Goal: Submit feedback/report problem: Submit feedback/report problem

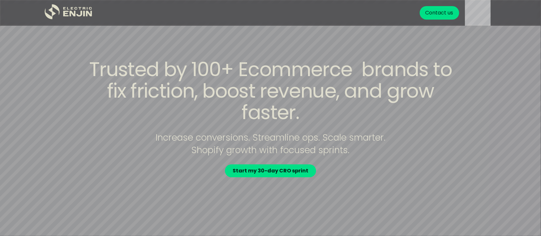
click at [444, 15] on div "Contact us" at bounding box center [439, 13] width 28 height 8
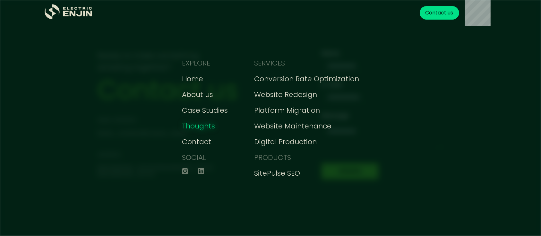
click at [210, 127] on div "Thoughts" at bounding box center [198, 126] width 33 height 11
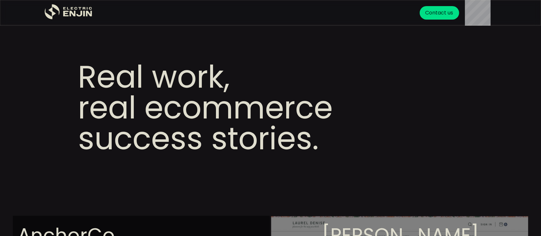
click at [445, 14] on div "Contact us" at bounding box center [439, 13] width 28 height 8
click at [64, 9] on icon "home" at bounding box center [64, 8] width 3 height 3
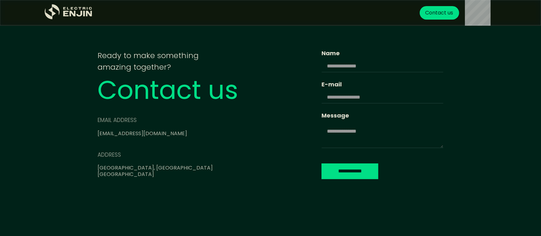
click at [125, 131] on link "[EMAIL_ADDRESS][DOMAIN_NAME]" at bounding box center [141, 133] width 89 height 7
click at [321, 65] on input "Name" at bounding box center [382, 66] width 122 height 12
type input "**"
click at [322, 93] on input "E-mail" at bounding box center [382, 97] width 122 height 12
type input "**********"
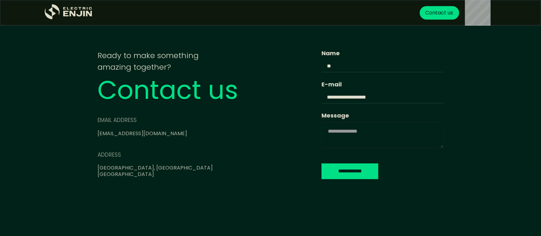
click at [321, 134] on textarea "Message" at bounding box center [382, 135] width 122 height 26
type textarea "**********"
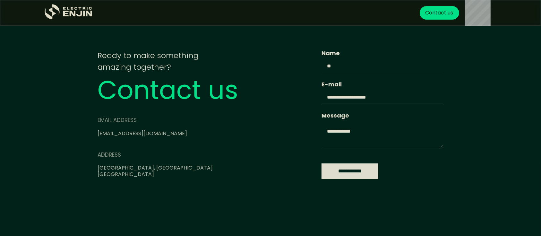
click at [321, 167] on input "**********" at bounding box center [349, 171] width 57 height 16
type input "**********"
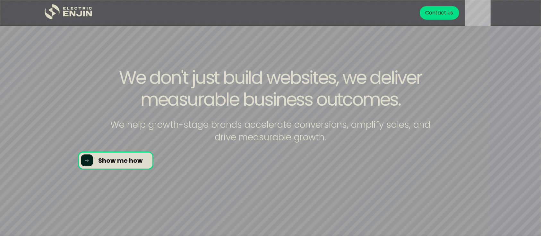
click at [122, 160] on div "We don't just build websites, we deliver measurable business outcomes. We help …" at bounding box center [270, 117] width 410 height 103
click at [103, 162] on div "We don't just build websites, we deliver measurable business outcomes. We help …" at bounding box center [270, 117] width 410 height 103
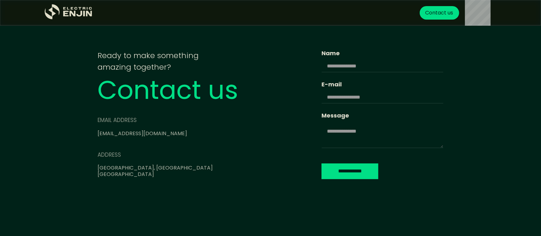
click at [451, 16] on div "Contact us" at bounding box center [439, 13] width 28 height 8
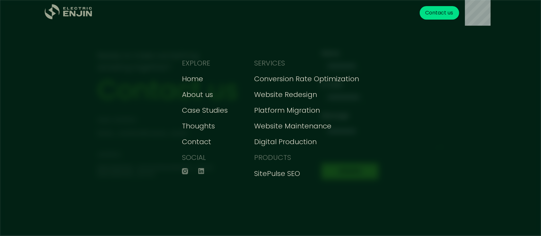
click at [66, 18] on icon ".st0{fill:#dfddc8;}" at bounding box center [69, 11] width 48 height 15
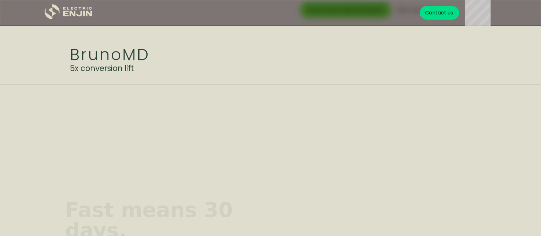
scroll to position [1368, 0]
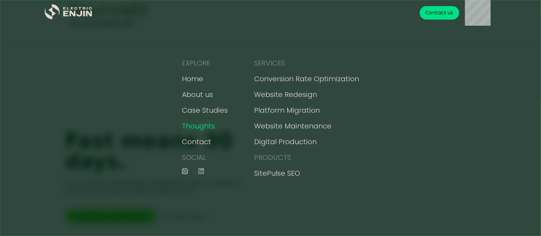
click at [201, 126] on div "Thoughts" at bounding box center [198, 126] width 33 height 11
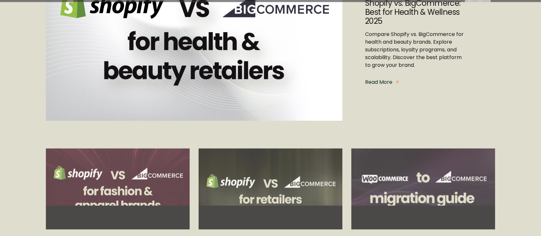
scroll to position [137, 0]
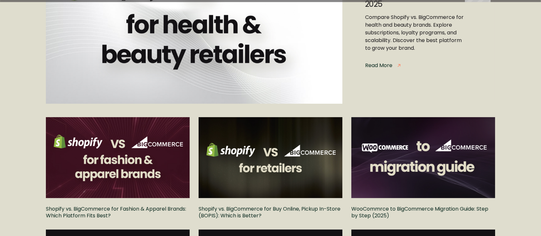
click at [382, 65] on div "Read More" at bounding box center [378, 66] width 27 height 8
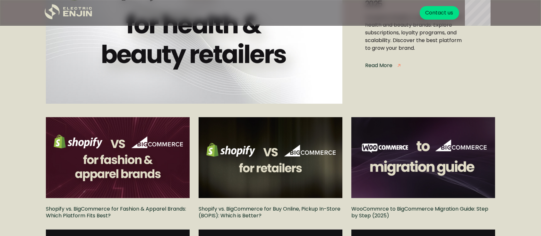
click at [382, 65] on div "Read More" at bounding box center [378, 66] width 27 height 8
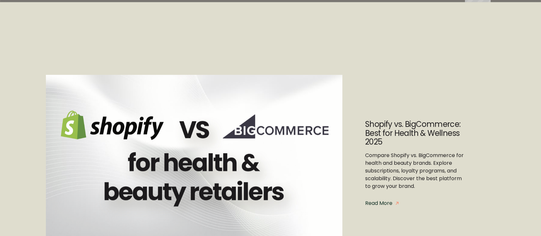
scroll to position [137, 0]
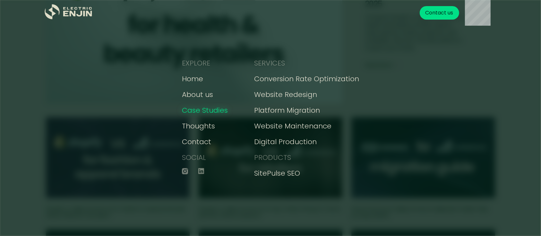
click at [199, 110] on div "Case Studies" at bounding box center [205, 110] width 46 height 11
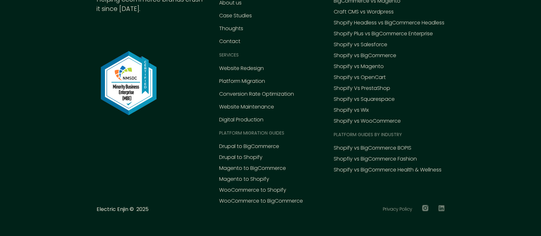
scroll to position [2979, 0]
click at [268, 167] on div "Magento to BigCommerce" at bounding box center [252, 169] width 67 height 8
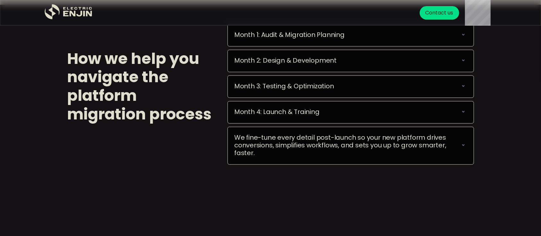
drag, startPoint x: 543, startPoint y: 20, endPoint x: 541, endPoint y: 75, distance: 55.5
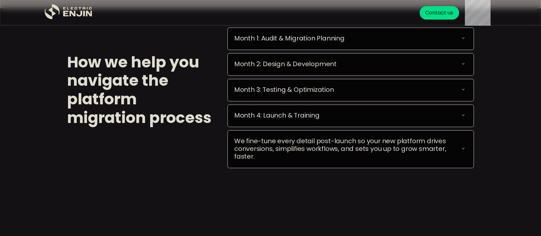
click at [460, 62] on icon at bounding box center [463, 64] width 8 height 8
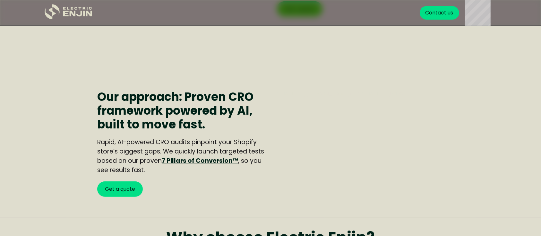
scroll to position [427, 0]
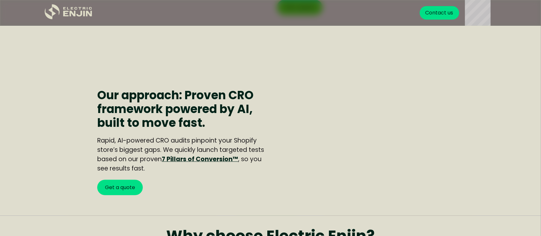
click at [197, 159] on link "7 Pillars of Conversion™" at bounding box center [200, 159] width 76 height 9
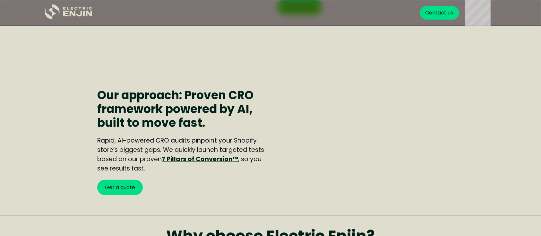
click at [197, 159] on link "7 Pillars of Conversion™" at bounding box center [200, 159] width 76 height 9
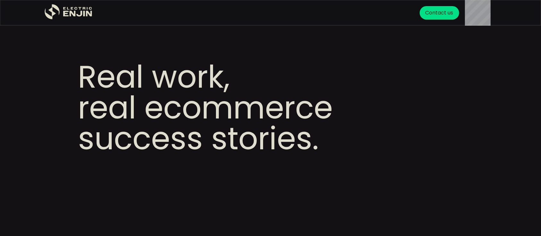
click at [43, 13] on div ".st0{fill:#dfddc8;} Get your FREE conversion action plan Contact us" at bounding box center [270, 13] width 462 height 26
click at [56, 13] on icon ".st0{fill:#dfddc8;}" at bounding box center [69, 11] width 48 height 15
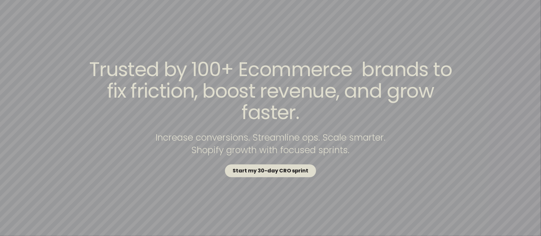
click at [294, 167] on strong "Start my 30-day CRO sprint" at bounding box center [271, 170] width 76 height 7
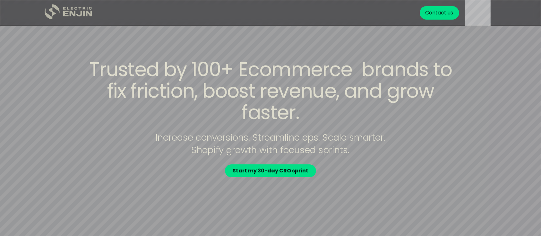
click at [71, 13] on icon "home" at bounding box center [73, 14] width 6 height 6
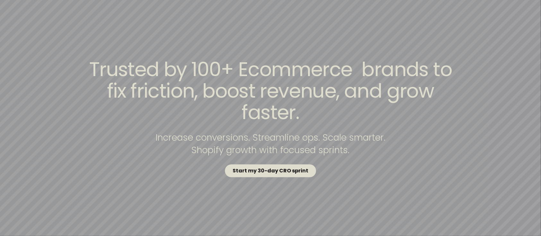
click at [268, 167] on strong "Start my 30-day CRO sprint" at bounding box center [271, 170] width 76 height 7
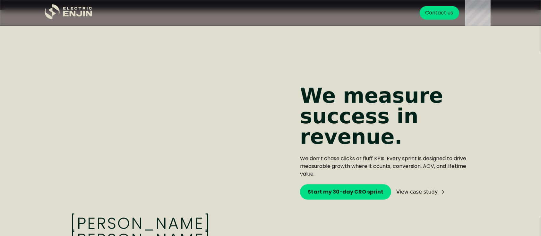
scroll to position [427, 0]
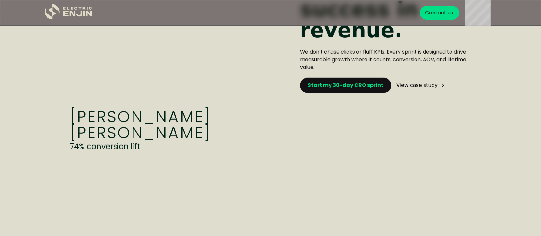
click at [335, 81] on link "Start my 30-day CRO sprint" at bounding box center [345, 85] width 91 height 15
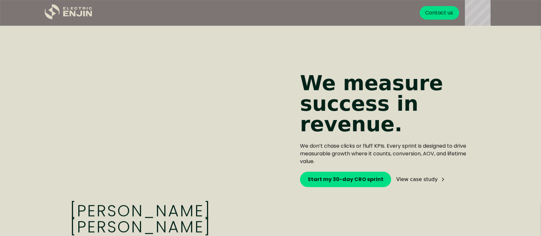
scroll to position [360, 0]
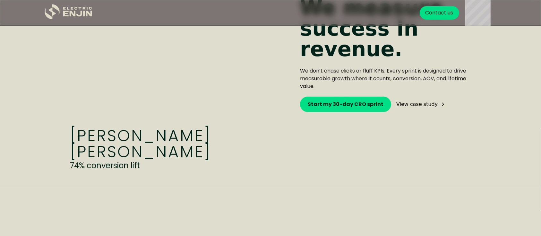
click at [410, 105] on div "View case study" at bounding box center [416, 104] width 41 height 5
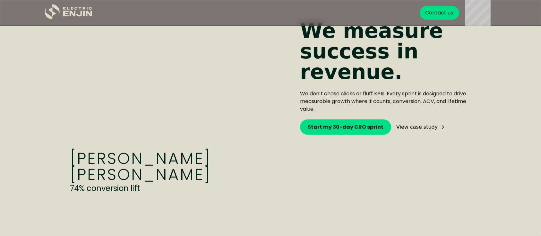
scroll to position [342, 0]
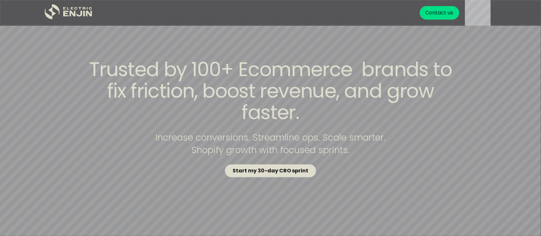
click at [273, 167] on strong "Start my 30-day CRO sprint" at bounding box center [271, 170] width 76 height 7
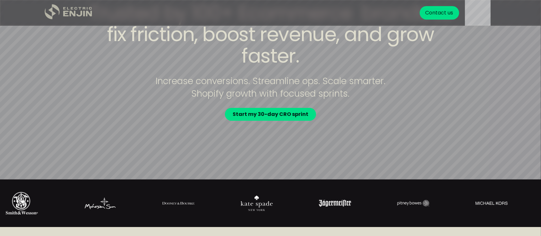
click at [57, 14] on icon ".st0{fill:#dfddc8;}" at bounding box center [69, 11] width 48 height 15
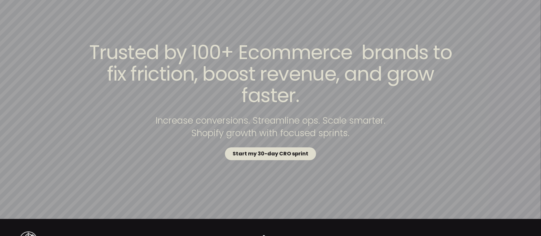
drag, startPoint x: 0, startPoint y: 0, endPoint x: 287, endPoint y: 144, distance: 321.5
click at [287, 150] on strong "Start my 30-day CRO sprint" at bounding box center [271, 153] width 76 height 7
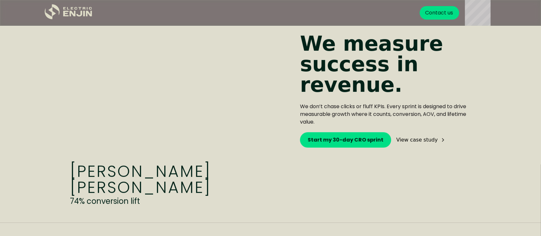
scroll to position [359, 0]
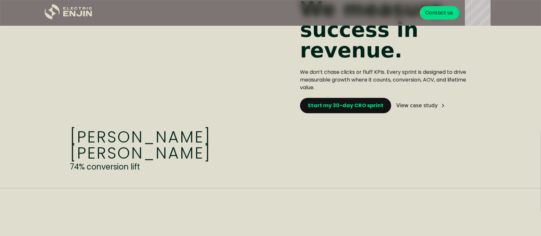
click at [331, 106] on strong "Start my 30-day CRO sprint" at bounding box center [346, 105] width 76 height 7
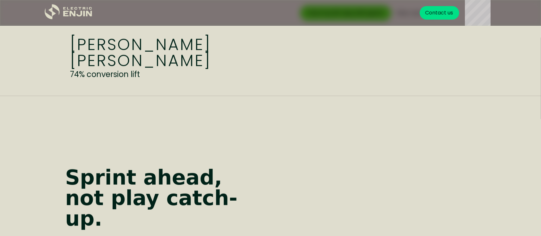
scroll to position [364, 0]
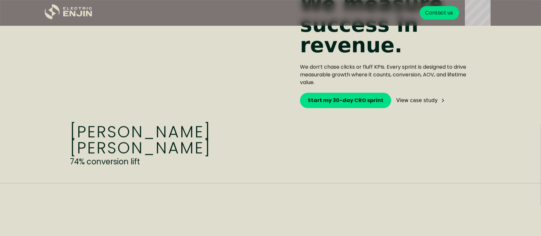
click at [413, 101] on div "View case study" at bounding box center [416, 100] width 41 height 5
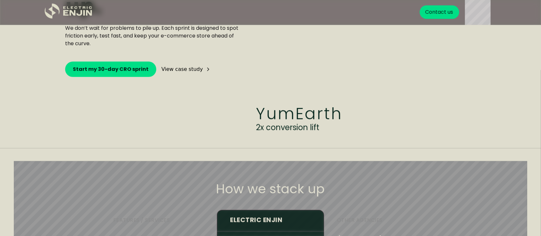
scroll to position [672, 0]
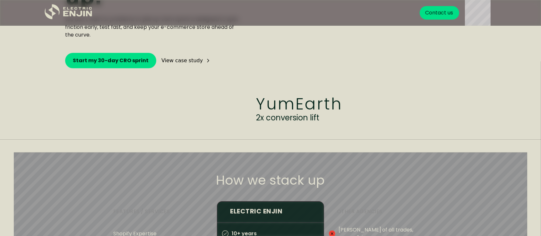
click at [115, 40] on div "Sprint ahead, not play catch-up. We don’t wait for problems to pile up. Each sp…" at bounding box center [153, 7] width 176 height 122
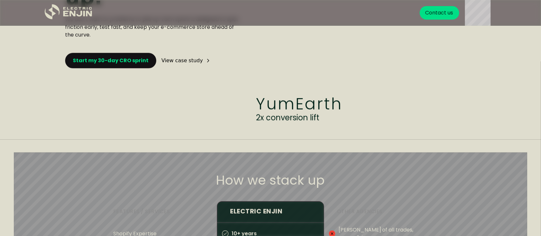
click at [118, 57] on strong "Start my 30-day CRO sprint" at bounding box center [111, 60] width 76 height 7
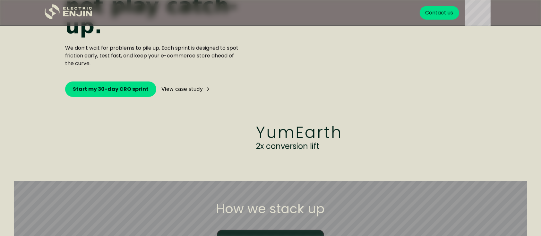
scroll to position [618, 0]
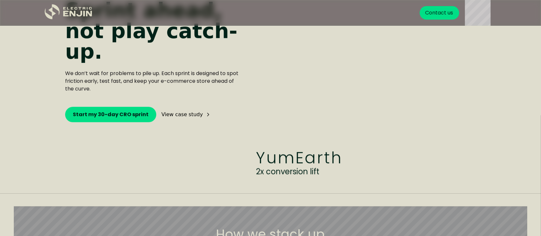
click at [191, 112] on div "View case study" at bounding box center [181, 114] width 41 height 5
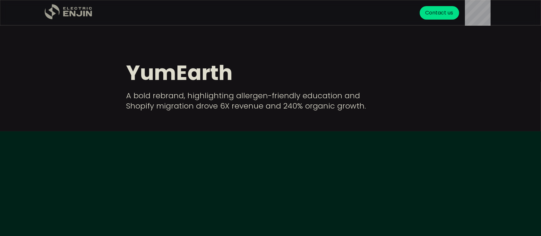
click at [68, 16] on icon "home" at bounding box center [65, 14] width 5 height 6
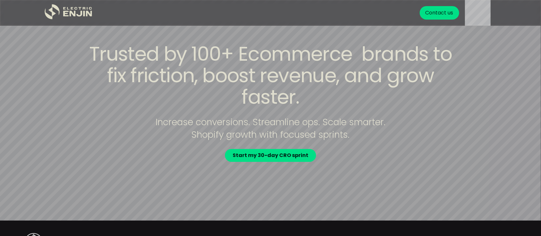
scroll to position [17, 0]
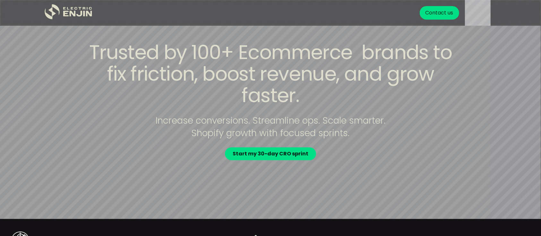
click at [267, 135] on div "Trusted by 100+ Ecommerce brands to fix friction, boost revenue, and grow faste…" at bounding box center [270, 101] width 410 height 118
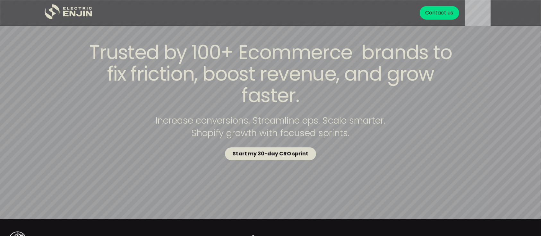
click at [267, 150] on strong "Start my 30-day CRO sprint" at bounding box center [271, 153] width 76 height 7
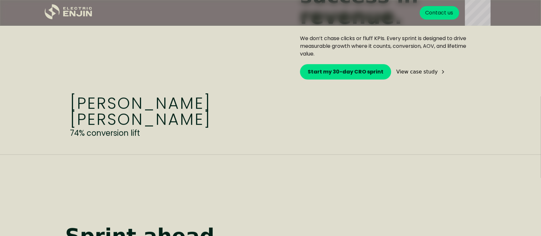
scroll to position [397, 0]
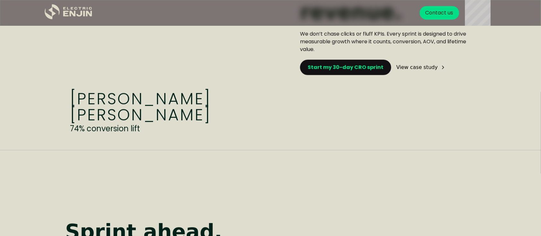
click at [352, 68] on strong "Start my 30-day CRO sprint" at bounding box center [346, 66] width 76 height 7
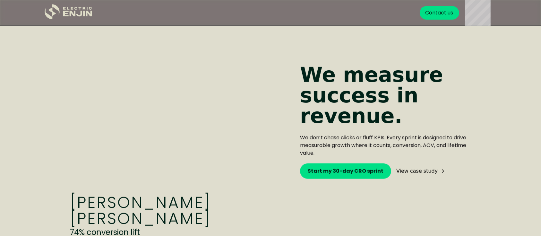
scroll to position [319, 0]
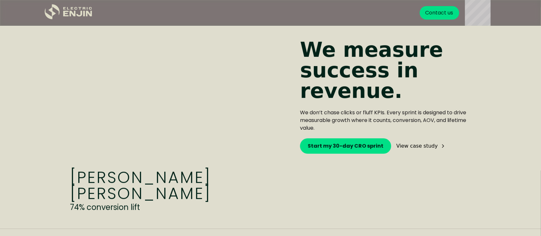
click at [414, 143] on div "View case study" at bounding box center [416, 145] width 41 height 5
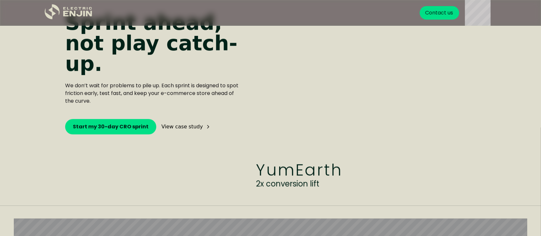
scroll to position [652, 0]
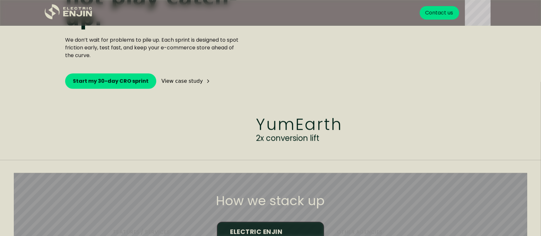
click at [176, 79] on div "View case study" at bounding box center [181, 81] width 41 height 5
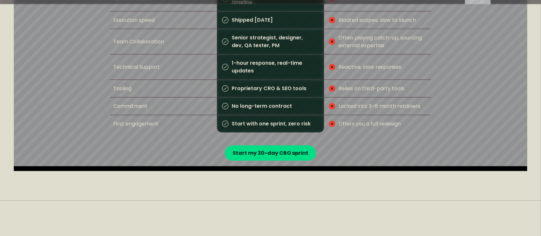
scroll to position [944, 0]
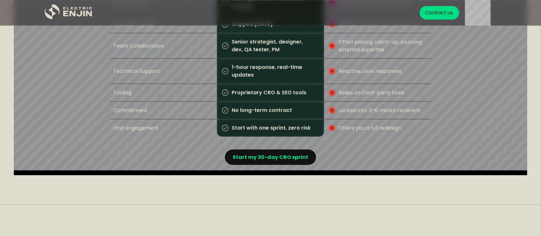
click at [252, 159] on link "Start my 30-day CRO sprint" at bounding box center [270, 156] width 91 height 15
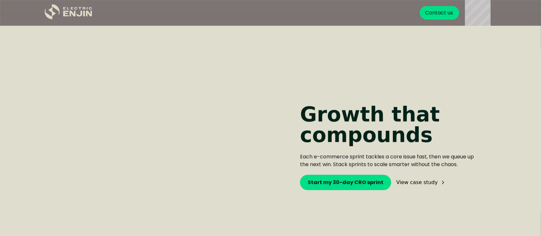
scroll to position [1800, 0]
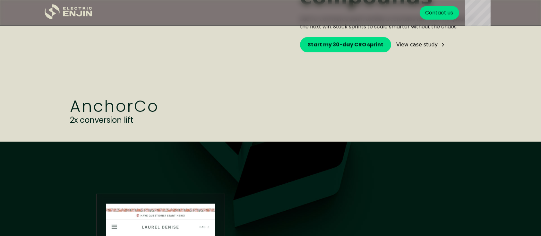
click at [411, 43] on div "View case study" at bounding box center [416, 44] width 41 height 5
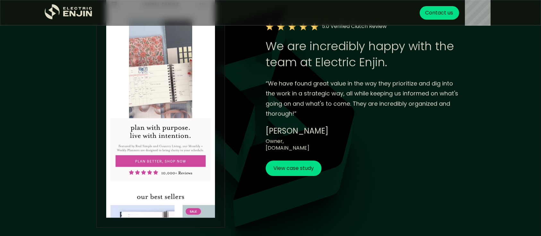
scroll to position [2052, 0]
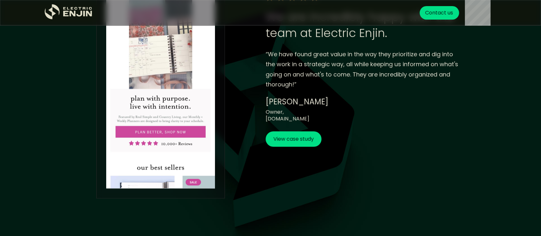
click at [299, 116] on link "[DOMAIN_NAME]" at bounding box center [288, 118] width 44 height 7
click at [290, 132] on link "View case study" at bounding box center [294, 138] width 56 height 15
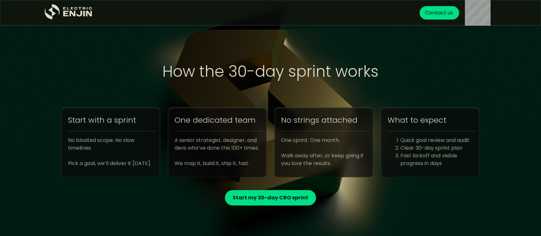
scroll to position [2293, 0]
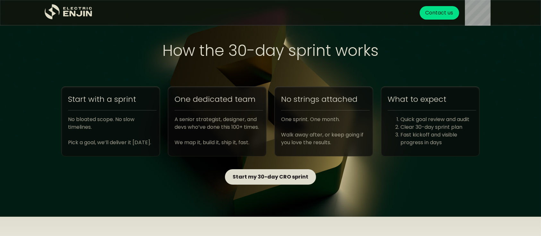
click at [270, 175] on strong "Start my 30-day CRO sprint" at bounding box center [271, 176] width 76 height 7
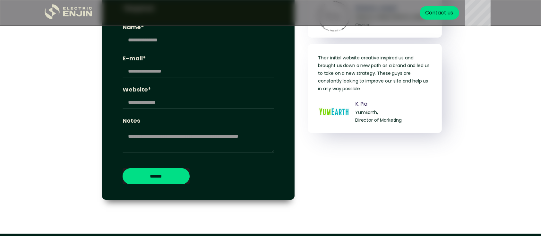
scroll to position [2632, 0]
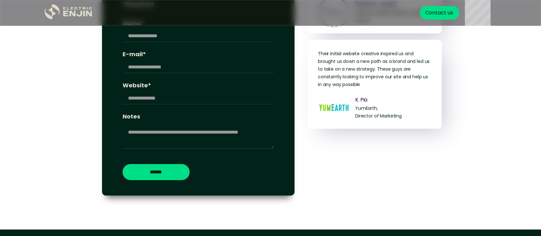
click at [177, 183] on div "**********" at bounding box center [198, 66] width 192 height 258
click at [171, 176] on input "******" at bounding box center [156, 172] width 67 height 16
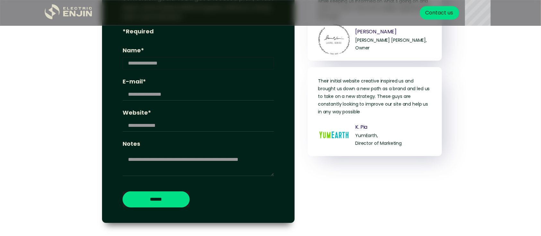
scroll to position [2547, 0]
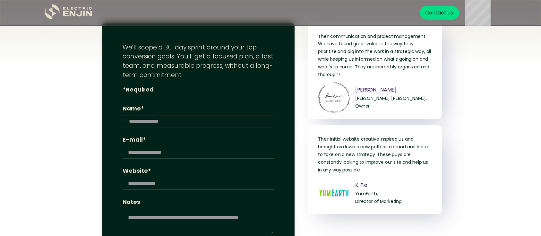
click at [129, 127] on input "Name*" at bounding box center [198, 121] width 151 height 12
type input "**"
click at [139, 155] on input "E-mail*" at bounding box center [198, 152] width 151 height 12
type input "**********"
click at [148, 185] on input "Website*" at bounding box center [198, 183] width 151 height 12
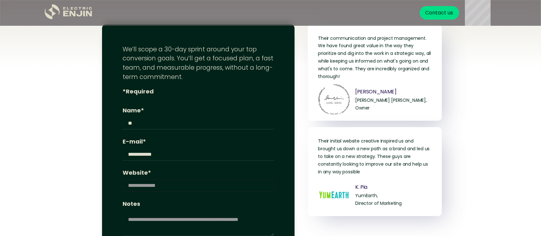
scroll to position [2619, 0]
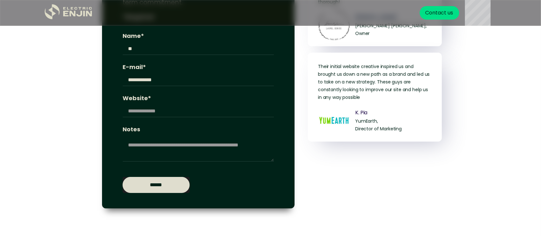
click at [153, 188] on input "******" at bounding box center [156, 185] width 67 height 16
click at [137, 106] on input "Website*" at bounding box center [198, 111] width 151 height 12
type input "**********"
click at [159, 177] on input "******" at bounding box center [156, 185] width 67 height 16
type input "**********"
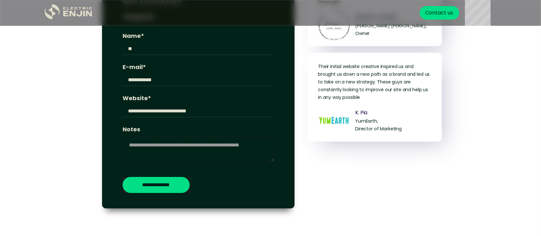
click at [183, 151] on textarea "Notes" at bounding box center [198, 149] width 151 height 26
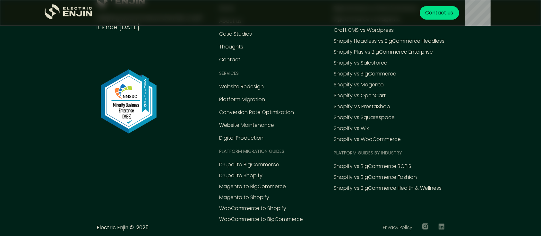
scroll to position [2979, 0]
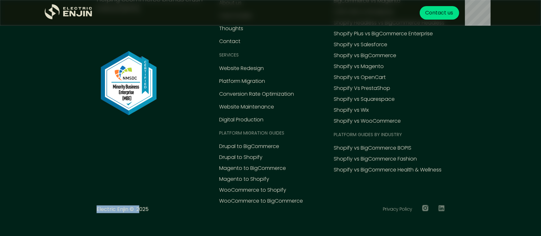
drag, startPoint x: 137, startPoint y: 205, endPoint x: 375, endPoint y: 208, distance: 237.7
click at [375, 208] on div "Electric Enjin © 2025 Privacy Policy" at bounding box center [271, 209] width 348 height 9
click at [402, 209] on link "Privacy Policy" at bounding box center [397, 209] width 29 height 7
click at [444, 206] on icon at bounding box center [441, 208] width 6 height 6
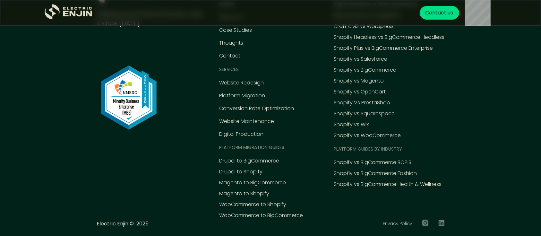
scroll to position [2969, 0]
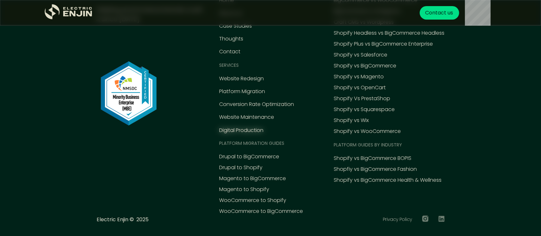
click at [250, 130] on div "Digital Production" at bounding box center [241, 130] width 44 height 8
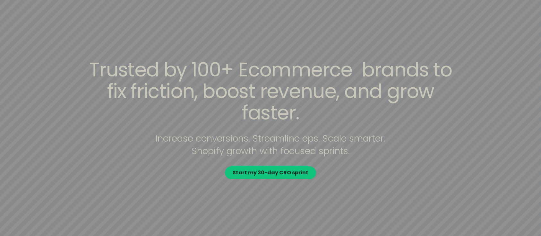
scroll to position [2969, 0]
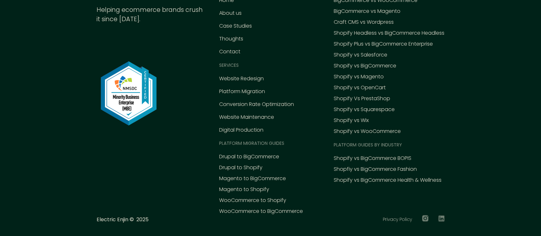
click at [375, 163] on div "Shopify vs BigCommerce BOPIS Shopfiy vs BigCommerce Fashion Shopify vs BigComme…" at bounding box center [388, 169] width 108 height 30
click at [372, 160] on div "Shopify vs BigCommerce BOPIS" at bounding box center [373, 159] width 78 height 8
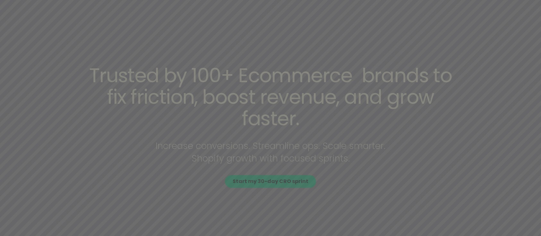
scroll to position [2969, 0]
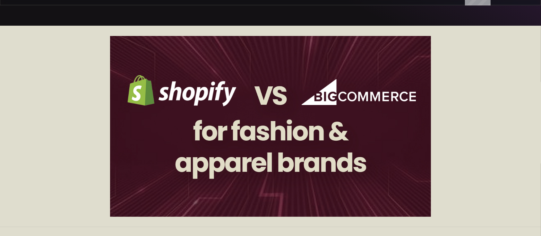
click at [524, 85] on div at bounding box center [270, 126] width 541 height 201
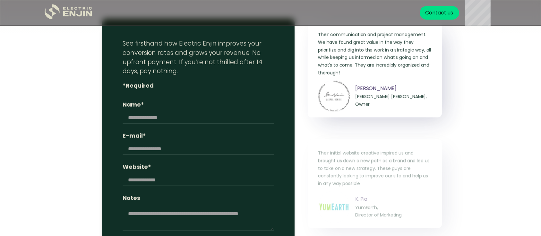
scroll to position [1095, 0]
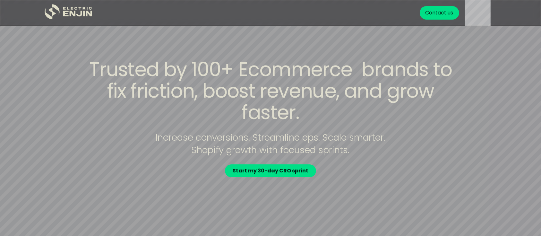
click at [441, 17] on div "Contact us" at bounding box center [438, 12] width 39 height 13
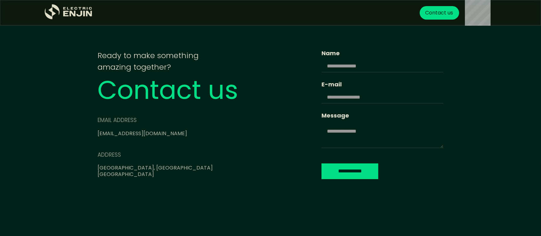
click at [115, 178] on div "[GEOGRAPHIC_DATA]" at bounding box center [188, 174] width 183 height 7
click at [113, 174] on div "United States" at bounding box center [188, 174] width 183 height 7
click at [321, 174] on input "**********" at bounding box center [349, 171] width 57 height 16
click at [321, 66] on input "Name" at bounding box center [382, 66] width 122 height 12
type input "**"
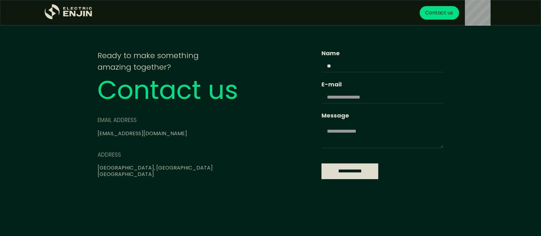
click at [321, 168] on input "**********" at bounding box center [349, 171] width 57 height 16
click at [321, 101] on input "E-mail" at bounding box center [382, 97] width 122 height 12
type input "**********"
click at [321, 168] on input "**********" at bounding box center [349, 171] width 57 height 16
type input "**********"
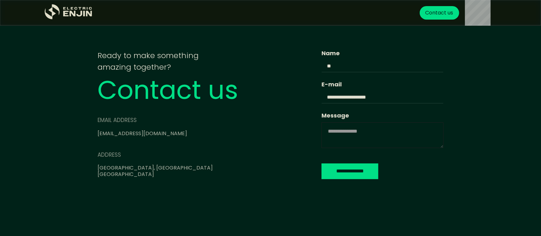
click at [321, 137] on textarea "Message" at bounding box center [382, 135] width 122 height 26
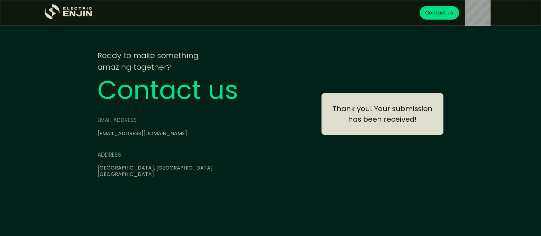
click at [119, 177] on div "[GEOGRAPHIC_DATA]" at bounding box center [188, 174] width 183 height 7
click at [128, 132] on link "[EMAIL_ADDRESS][DOMAIN_NAME]" at bounding box center [141, 133] width 89 height 7
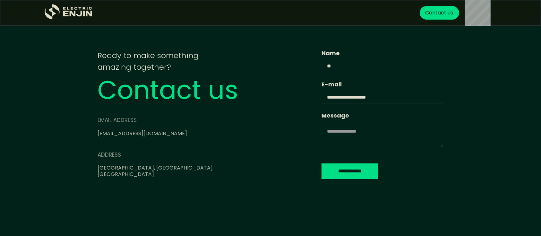
click at [128, 132] on link "info@electricenjin.com" at bounding box center [141, 133] width 89 height 7
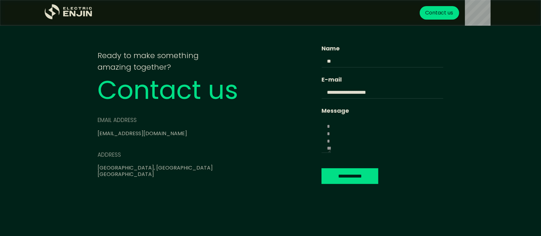
drag, startPoint x: 440, startPoint y: 145, endPoint x: 234, endPoint y: 155, distance: 206.1
click at [234, 155] on div "**********" at bounding box center [270, 114] width 375 height 150
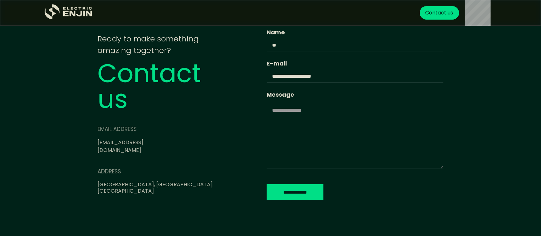
drag, startPoint x: 287, startPoint y: 149, endPoint x: 453, endPoint y: 181, distance: 169.2
click at [453, 181] on div "**********" at bounding box center [270, 114] width 375 height 182
click at [340, 136] on textarea "Message" at bounding box center [354, 134] width 177 height 67
type textarea "******"
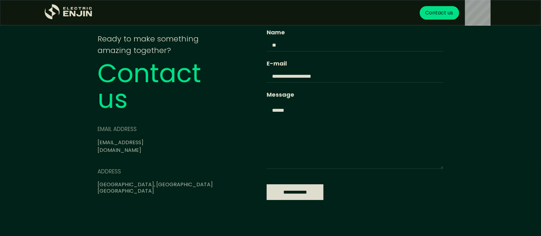
click at [316, 190] on input "**********" at bounding box center [294, 192] width 57 height 16
type input "**********"
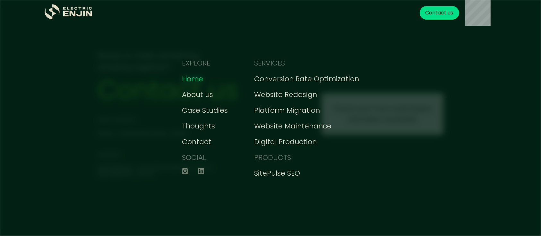
click at [201, 80] on div "Home" at bounding box center [192, 78] width 21 height 11
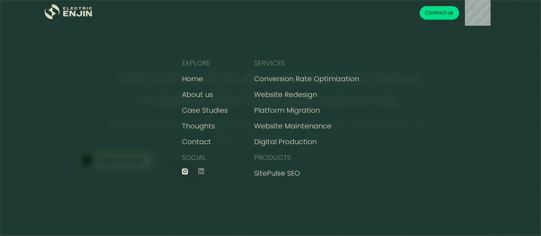
click at [188, 171] on icon at bounding box center [185, 171] width 6 height 6
click at [204, 170] on icon at bounding box center [201, 171] width 6 height 6
click at [203, 76] on div "Home" at bounding box center [192, 78] width 21 height 11
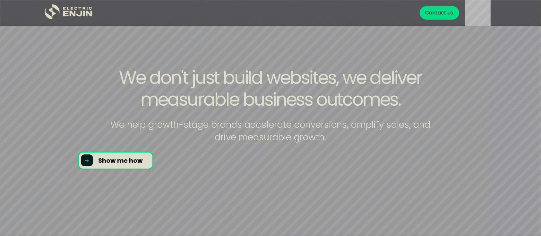
click at [117, 164] on div "We don't just build websites, we deliver measurable business outcomes. We help …" at bounding box center [270, 117] width 410 height 103
click at [382, 122] on div "We don't just build websites, we deliver measurable business outcomes. We help …" at bounding box center [270, 117] width 410 height 103
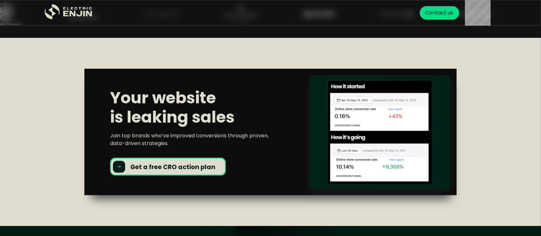
scroll to position [410, 0]
click at [159, 169] on strong "Get a free CRO action plan" at bounding box center [172, 167] width 85 height 9
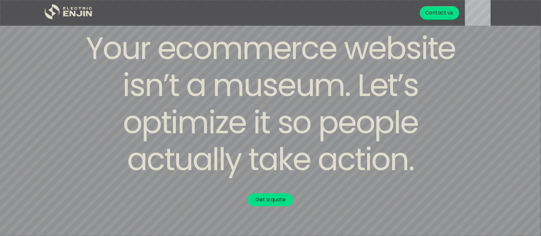
scroll to position [2432, 0]
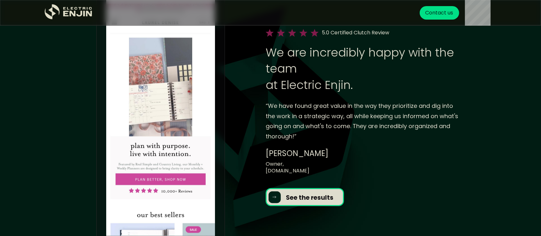
scroll to position [701, 0]
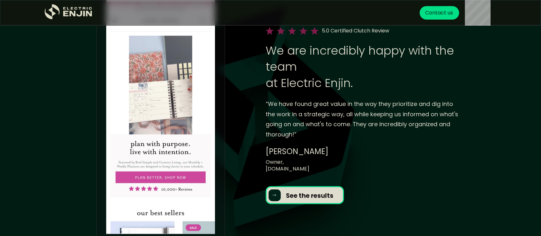
click at [288, 167] on link "LaurelDenise.com" at bounding box center [288, 168] width 44 height 7
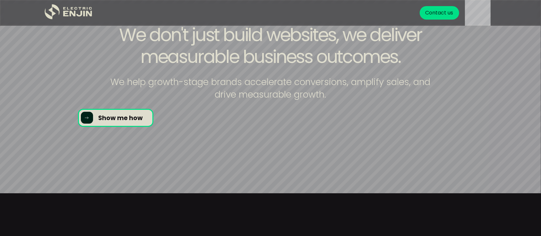
scroll to position [0, 0]
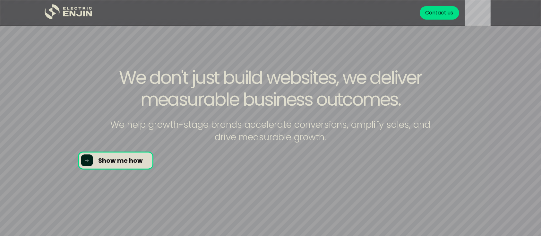
click at [146, 158] on div "We don't just build websites, we deliver measurable business outcomes. We help …" at bounding box center [270, 117] width 410 height 103
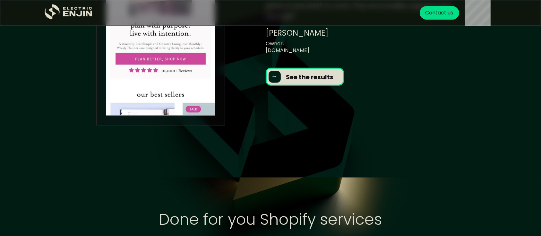
scroll to position [835, 0]
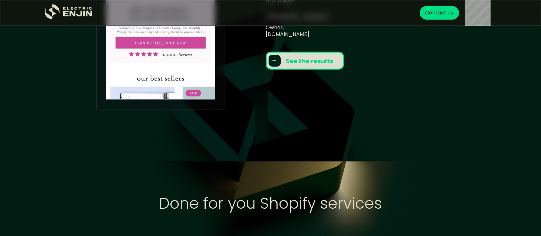
click at [323, 65] on strong "See the results" at bounding box center [309, 61] width 47 height 9
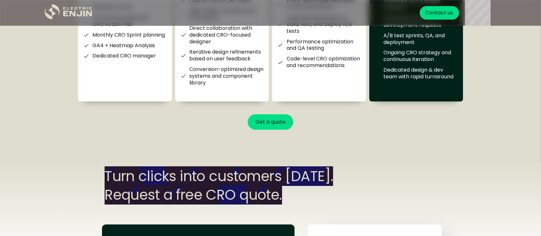
scroll to position [2322, 0]
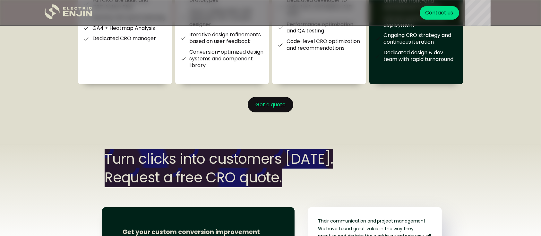
click at [280, 112] on link "Get a quote" at bounding box center [271, 104] width 46 height 15
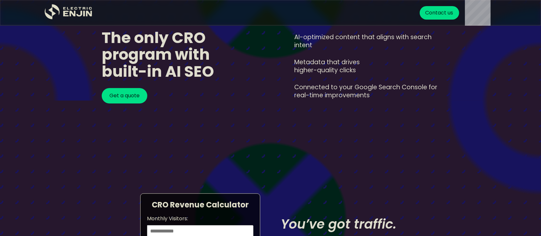
scroll to position [1746, 0]
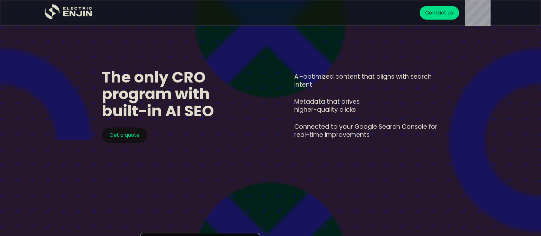
click at [120, 129] on link "Get a quote" at bounding box center [125, 134] width 46 height 15
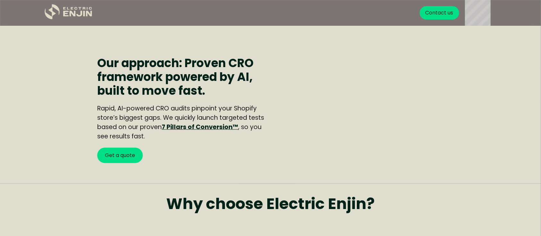
scroll to position [421, 0]
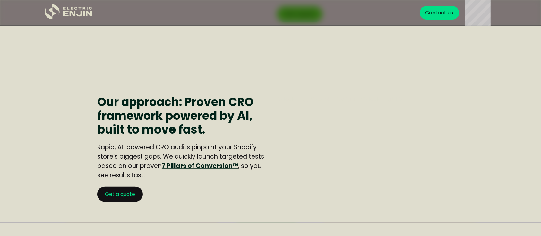
click at [121, 194] on link "Get a quote" at bounding box center [120, 193] width 46 height 15
click at [131, 190] on link "Get a quote" at bounding box center [120, 193] width 46 height 15
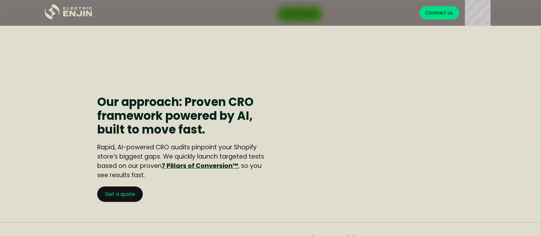
click at [131, 190] on link "Get a quote" at bounding box center [120, 193] width 46 height 15
click at [126, 193] on link "Get a quote" at bounding box center [120, 193] width 46 height 15
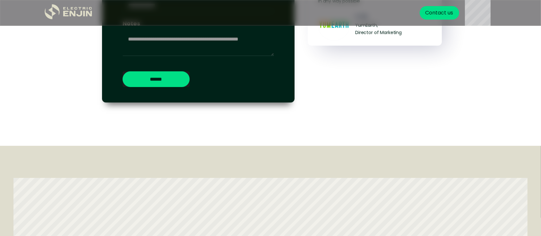
scroll to position [2235, 0]
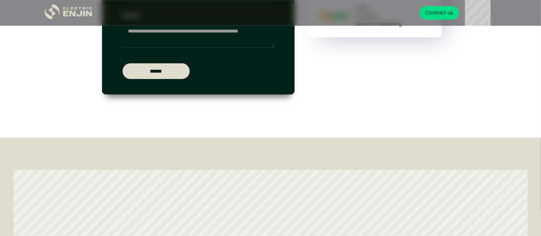
click at [162, 71] on input "******" at bounding box center [156, 71] width 67 height 16
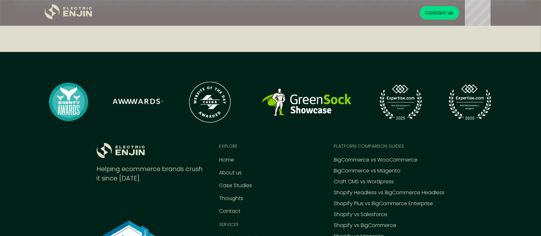
scroll to position [2803, 0]
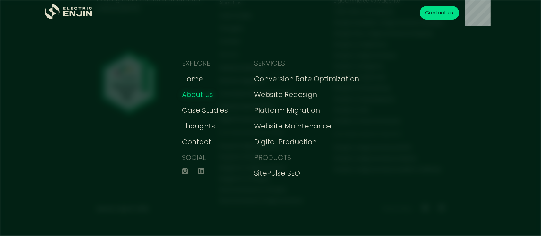
click at [206, 96] on div "About us" at bounding box center [197, 94] width 31 height 11
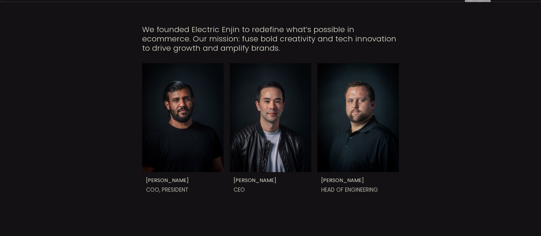
scroll to position [185, 0]
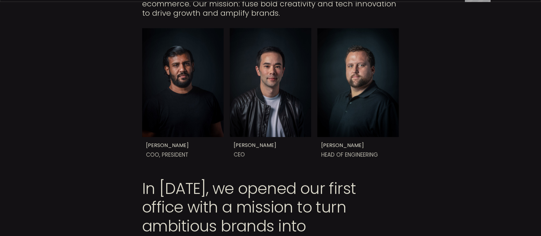
click at [265, 113] on img at bounding box center [271, 82] width 82 height 109
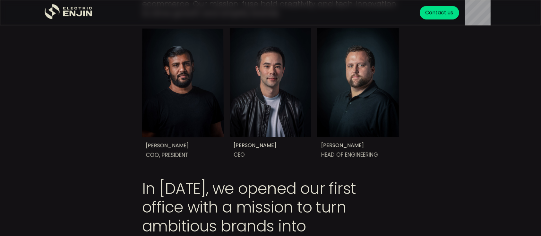
click at [195, 46] on div at bounding box center [195, 60] width 62 height 61
click at [351, 89] on div at bounding box center [350, 82] width 62 height 62
click at [530, 146] on div "[PERSON_NAME], President [PERSON_NAME] CEO [PERSON_NAME] Head of engineering" at bounding box center [270, 98] width 541 height 161
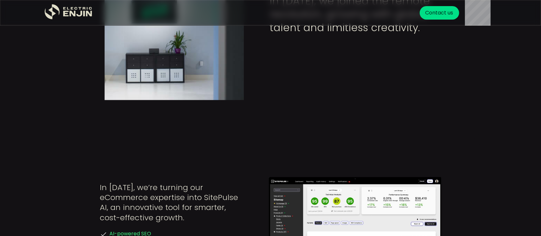
scroll to position [1109, 0]
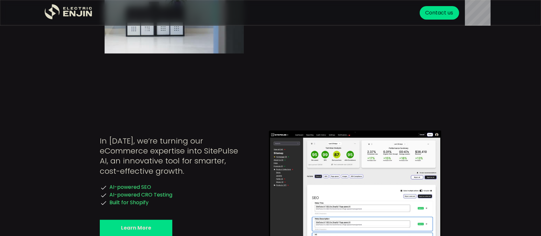
click at [125, 220] on link "Learn More" at bounding box center [136, 228] width 72 height 17
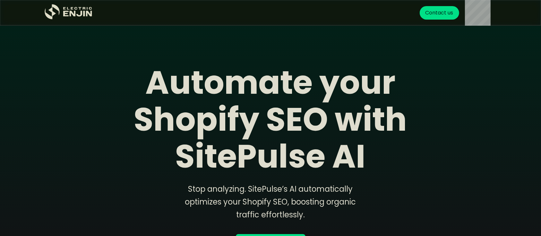
click at [164, 97] on strong "Automate your Shopify SEO with SitePulse AI" at bounding box center [270, 119] width 273 height 119
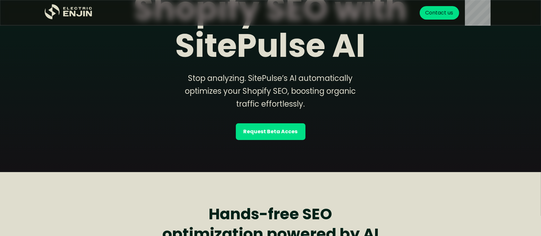
scroll to position [154, 0]
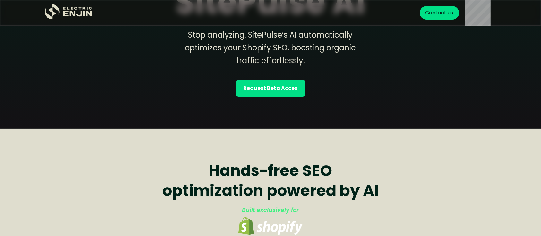
click at [271, 87] on strong "Request Beta Acces" at bounding box center [270, 88] width 54 height 8
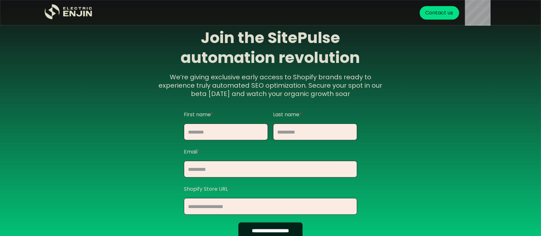
scroll to position [622, 0]
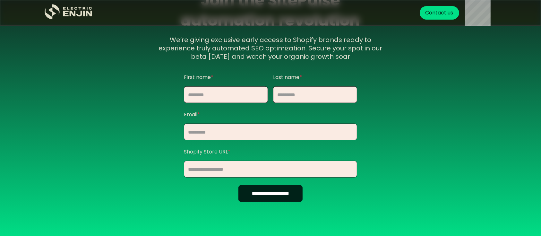
scroll to position [667, 0]
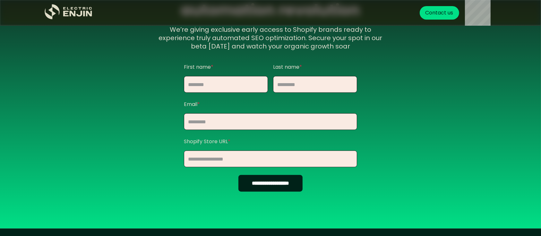
click at [269, 181] on input "**********" at bounding box center [270, 183] width 64 height 17
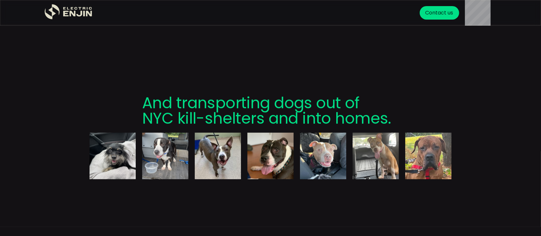
scroll to position [2050, 0]
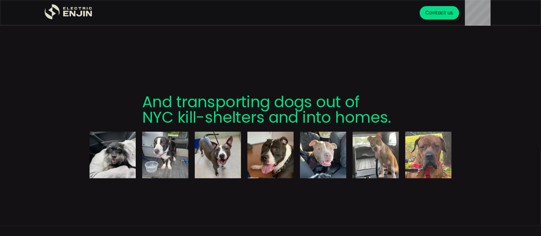
click at [351, 125] on div at bounding box center [270, 154] width 375 height 59
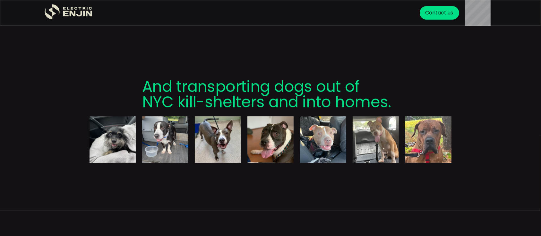
scroll to position [2067, 0]
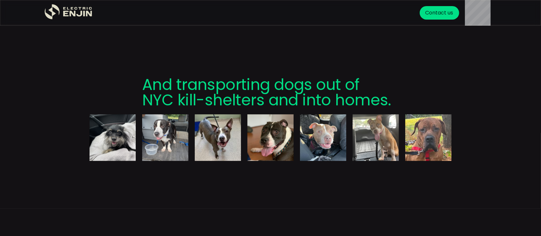
click at [311, 114] on img at bounding box center [323, 137] width 46 height 46
click at [263, 114] on img at bounding box center [270, 137] width 46 height 46
click at [163, 114] on img at bounding box center [165, 137] width 46 height 46
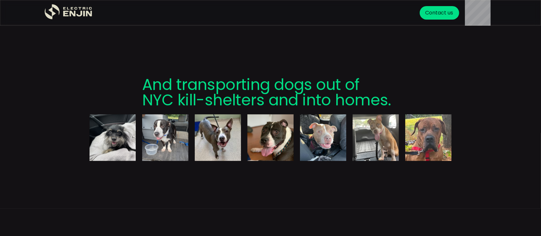
click at [125, 114] on img at bounding box center [112, 137] width 46 height 46
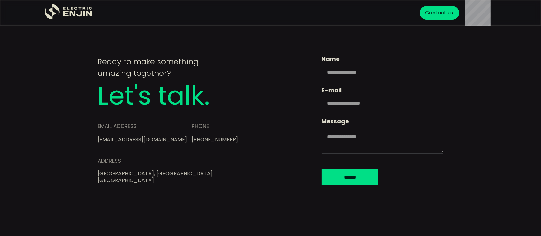
scroll to position [2392, 0]
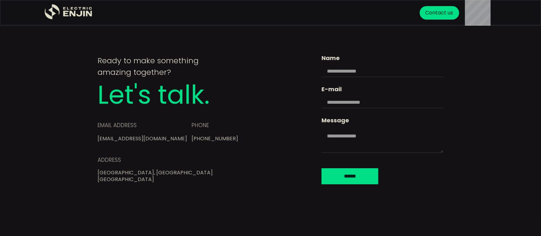
click at [126, 135] on link "[EMAIL_ADDRESS][DOMAIN_NAME]" at bounding box center [141, 138] width 89 height 7
click at [192, 135] on link "[PHONE_NUMBER]" at bounding box center [214, 138] width 47 height 7
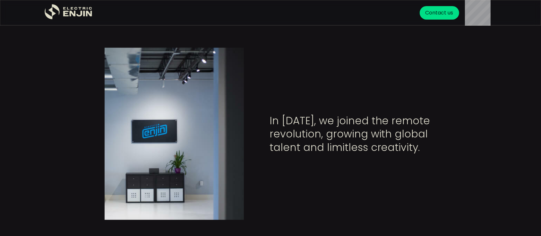
scroll to position [931, 0]
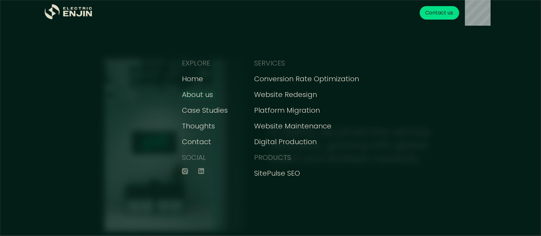
click at [212, 96] on div "About us" at bounding box center [197, 94] width 31 height 11
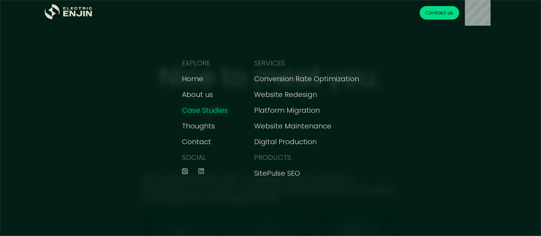
click at [208, 111] on div "Case Studies" at bounding box center [205, 110] width 46 height 11
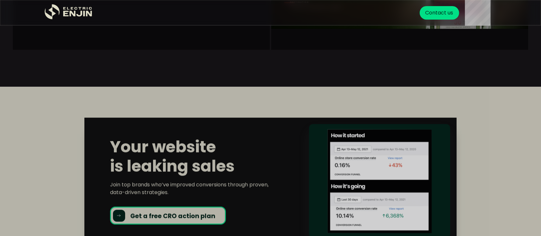
scroll to position [889, 0]
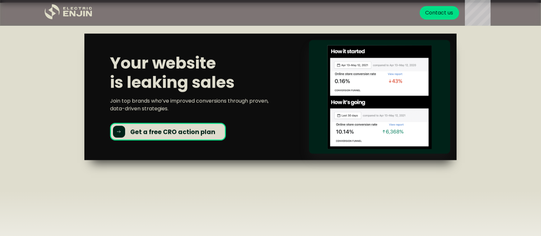
click at [167, 140] on link "Get a free CRO action plan" at bounding box center [168, 132] width 116 height 18
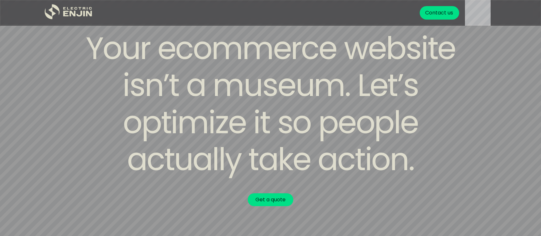
scroll to position [2473, 0]
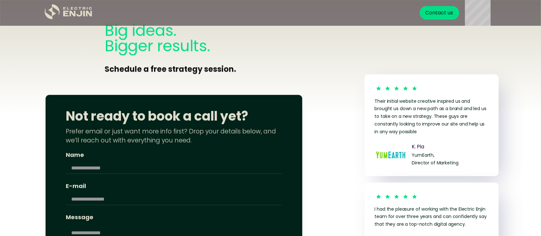
scroll to position [1163, 0]
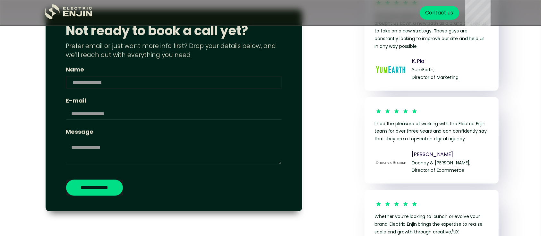
click at [122, 81] on input "Email Form" at bounding box center [174, 82] width 216 height 12
type input "**"
click at [103, 111] on input "E-mail" at bounding box center [174, 113] width 216 height 12
type input "**********"
click at [112, 151] on textarea "Email Form" at bounding box center [174, 152] width 216 height 26
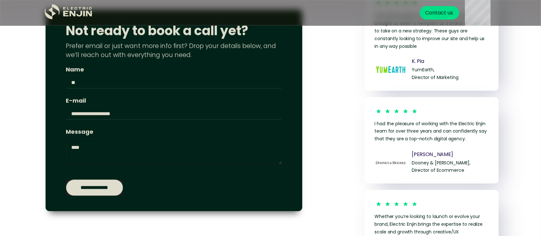
type textarea "****"
click at [112, 189] on input "**********" at bounding box center [94, 188] width 57 height 16
type input "**********"
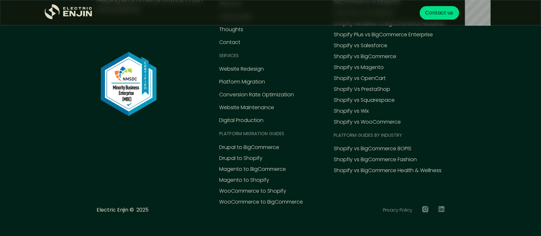
scroll to position [1585, 0]
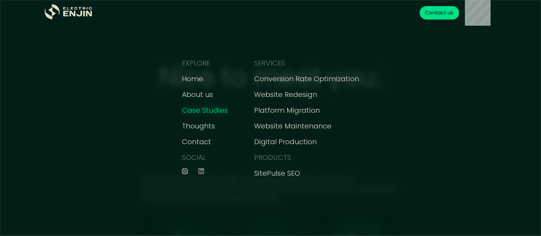
click at [208, 109] on div "Case Studies" at bounding box center [205, 110] width 46 height 11
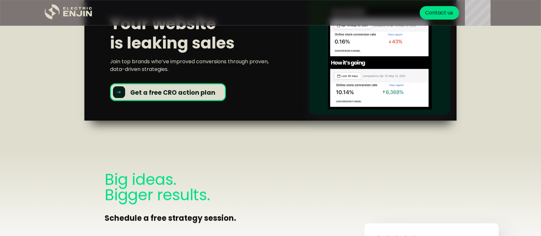
scroll to position [924, 0]
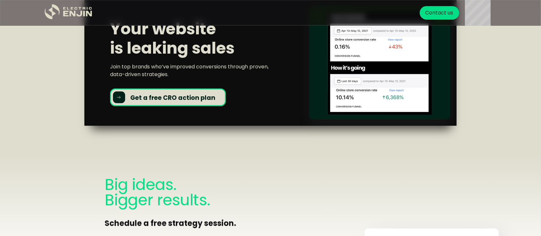
click at [177, 101] on strong "Get a free CRO action plan" at bounding box center [172, 97] width 85 height 9
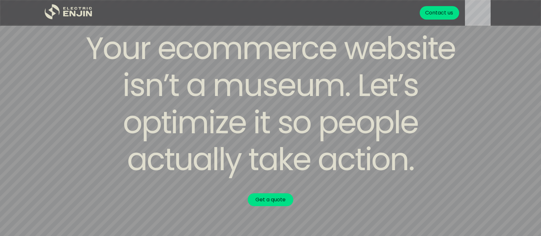
scroll to position [2473, 0]
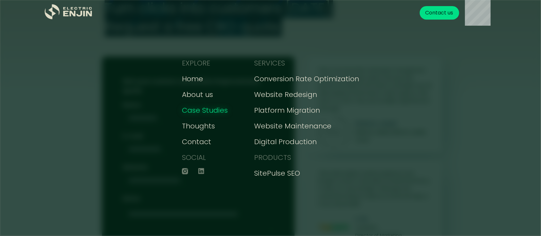
click at [209, 114] on div "Case Studies" at bounding box center [205, 110] width 46 height 11
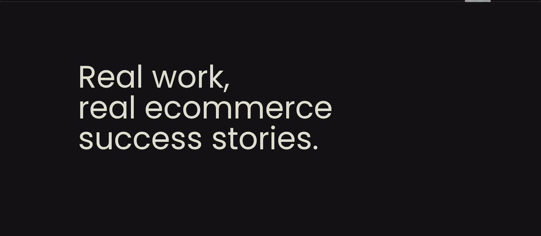
click at [364, 93] on h1 "Real work, real ecommerce success stories." at bounding box center [270, 108] width 385 height 92
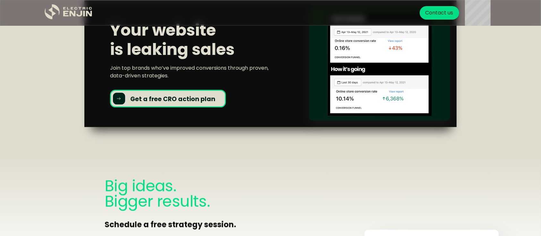
scroll to position [924, 0]
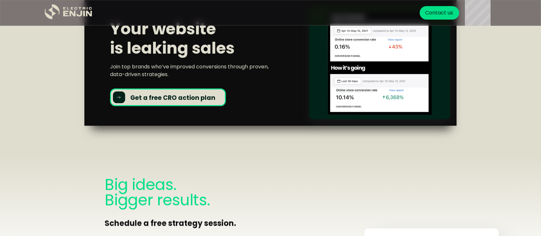
click at [182, 96] on strong "Get a free CRO action plan" at bounding box center [172, 97] width 85 height 9
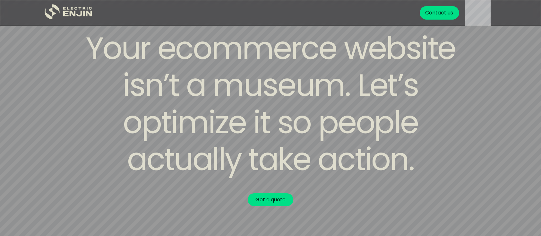
scroll to position [2473, 0]
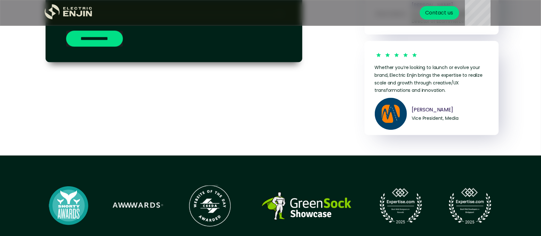
scroll to position [1265, 0]
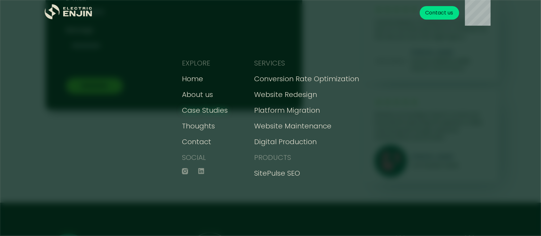
click at [218, 112] on div "Case Studies" at bounding box center [205, 110] width 46 height 11
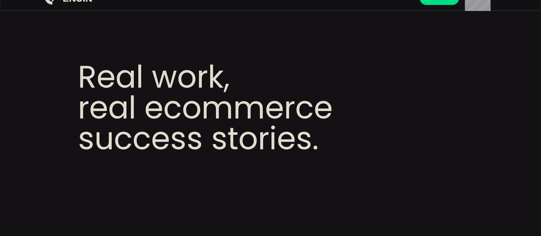
click at [446, 77] on h1 "Real work, real ecommerce success stories." at bounding box center [270, 108] width 385 height 92
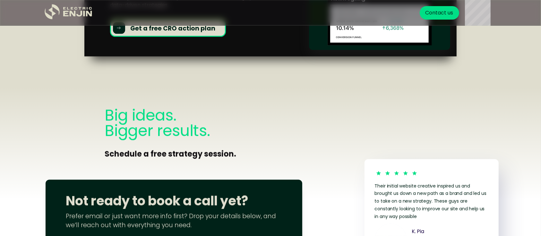
scroll to position [992, 0]
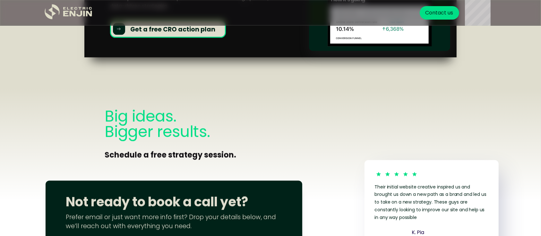
click at [178, 30] on strong "Get a free CRO action plan" at bounding box center [172, 29] width 85 height 9
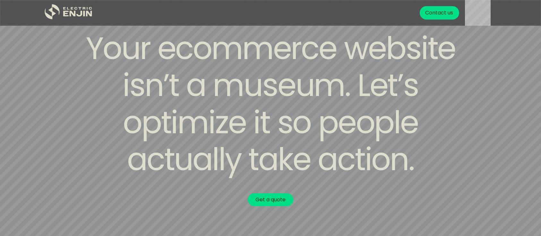
scroll to position [2473, 0]
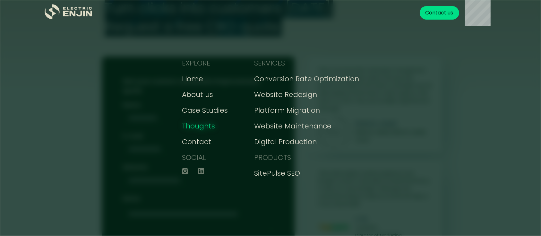
click at [211, 124] on div "Thoughts" at bounding box center [198, 126] width 33 height 11
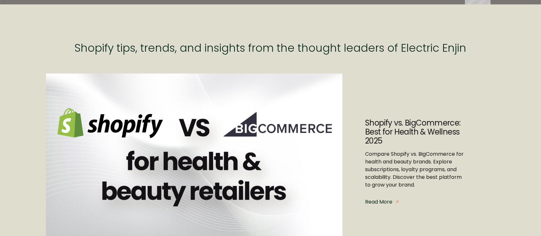
click at [368, 158] on link "Compare Shopify vs. BigCommerce for health and beauty brands. Explore subscript…" at bounding box center [414, 169] width 99 height 38
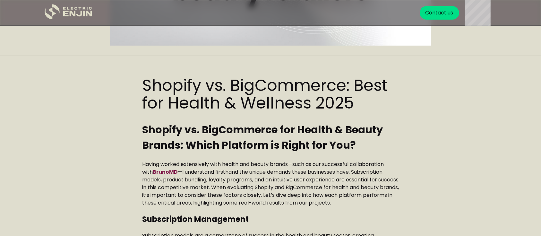
scroll to position [222, 0]
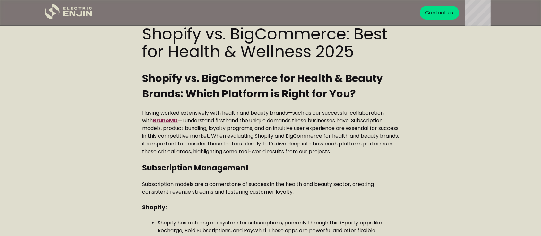
click at [166, 119] on link "BrunoMD" at bounding box center [165, 120] width 25 height 7
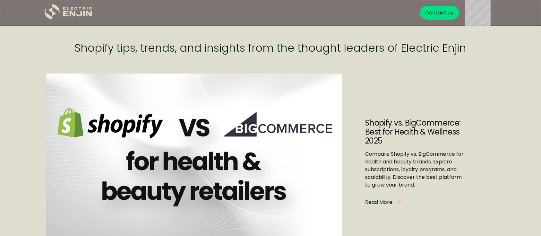
click at [389, 201] on div "Read More" at bounding box center [378, 202] width 27 height 8
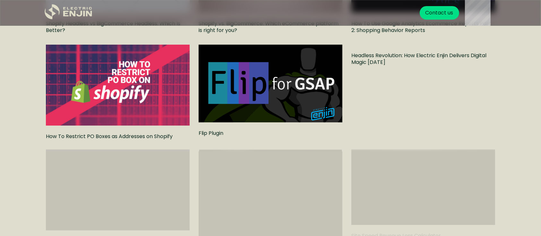
scroll to position [1112, 0]
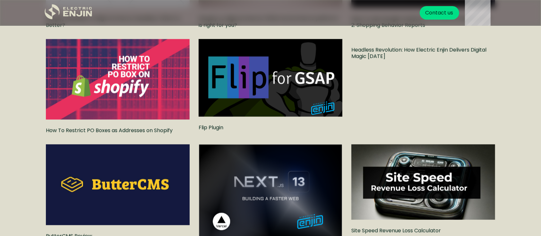
click at [385, 57] on link "Headless Revolution: How Electric Enjin Delivers Digital Magic in 20 Days" at bounding box center [423, 53] width 144 height 13
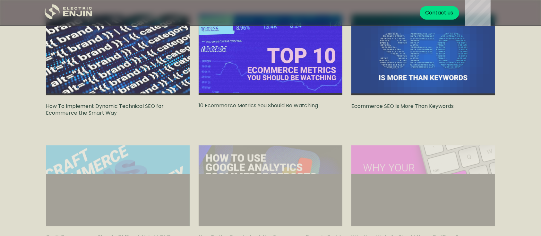
scroll to position [2489, 0]
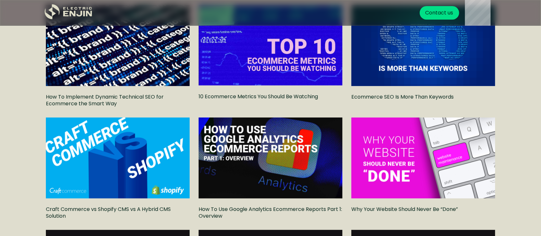
click at [239, 146] on img at bounding box center [270, 157] width 147 height 83
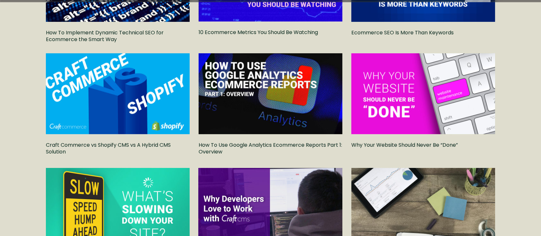
scroll to position [2848, 0]
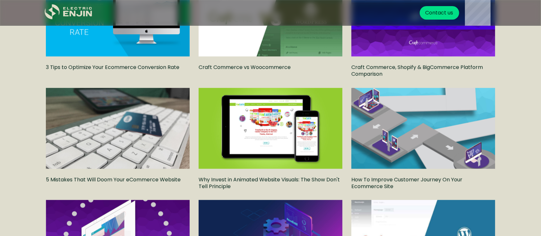
click at [412, 206] on img at bounding box center [423, 240] width 147 height 83
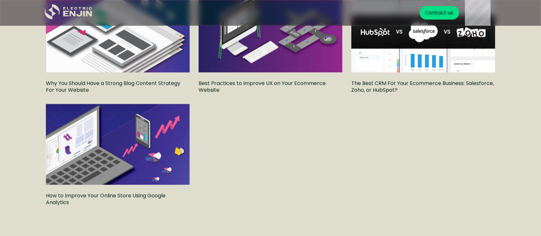
scroll to position [3166, 0]
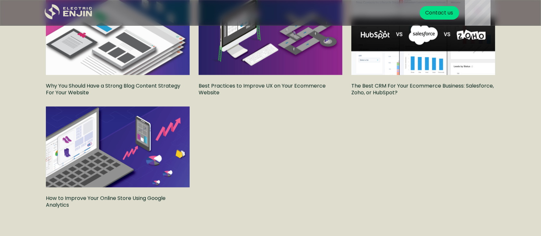
click at [90, 122] on img at bounding box center [118, 147] width 146 height 82
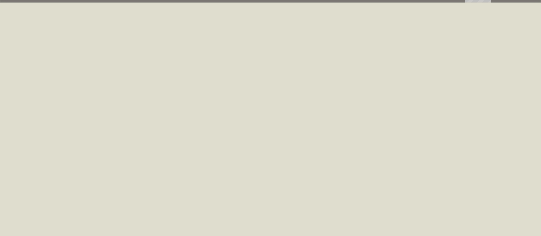
scroll to position [3166, 0]
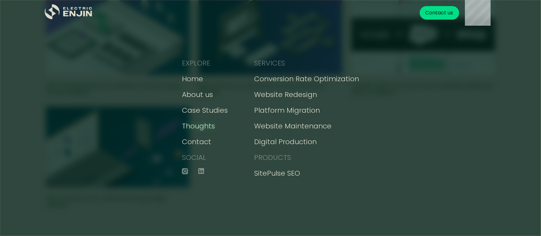
click at [203, 127] on div "Thoughts" at bounding box center [198, 126] width 33 height 11
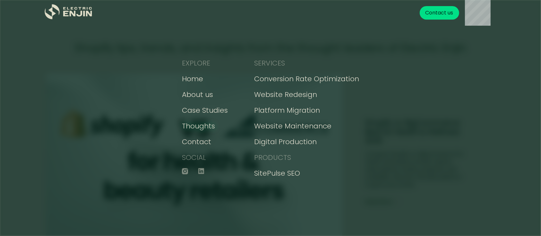
click at [203, 130] on div "Thoughts" at bounding box center [198, 126] width 33 height 11
click at [207, 142] on div "Contact" at bounding box center [196, 141] width 29 height 11
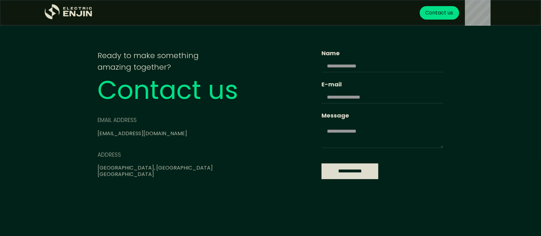
click at [330, 175] on input "**********" at bounding box center [349, 171] width 57 height 16
click at [321, 64] on input "Name" at bounding box center [382, 66] width 122 height 12
click at [147, 132] on link "info@electricenjin.com" at bounding box center [141, 133] width 89 height 7
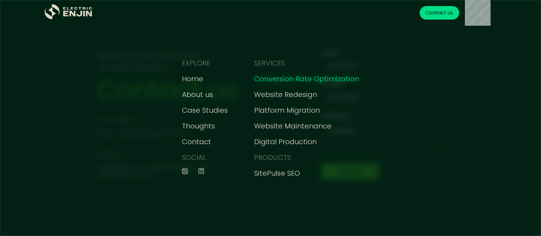
click at [277, 80] on div "Conversion Rate Optimization" at bounding box center [306, 78] width 105 height 11
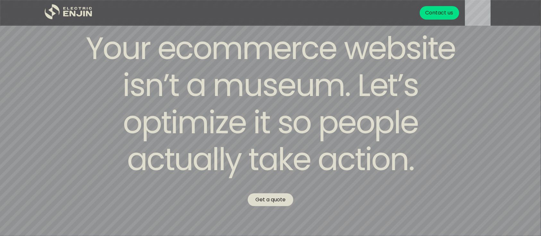
click at [273, 200] on link "Get a quote" at bounding box center [271, 199] width 46 height 13
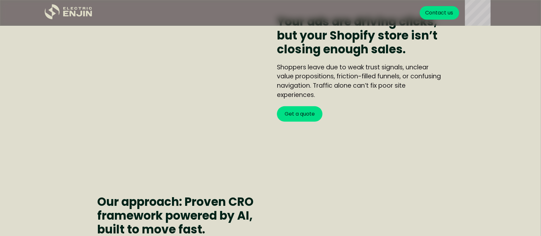
scroll to position [330, 0]
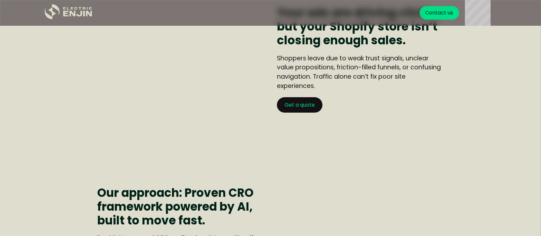
click at [300, 103] on link "Get a quote" at bounding box center [300, 104] width 46 height 15
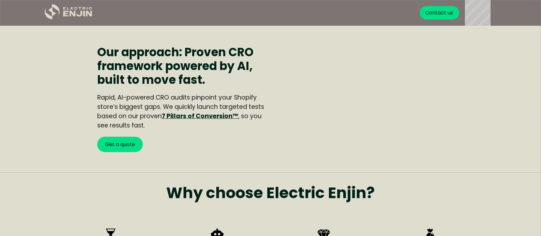
scroll to position [510, 0]
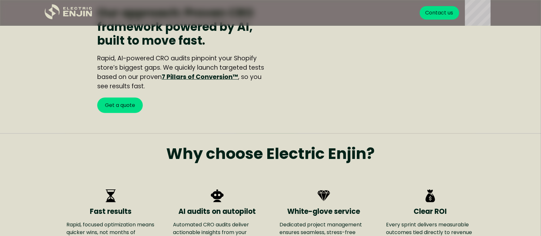
click at [213, 78] on link "7 Pillars of Conversion™" at bounding box center [200, 76] width 76 height 9
click at [115, 110] on link "Get a quote" at bounding box center [120, 104] width 46 height 15
click at [124, 100] on link "Get a quote" at bounding box center [120, 104] width 46 height 15
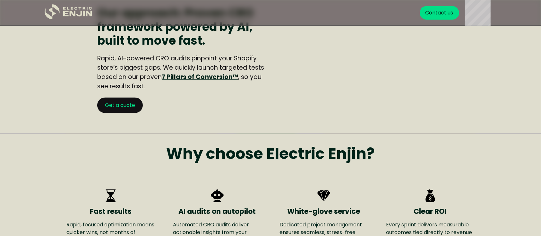
click at [124, 100] on link "Get a quote" at bounding box center [120, 104] width 46 height 15
click at [127, 109] on link "Get a quote" at bounding box center [120, 104] width 46 height 15
click at [355, 105] on div "Calculating Alan GIF from Calculating GIFs" at bounding box center [360, 59] width 167 height 107
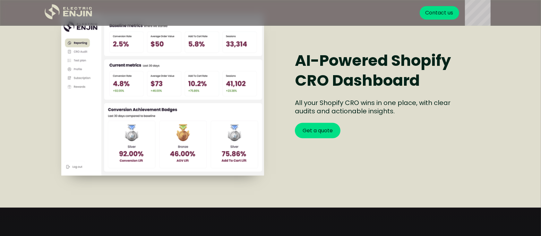
scroll to position [817, 0]
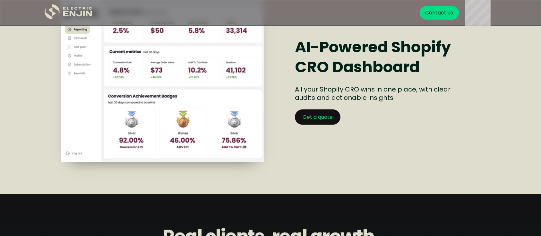
click at [323, 114] on link "Get a quote" at bounding box center [318, 116] width 46 height 15
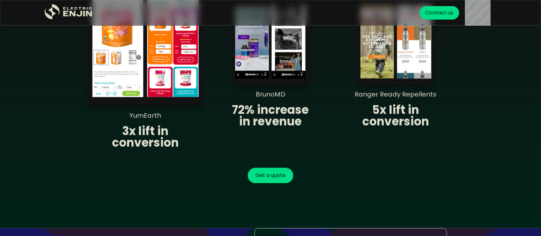
scroll to position [1111, 0]
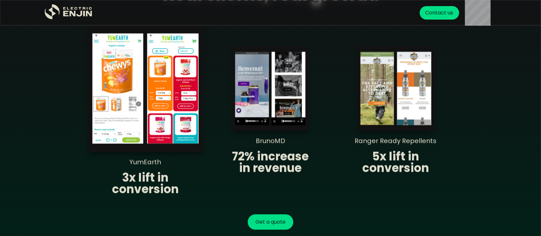
scroll to position [1076, 0]
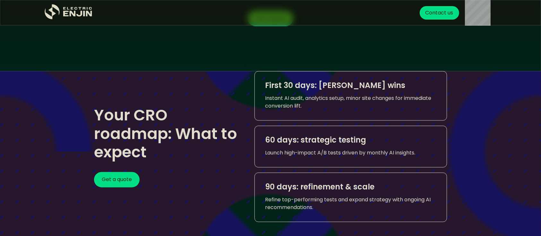
scroll to position [1264, 0]
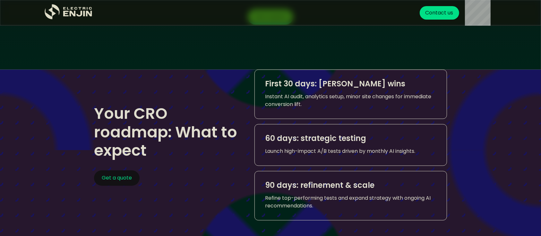
click at [127, 179] on link "Get a quote" at bounding box center [117, 177] width 46 height 15
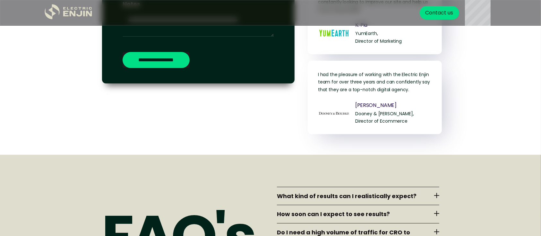
scroll to position [2635, 0]
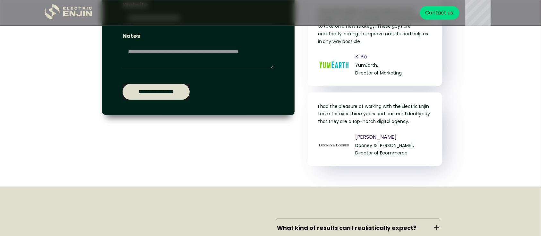
click at [159, 100] on input "**********" at bounding box center [156, 92] width 67 height 16
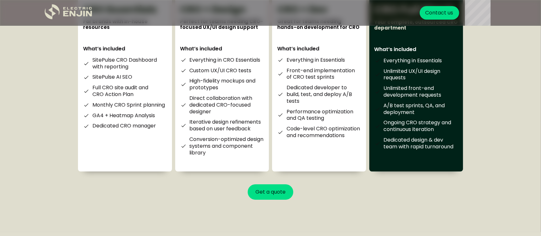
scroll to position [2253, 0]
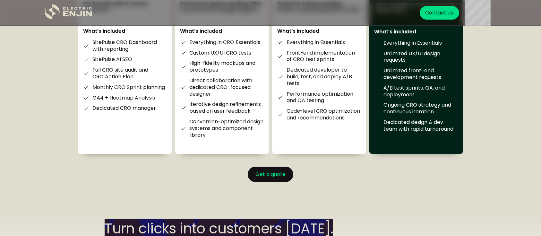
click at [259, 182] on link "Get a quote" at bounding box center [271, 173] width 46 height 15
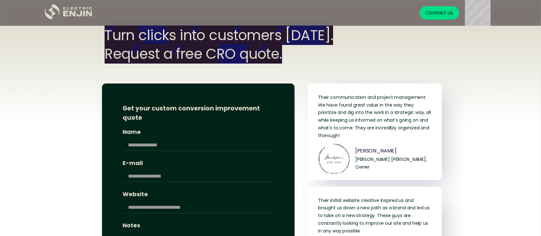
scroll to position [2447, 0]
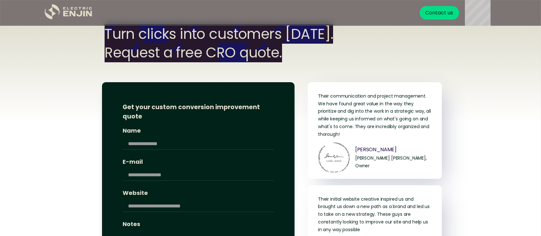
drag, startPoint x: 540, startPoint y: 173, endPoint x: 543, endPoint y: 173, distance: 3.7
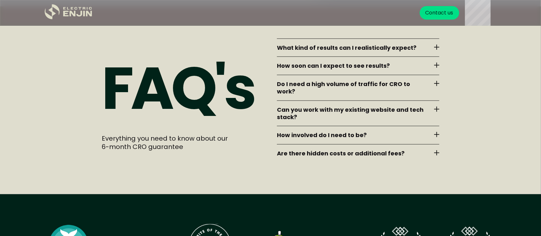
scroll to position [2819, 0]
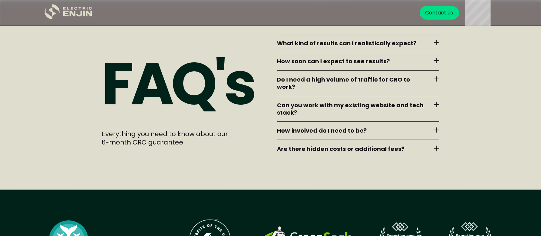
click at [433, 46] on div "What kind of results can I realistically expect? Most clients see significant i…" at bounding box center [358, 43] width 162 height 18
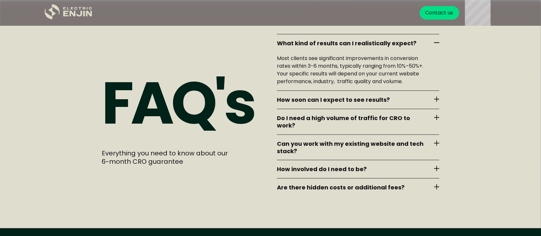
click at [433, 46] on div "What kind of results can I realistically expect? Most clients see significant i…" at bounding box center [358, 62] width 162 height 56
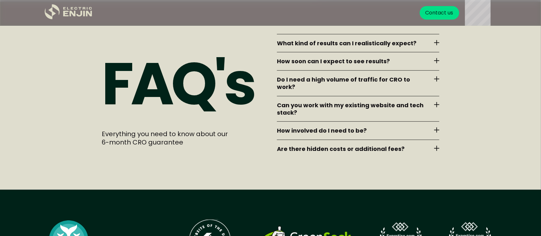
click at [435, 107] on div "Can you work with my existing website and tech stack? Yes. Our CRO program seam…" at bounding box center [358, 109] width 162 height 26
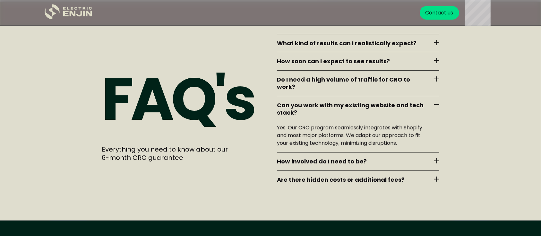
click at [435, 107] on div "Can you work with my existing website and tech stack? Yes. Our CRO program seam…" at bounding box center [358, 124] width 162 height 56
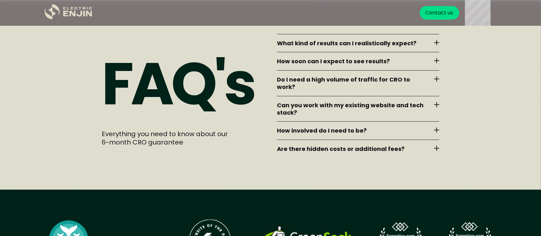
click at [434, 142] on div "Are there hidden costs or additional fees? No hidden fees. Our pricing is trans…" at bounding box center [358, 149] width 162 height 18
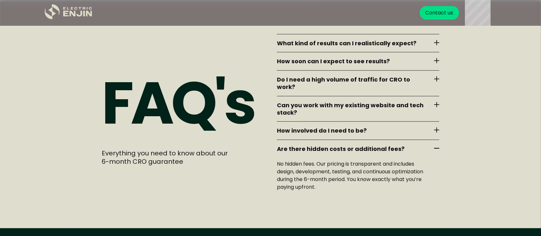
click at [438, 124] on div "How involved do I need to be? You can be as involved or hands-off as you prefer…" at bounding box center [358, 130] width 162 height 18
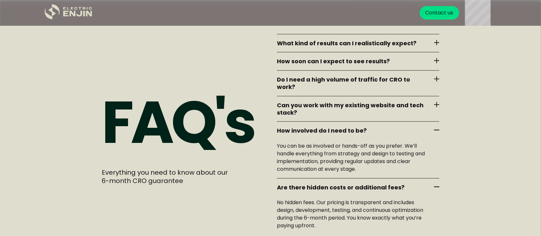
click at [439, 45] on div at bounding box center [436, 42] width 5 height 5
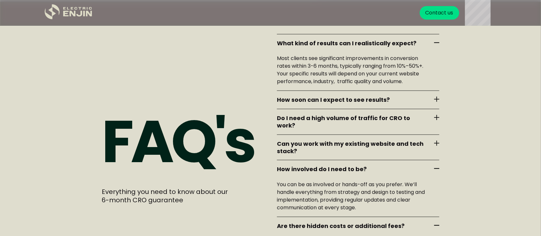
click at [479, 155] on div "FAQ's Everything you need to know about our 6-month CRO guarantee What kind of …" at bounding box center [270, 153] width 541 height 303
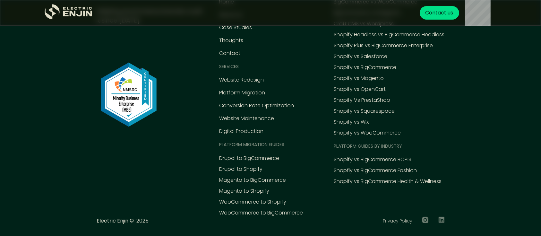
scroll to position [3228, 0]
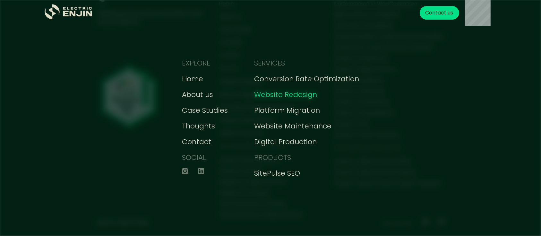
click at [298, 93] on div "Website Redesign" at bounding box center [285, 94] width 63 height 11
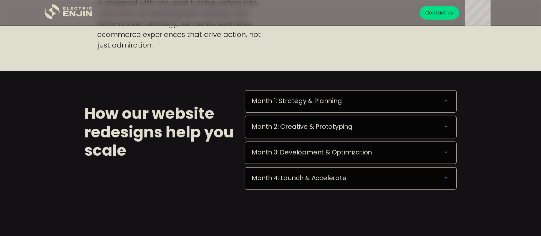
scroll to position [581, 0]
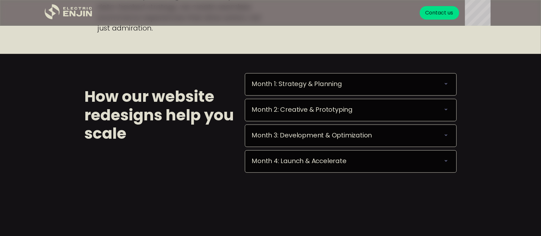
click at [427, 83] on div "Month 1: Strategy & Planning" at bounding box center [350, 84] width 198 height 8
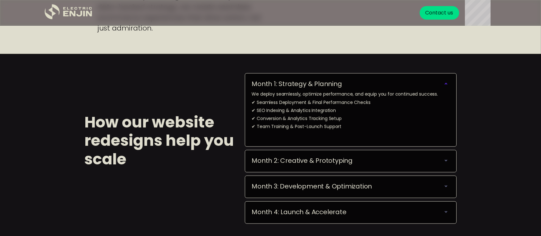
click at [427, 83] on div "Month 1: Strategy & Planning" at bounding box center [350, 84] width 198 height 8
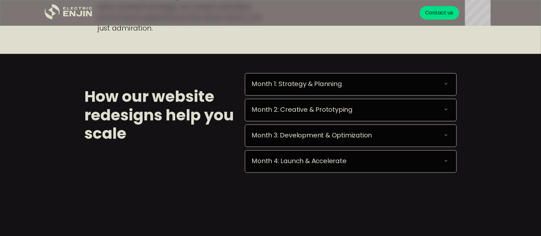
click at [420, 114] on div "Month 2: Creative & Prototyping We transform strategic insights into compelling…" at bounding box center [350, 110] width 211 height 22
click at [404, 106] on div "Month 2: Creative & Prototyping" at bounding box center [350, 110] width 198 height 8
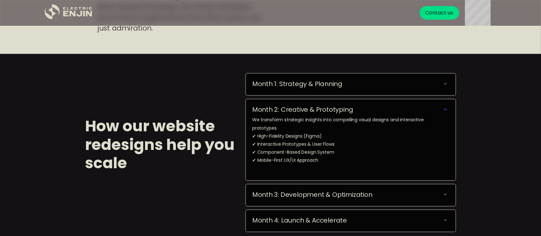
click at [385, 184] on div "Month 3: Development & Optimization We code your site into a fully responsive, …" at bounding box center [350, 195] width 210 height 22
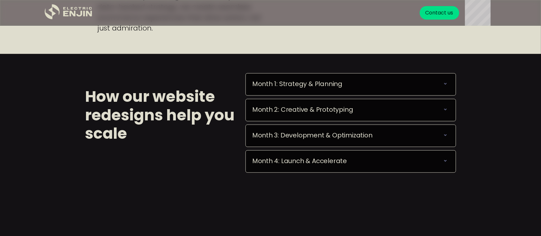
click at [381, 159] on div "Month 4: Launch & Accelerate" at bounding box center [350, 161] width 197 height 8
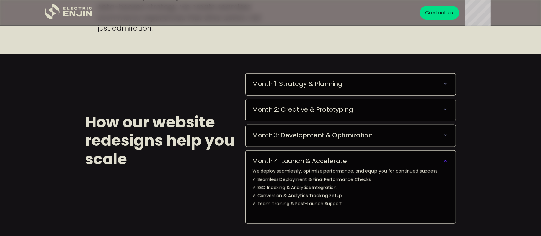
click at [484, 153] on div "How our website redesigns help you scale Month 1: Strategy & Planning We deploy…" at bounding box center [270, 140] width 541 height 173
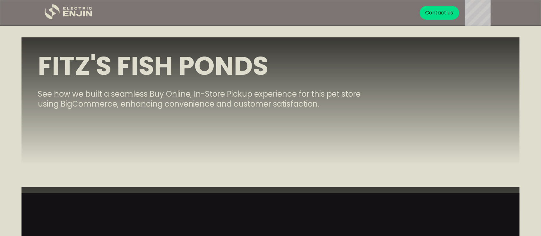
scroll to position [1762, 0]
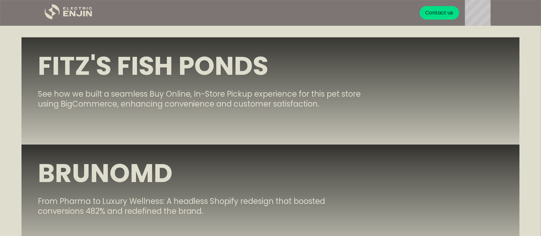
click at [249, 94] on p "See how we built a seamless Buy Online, In-Store Pickup experience for this pet…" at bounding box center [206, 99] width 337 height 20
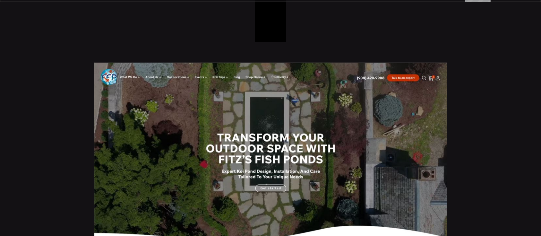
scroll to position [755, 0]
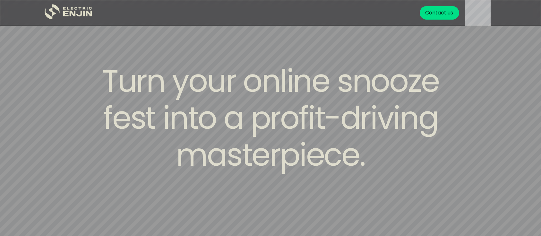
scroll to position [1762, 0]
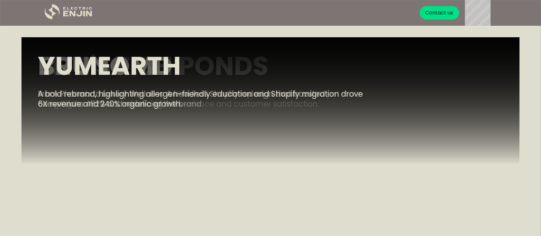
scroll to position [2189, 0]
click at [287, 138] on div at bounding box center [270, 181] width 498 height 289
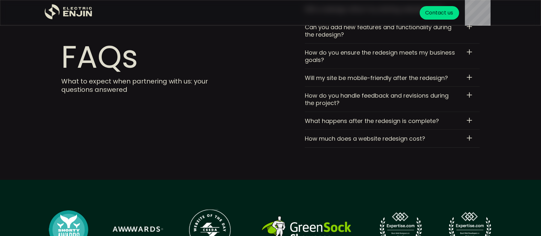
scroll to position [2907, 0]
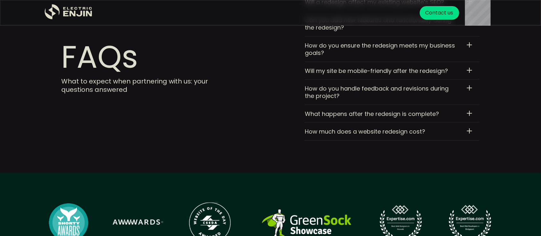
click at [469, 68] on div at bounding box center [469, 70] width 1 height 5
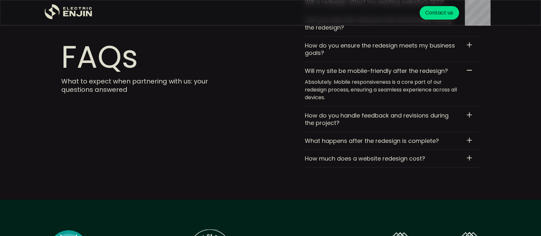
click at [471, 112] on div at bounding box center [469, 114] width 5 height 5
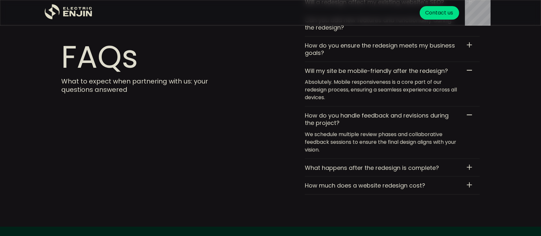
click at [469, 114] on div at bounding box center [469, 114] width 5 height 1
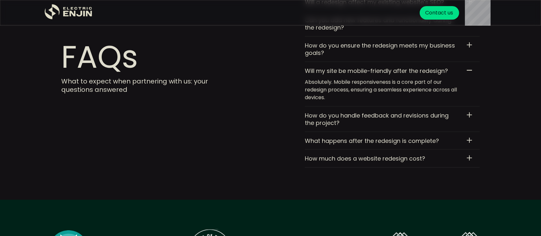
click at [471, 138] on div at bounding box center [469, 140] width 5 height 5
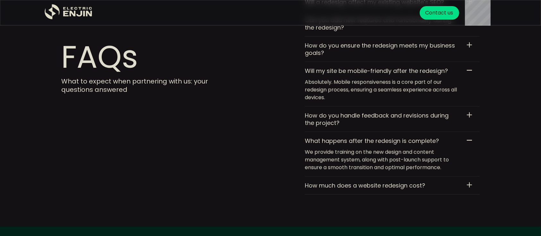
click at [471, 138] on div at bounding box center [469, 140] width 5 height 5
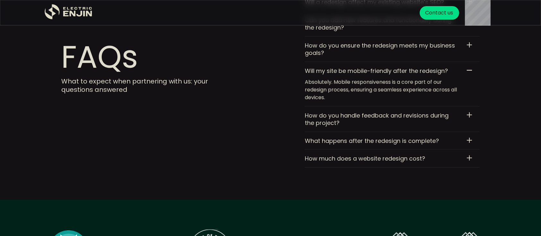
click at [470, 157] on div at bounding box center [469, 157] width 5 height 1
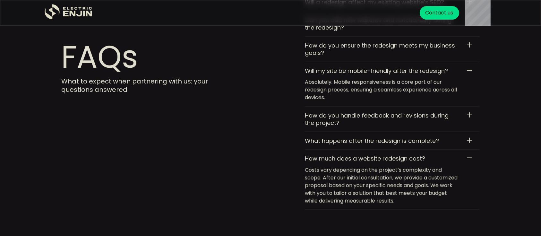
click at [470, 157] on div at bounding box center [469, 157] width 5 height 1
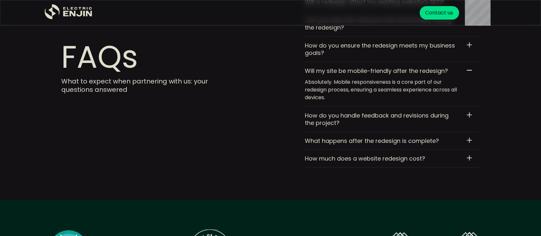
click at [472, 106] on div "How do you handle feedback and revisions during the project? We schedule multip…" at bounding box center [392, 118] width 175 height 25
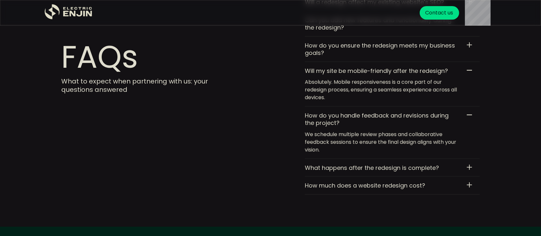
click at [469, 165] on div at bounding box center [469, 167] width 1 height 5
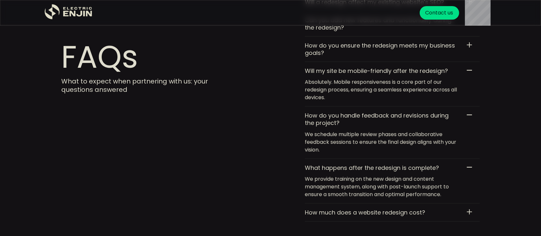
click at [467, 209] on div at bounding box center [469, 211] width 5 height 5
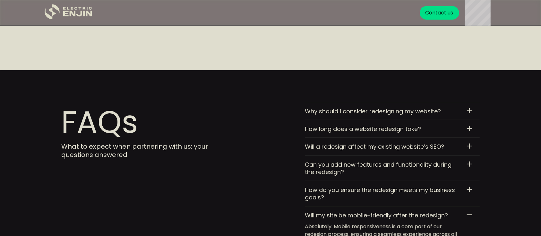
scroll to position [2736, 0]
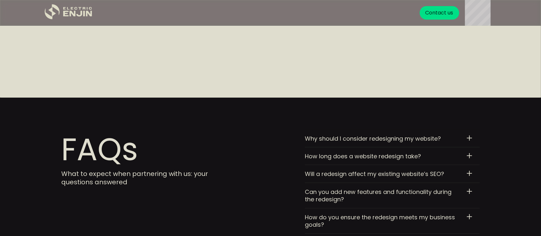
click at [468, 135] on div at bounding box center [469, 137] width 5 height 5
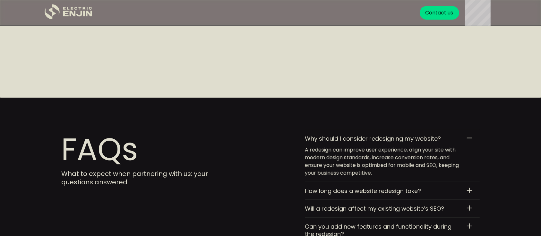
click at [468, 135] on div at bounding box center [469, 137] width 5 height 5
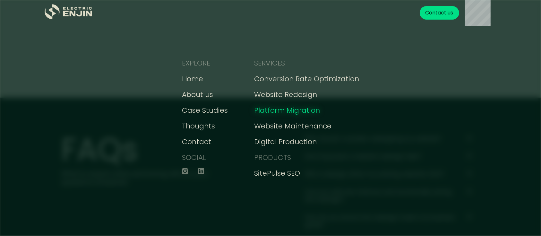
click at [282, 110] on div "Platform Migration" at bounding box center [287, 110] width 66 height 11
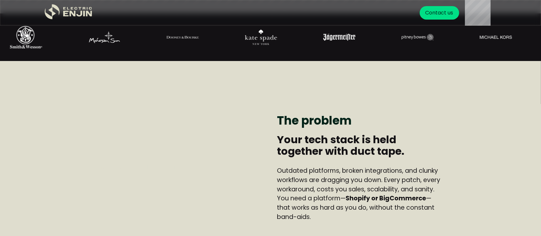
scroll to position [291, 0]
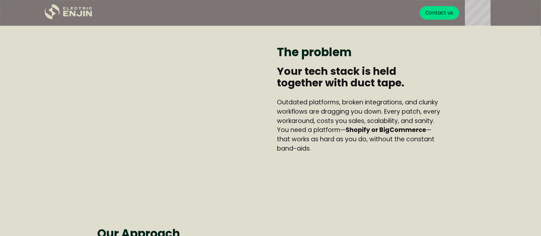
click at [369, 132] on strong "Shopify or BigCommerce" at bounding box center [385, 129] width 80 height 9
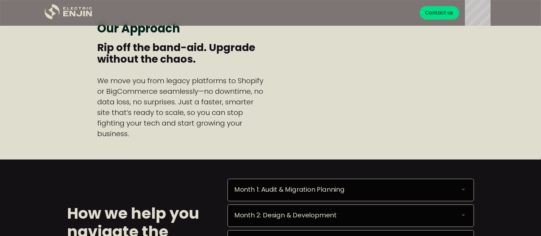
scroll to position [513, 0]
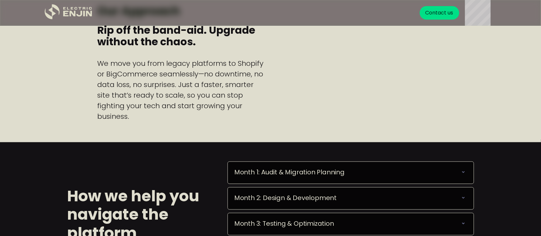
click at [464, 177] on div "Month 1: Audit & Migration Planning We deploy your upgraded site smoothly, back…" at bounding box center [350, 172] width 246 height 22
click at [463, 172] on icon at bounding box center [463, 172] width 3 height 2
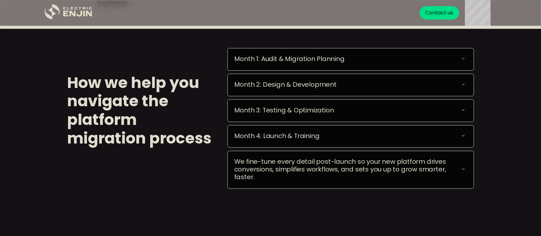
scroll to position [649, 0]
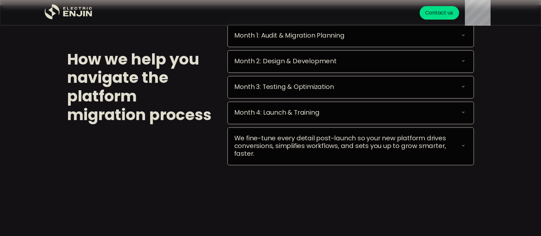
click at [460, 57] on icon at bounding box center [463, 61] width 8 height 8
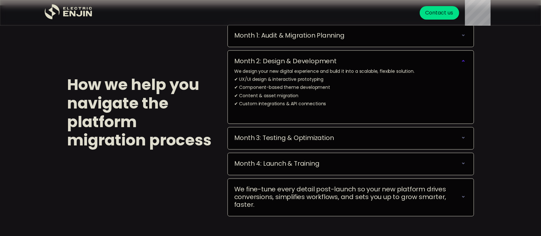
click at [460, 147] on div "Month 3: Testing & Optimization We rigorously test your new site, ensuring opti…" at bounding box center [350, 138] width 246 height 22
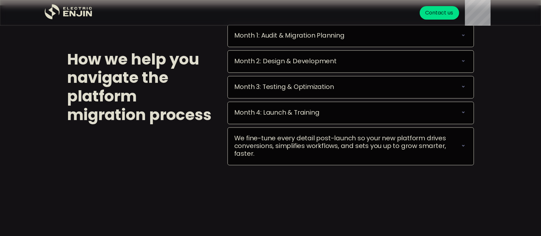
click at [461, 83] on icon at bounding box center [463, 87] width 8 height 8
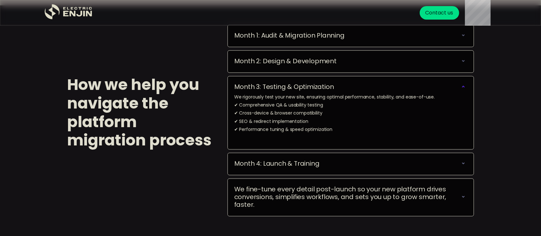
click at [462, 165] on icon at bounding box center [463, 163] width 8 height 8
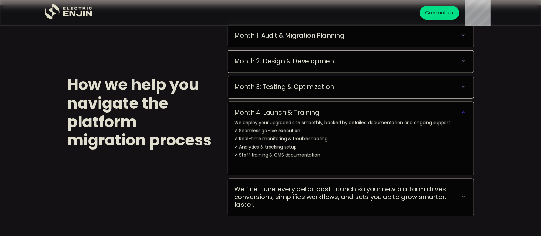
click at [457, 200] on div "We fine-tune every detail post-launch so your new platform drives conversions, …" at bounding box center [346, 196] width 225 height 23
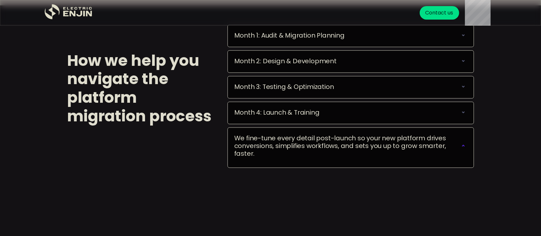
click at [459, 145] on div "We fine-tune every detail post-launch so your new platform drives conversions, …" at bounding box center [346, 145] width 225 height 23
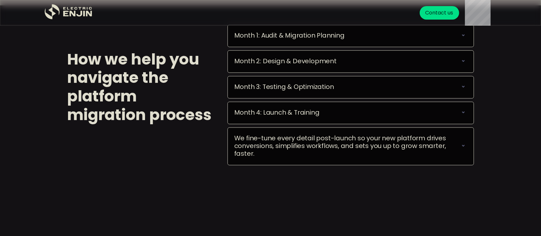
click at [459, 145] on div "We fine-tune every detail post-launch so your new platform drives conversions, …" at bounding box center [346, 145] width 225 height 23
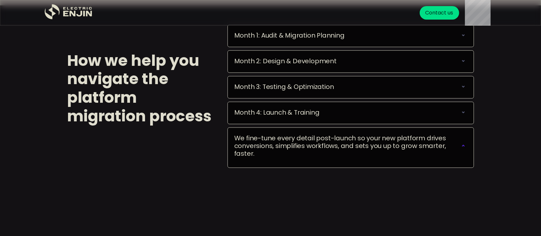
click at [459, 145] on div "We fine-tune every detail post-launch so your new platform drives conversions, …" at bounding box center [346, 145] width 225 height 23
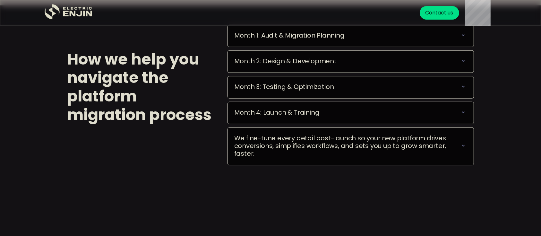
click at [468, 141] on div "We fine-tune every detail post-launch so your new platform drives conversions, …" at bounding box center [350, 146] width 246 height 38
click at [461, 147] on icon at bounding box center [463, 146] width 8 height 8
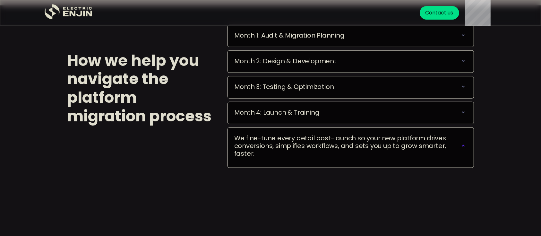
click at [459, 116] on div "Month 4: Launch & Training We deploy your upgraded site smoothly, backed by det…" at bounding box center [350, 113] width 246 height 22
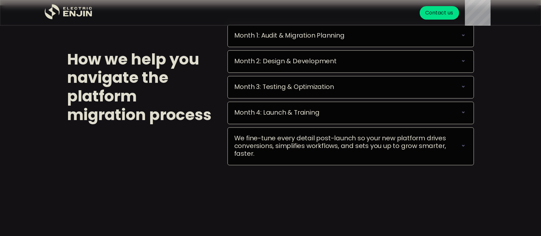
click at [459, 114] on div "Month 4: Launch & Training" at bounding box center [350, 112] width 233 height 8
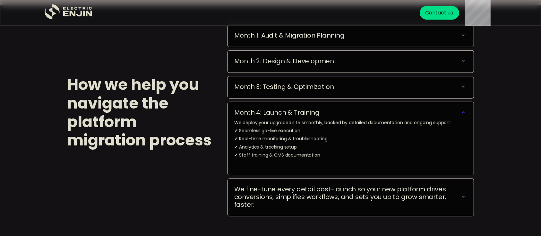
click at [459, 114] on div "Month 4: Launch & Training" at bounding box center [350, 112] width 233 height 8
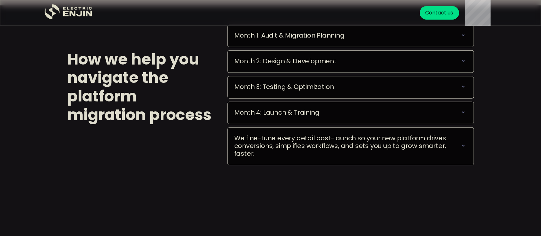
scroll to position [632, 0]
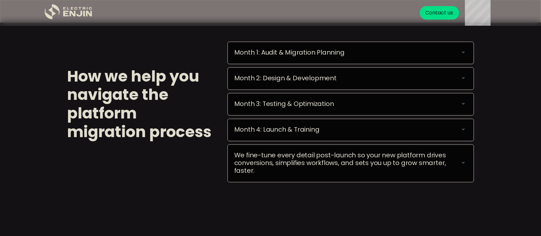
click at [458, 158] on div "We fine-tune every detail post-launch so your new platform drives conversions, …" at bounding box center [346, 162] width 225 height 23
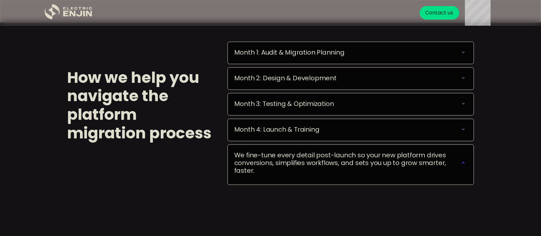
click at [458, 158] on div "We fine-tune every detail post-launch so your new platform drives conversions, …" at bounding box center [346, 162] width 225 height 23
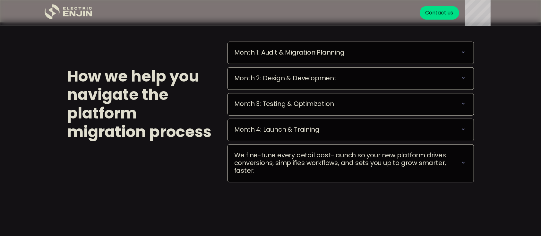
click at [461, 126] on icon at bounding box center [463, 129] width 8 height 8
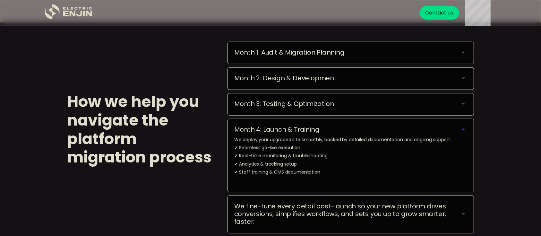
click at [461, 126] on icon at bounding box center [463, 129] width 8 height 8
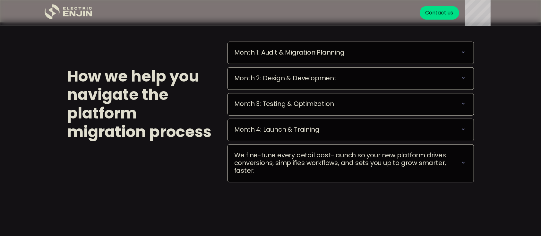
click at [463, 166] on div "We fine-tune every detail post-launch so your new platform drives conversions, …" at bounding box center [350, 162] width 233 height 23
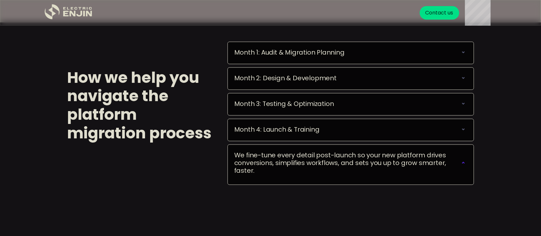
click at [463, 166] on div "We fine-tune every detail post-launch so your new platform drives conversions, …" at bounding box center [350, 162] width 233 height 23
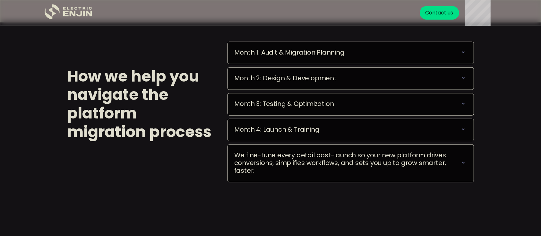
click at [463, 166] on div "We fine-tune every detail post-launch so your new platform drives conversions, …" at bounding box center [350, 162] width 233 height 23
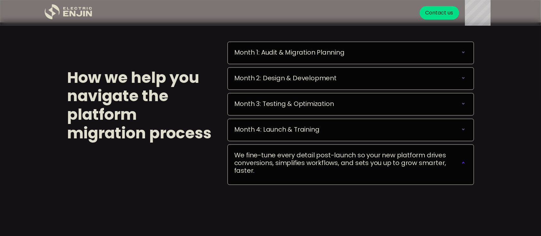
click at [523, 124] on div "How we help you navigate the platform migration process Month 1: Audit & Migrat…" at bounding box center [270, 104] width 541 height 165
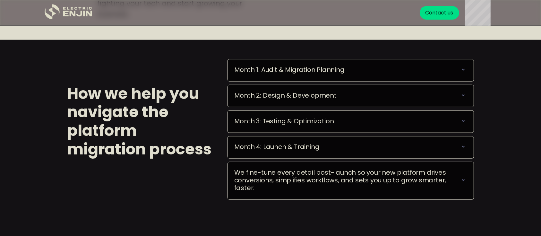
scroll to position [615, 0]
click at [452, 138] on div "Month 4: Launch & Training We deploy your upgraded site smoothly, backed by det…" at bounding box center [350, 147] width 246 height 22
click at [468, 152] on div "Month 4: Launch & Training We deploy your upgraded site smoothly, backed by det…" at bounding box center [350, 147] width 246 height 22
click at [464, 148] on icon at bounding box center [463, 146] width 8 height 8
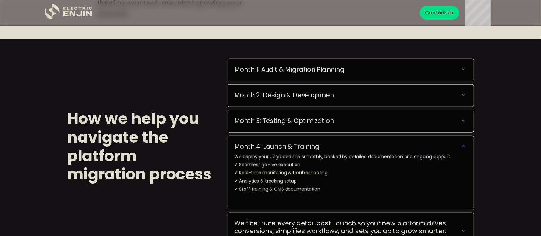
click at [464, 148] on icon at bounding box center [463, 146] width 8 height 8
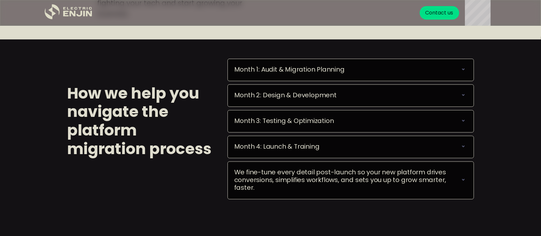
click at [452, 177] on div "We fine-tune every detail post-launch so your new platform drives conversions, …" at bounding box center [346, 179] width 225 height 23
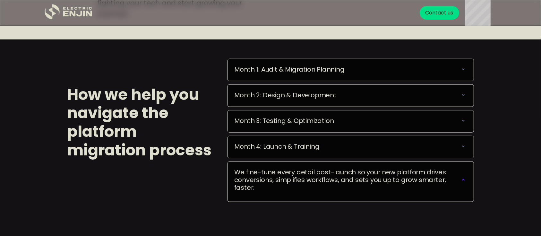
click at [452, 177] on div "We fine-tune every detail post-launch so your new platform drives conversions, …" at bounding box center [346, 179] width 225 height 23
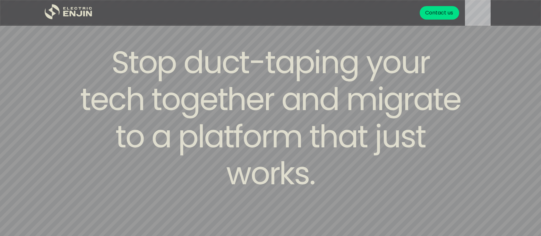
scroll to position [615, 0]
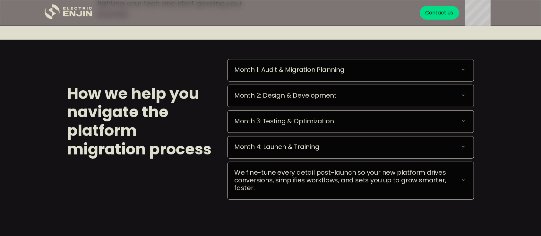
click at [459, 177] on div "We fine-tune every detail post-launch so your new platform drives conversions, …" at bounding box center [346, 179] width 225 height 23
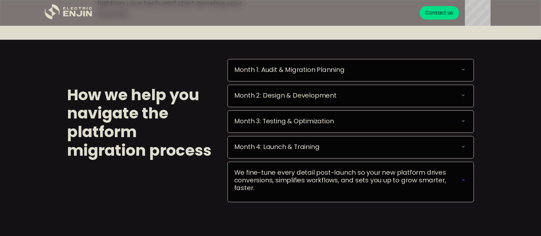
click at [459, 177] on div "We fine-tune every detail post-launch so your new platform drives conversions, …" at bounding box center [346, 179] width 225 height 23
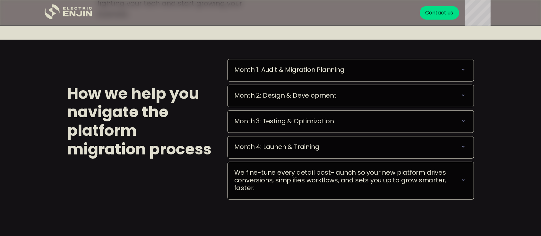
click at [459, 177] on div "We fine-tune every detail post-launch so your new platform drives conversions, …" at bounding box center [346, 179] width 225 height 23
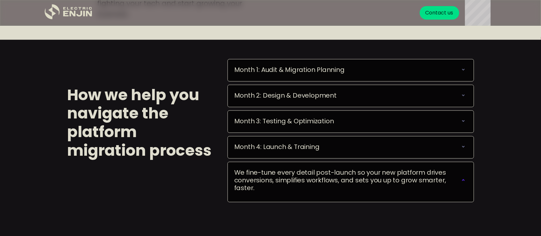
click at [459, 177] on div "We fine-tune every detail post-launch so your new platform drives conversions, …" at bounding box center [346, 179] width 225 height 23
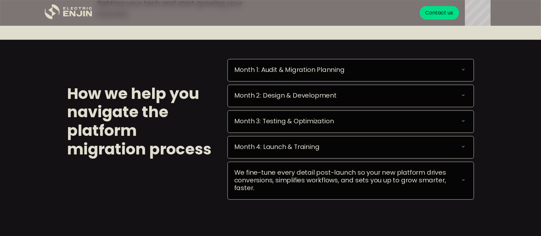
click at [459, 177] on div "We fine-tune every detail post-launch so your new platform drives conversions, …" at bounding box center [346, 179] width 225 height 23
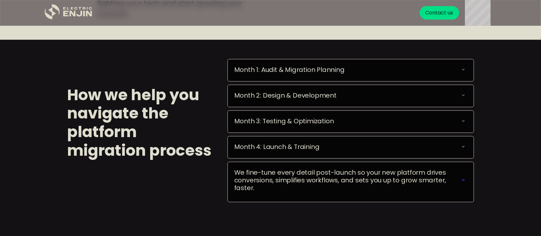
click at [458, 176] on div "We fine-tune every detail post-launch so your new platform drives conversions, …" at bounding box center [346, 179] width 225 height 23
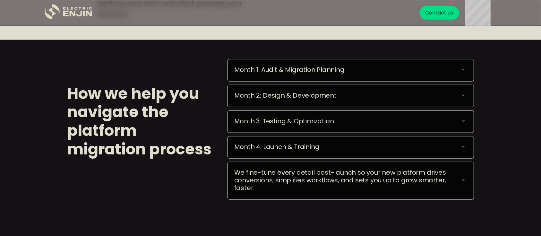
click at [464, 145] on icon at bounding box center [463, 147] width 8 height 8
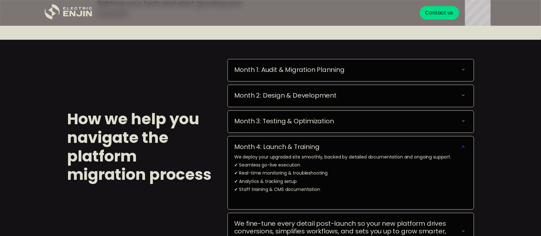
click at [464, 145] on icon at bounding box center [463, 147] width 8 height 8
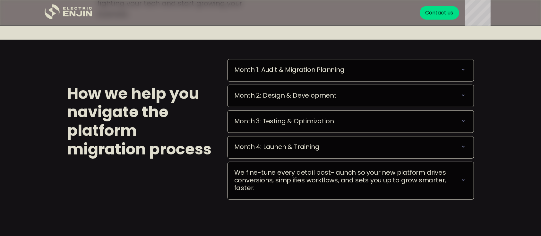
click at [461, 119] on icon at bounding box center [463, 121] width 8 height 8
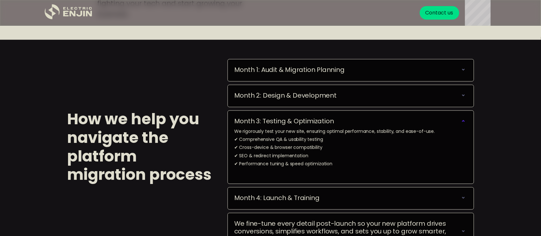
click at [461, 119] on icon at bounding box center [463, 121] width 8 height 8
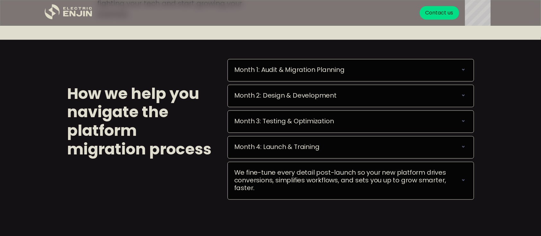
click at [463, 180] on icon at bounding box center [463, 180] width 3 height 2
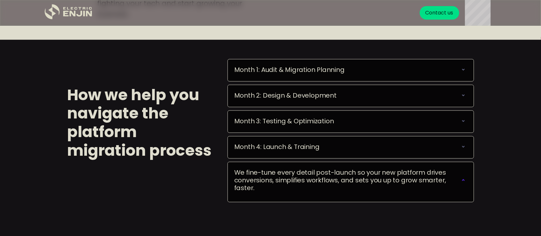
click at [463, 180] on icon at bounding box center [463, 180] width 8 height 8
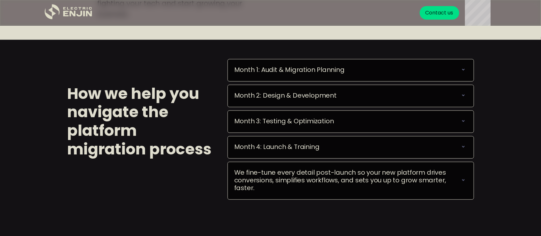
click at [463, 178] on icon at bounding box center [463, 180] width 8 height 8
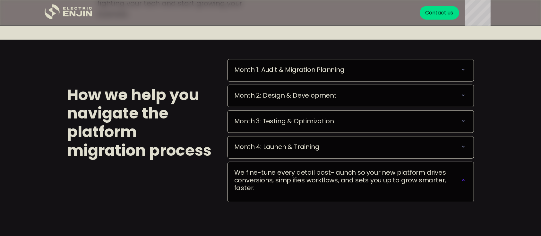
click at [463, 178] on icon at bounding box center [463, 180] width 8 height 8
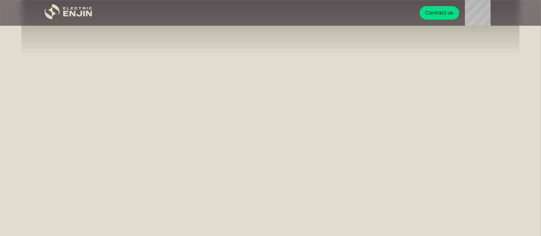
scroll to position [1727, 0]
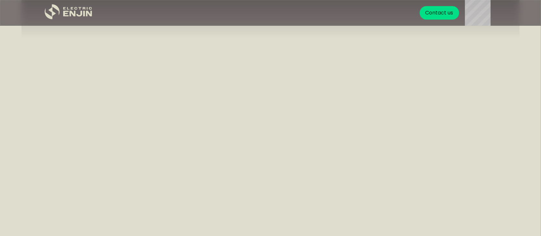
click at [243, 61] on div at bounding box center [270, 55] width 498 height 289
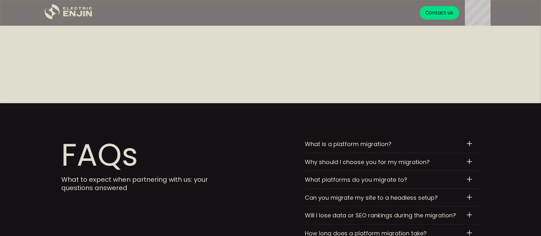
scroll to position [1932, 0]
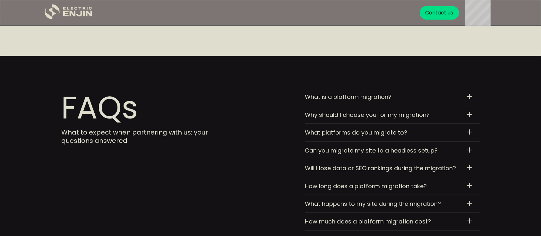
click at [469, 92] on div "What is a platform migration? It’s the process of moving your eCommerce site to…" at bounding box center [392, 97] width 175 height 18
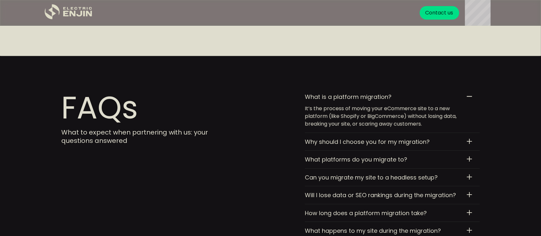
click at [469, 92] on div "What is a platform migration? It’s the process of moving your eCommerce site to…" at bounding box center [392, 110] width 175 height 45
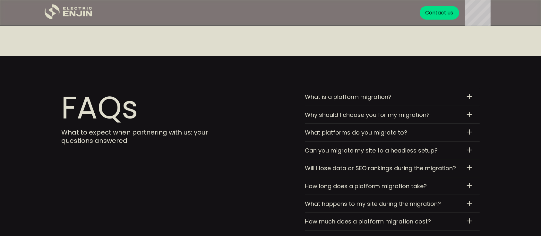
click at [466, 152] on div "Can you migrate my site to a headless setup? Absolutely. If you’re ready to go …" at bounding box center [388, 150] width 167 height 7
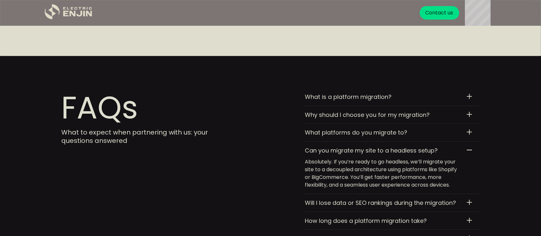
click at [466, 152] on div "Can you migrate my site to a headless setup? Absolutely. If you’re ready to go …" at bounding box center [388, 168] width 167 height 42
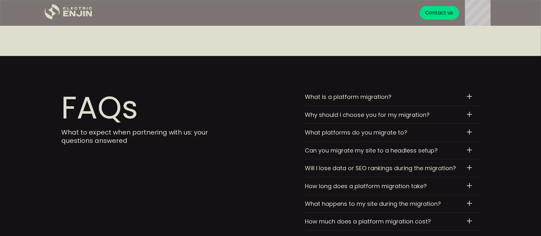
click at [470, 195] on div "What happens to my site during the migration? Your existing site stays live unt…" at bounding box center [392, 204] width 175 height 18
click at [470, 195] on div "What happens to my site during the migration? Your existing site stays live unt…" at bounding box center [392, 217] width 175 height 45
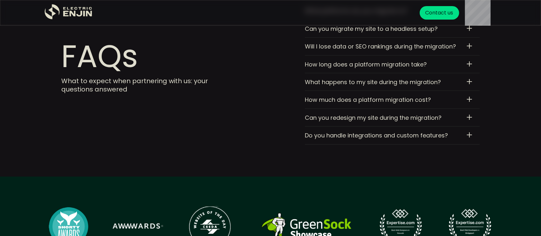
scroll to position [2086, 0]
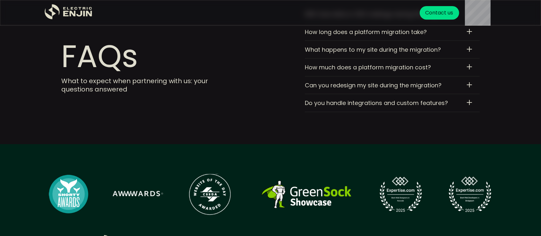
click at [472, 103] on div "Do you handle integrations and custom features? Yes. From custom apps to third-…" at bounding box center [392, 103] width 175 height 18
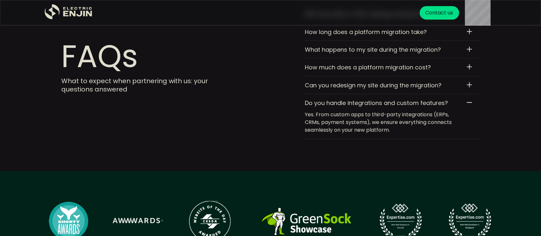
click at [472, 103] on div "Do you handle integrations and custom features? Yes. From custom apps to third-…" at bounding box center [392, 116] width 175 height 45
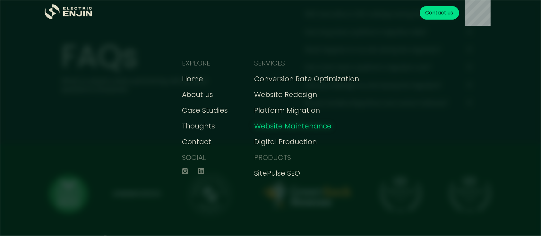
click at [291, 126] on div "Website Maintenance" at bounding box center [292, 126] width 77 height 11
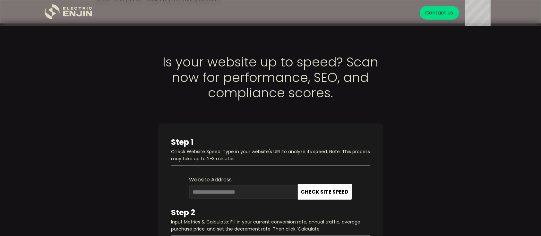
scroll to position [547, 0]
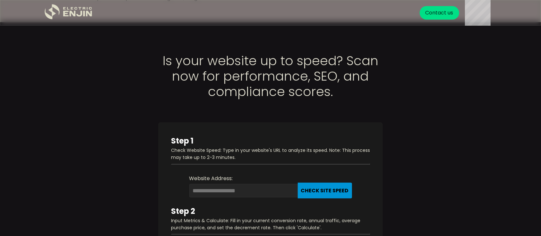
click at [334, 192] on button "Check Site Speed" at bounding box center [325, 190] width 54 height 16
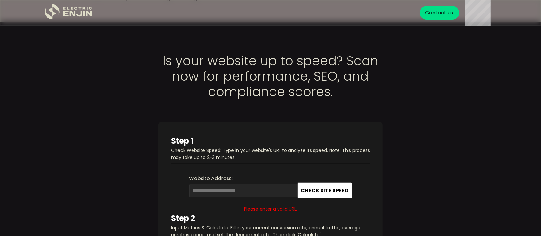
click at [250, 186] on input "Website Address:" at bounding box center [243, 190] width 108 height 13
paste input "**********"
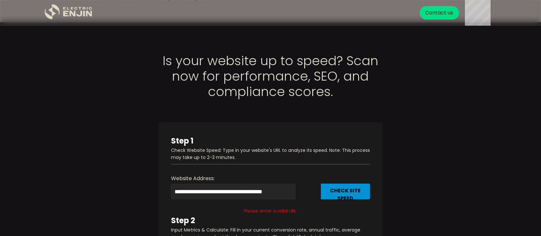
type input "**********"
click at [326, 189] on button "Check Site Speed" at bounding box center [345, 191] width 49 height 16
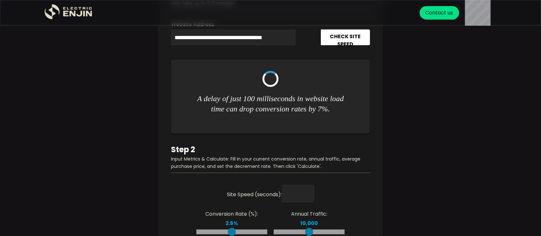
scroll to position [684, 0]
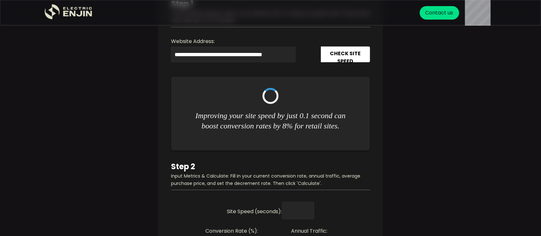
type input "****"
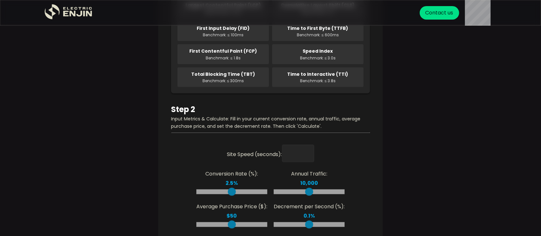
scroll to position [924, 0]
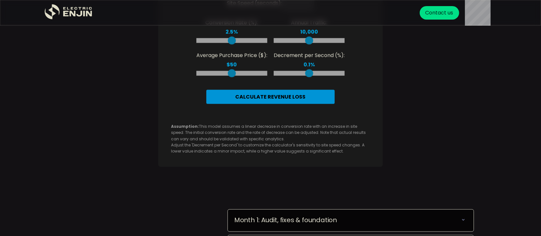
click at [279, 100] on button "Calculate Revenue Loss" at bounding box center [270, 97] width 128 height 14
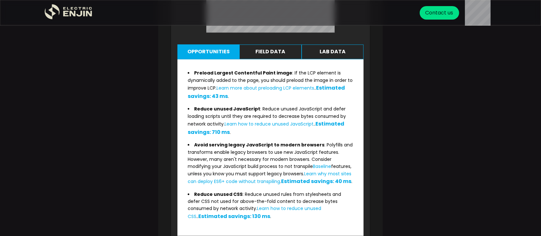
scroll to position [1197, 0]
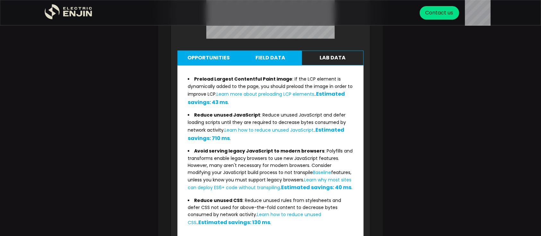
click at [277, 60] on button "Field Data" at bounding box center [270, 58] width 62 height 15
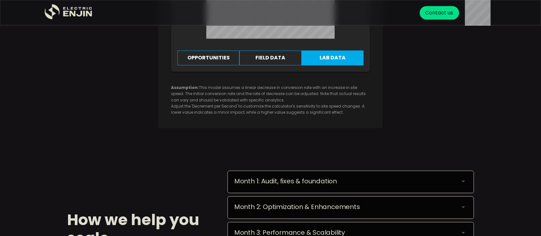
click at [326, 65] on button "Lab Data" at bounding box center [332, 58] width 62 height 15
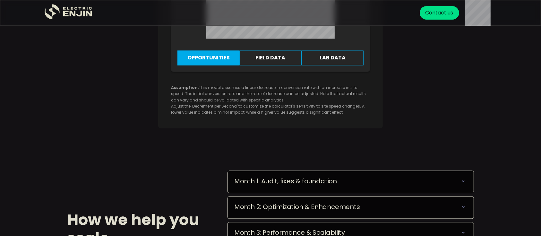
click at [210, 56] on button "Opportunities" at bounding box center [208, 58] width 62 height 15
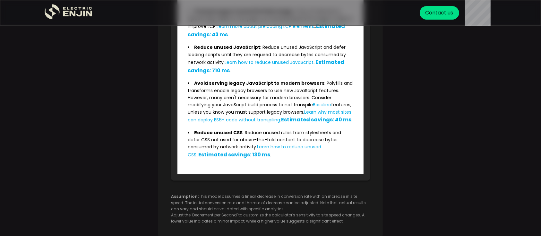
scroll to position [1385, 0]
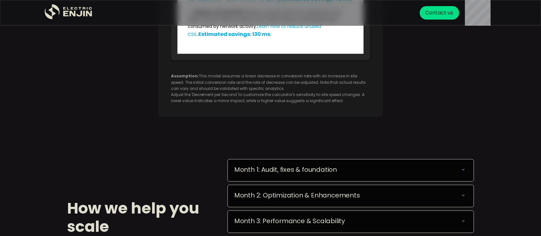
click at [461, 173] on icon at bounding box center [463, 169] width 8 height 8
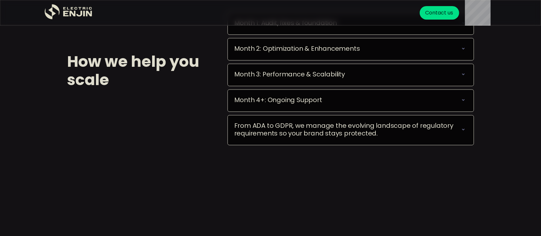
scroll to position [1556, 0]
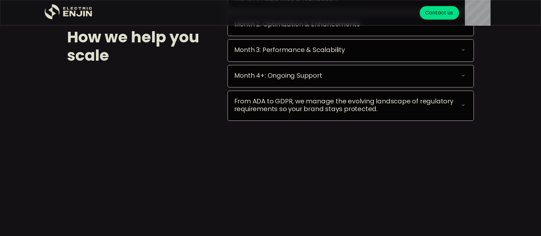
drag, startPoint x: 467, startPoint y: 119, endPoint x: 460, endPoint y: 116, distance: 7.6
click at [460, 116] on div "From ADA to GDPR, we manage the evolving landscape of regulatory requirements s…" at bounding box center [350, 105] width 246 height 30
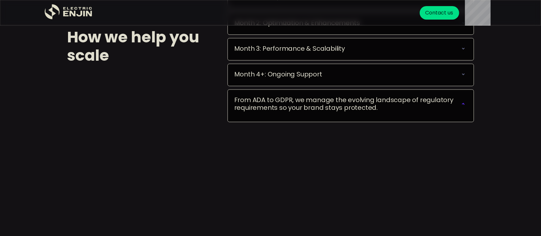
click at [460, 108] on icon at bounding box center [462, 103] width 9 height 9
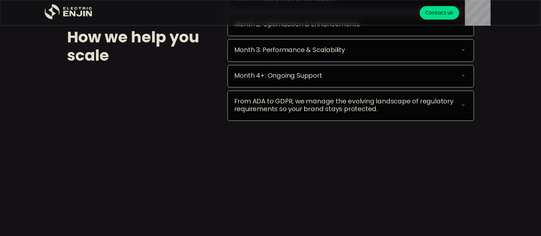
click at [460, 109] on icon at bounding box center [463, 105] width 8 height 8
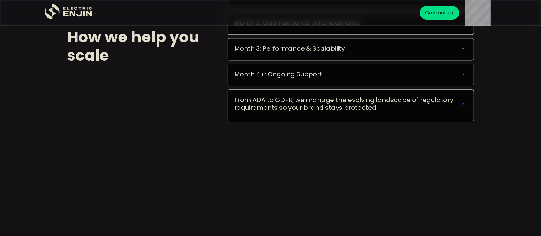
click at [460, 107] on icon at bounding box center [463, 104] width 8 height 8
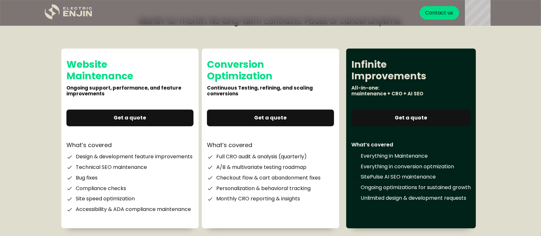
scroll to position [1984, 0]
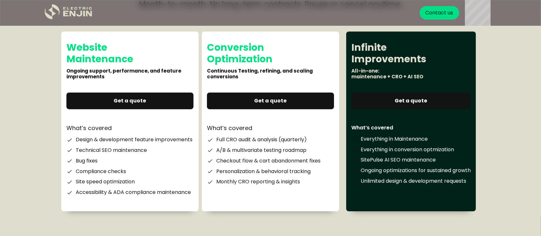
click at [435, 109] on link "Get a quote" at bounding box center [410, 100] width 119 height 17
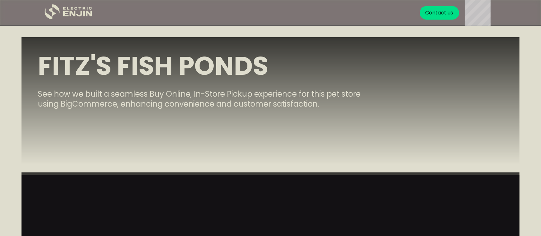
scroll to position [2384, 0]
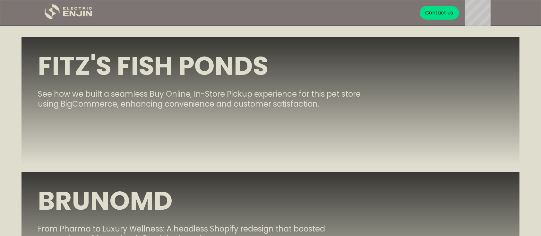
click at [274, 92] on p "See how we built a seamless Buy Online, In-Store Pickup experience for this pet…" at bounding box center [206, 99] width 337 height 20
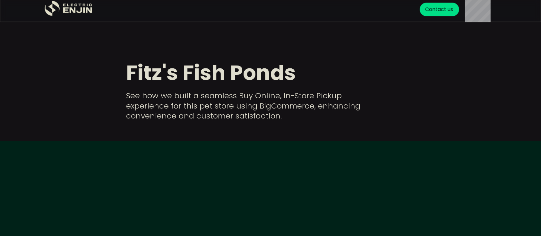
click at [141, 103] on h1 "See how we built a seamless Buy Online, In-Store Pickup experience for this pet…" at bounding box center [254, 105] width 257 height 30
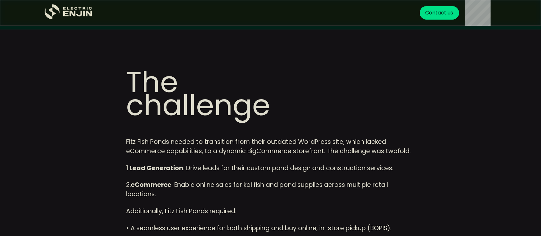
scroll to position [376, 0]
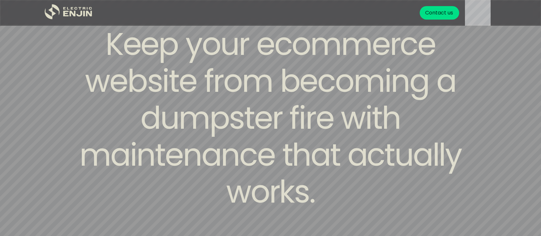
scroll to position [2572, 0]
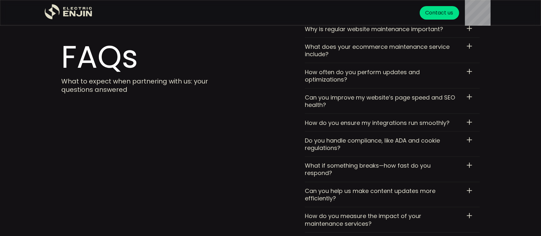
scroll to position [3513, 0]
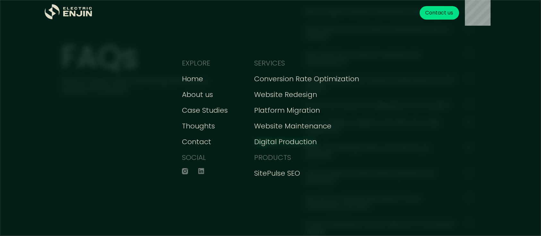
click at [290, 140] on div "Digital Production" at bounding box center [285, 141] width 63 height 11
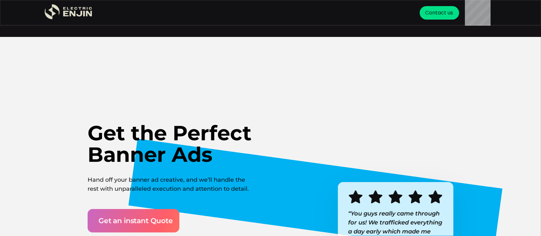
click at [140, 225] on div "Get an instant Quote" at bounding box center [135, 220] width 74 height 11
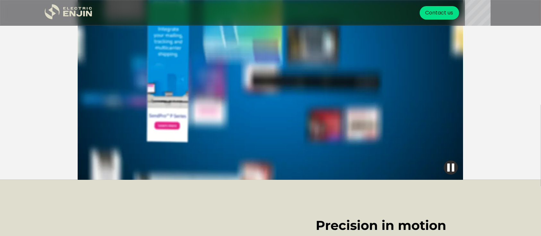
scroll to position [388, 0]
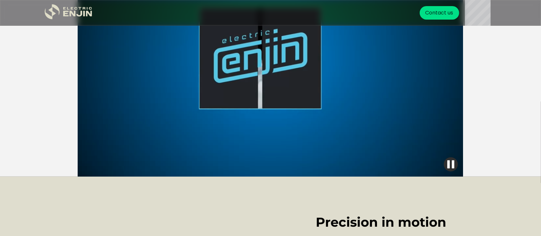
click at [342, 75] on div at bounding box center [270, 59] width 385 height 236
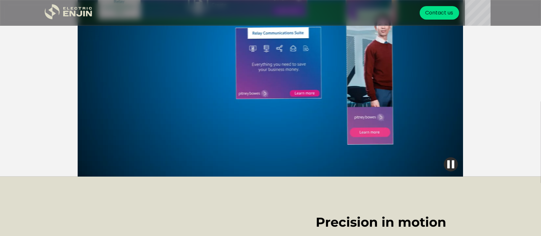
click at [452, 165] on img "button" at bounding box center [451, 164] width 14 height 14
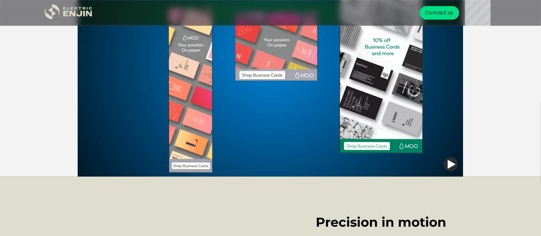
click at [452, 165] on img "button" at bounding box center [451, 164] width 14 height 14
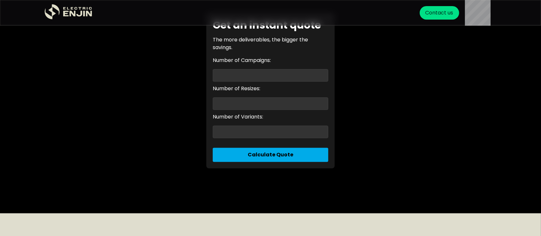
scroll to position [1636, 0]
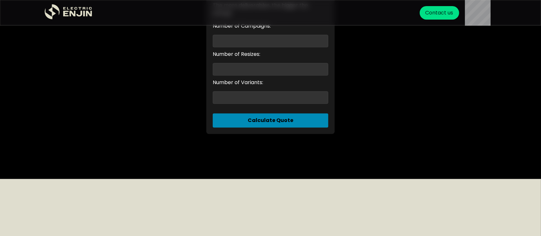
click at [300, 127] on button "Calculate Quote" at bounding box center [270, 120] width 115 height 14
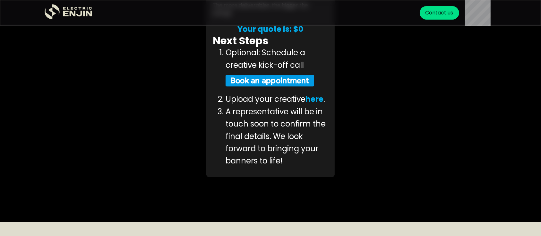
click at [287, 86] on button "Book an appointment" at bounding box center [269, 81] width 89 height 12
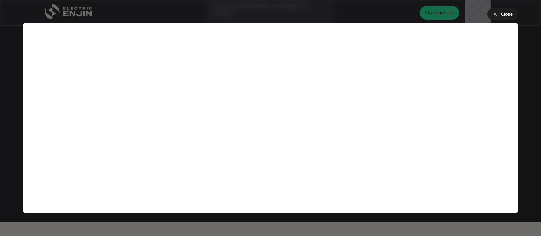
click at [492, 13] on span "close" at bounding box center [495, 14] width 6 height 6
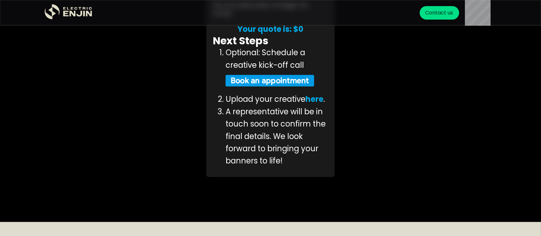
click at [268, 86] on button "Book an appointment" at bounding box center [269, 81] width 89 height 12
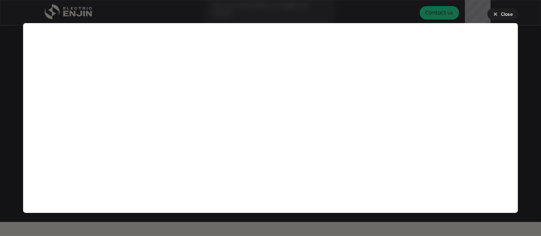
click at [492, 15] on span "close" at bounding box center [495, 14] width 6 height 6
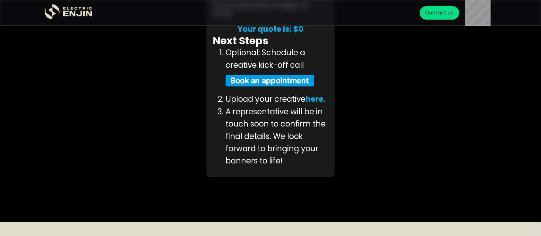
click at [285, 86] on button "Book an appointment" at bounding box center [269, 81] width 89 height 12
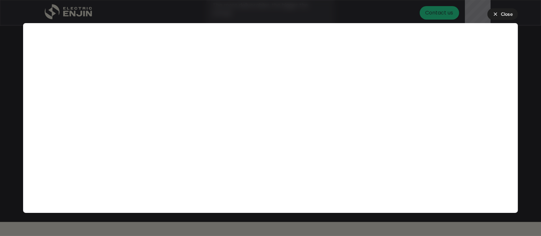
click at [504, 14] on div "Close" at bounding box center [507, 14] width 12 height 7
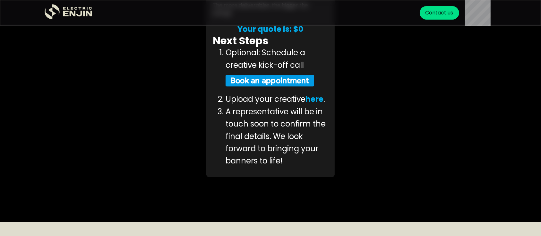
click at [272, 86] on button "Book an appointment" at bounding box center [269, 81] width 89 height 12
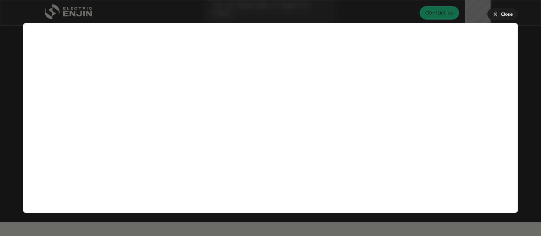
click at [500, 14] on button "close Close" at bounding box center [502, 14] width 30 height 12
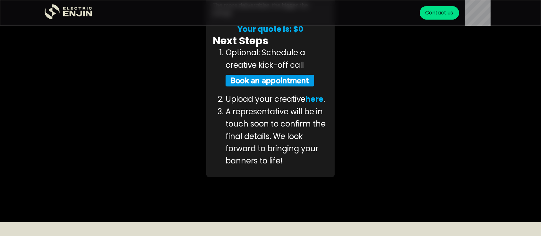
click at [321, 104] on link "here" at bounding box center [314, 99] width 18 height 11
click at [284, 86] on button "Book an appointment" at bounding box center [269, 81] width 89 height 12
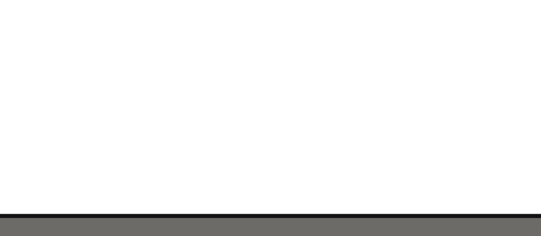
scroll to position [1642, 0]
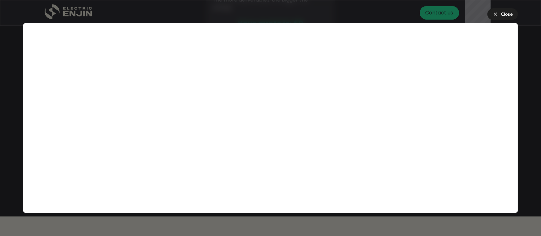
click at [502, 13] on div "Close" at bounding box center [507, 14] width 12 height 7
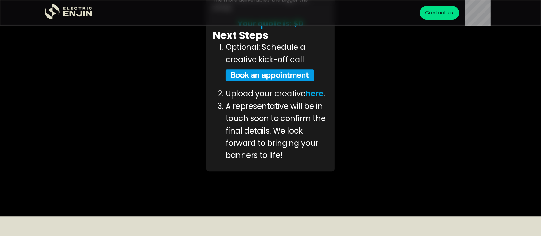
click at [426, 112] on div "pay as you go Price out your deliverables Get an instant quote The more deliver…" at bounding box center [270, 44] width 385 height 253
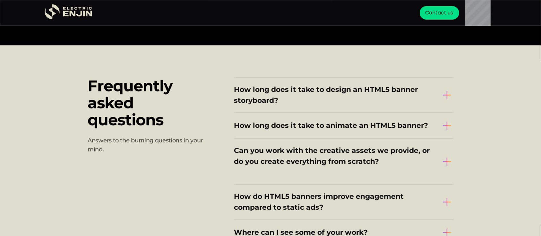
scroll to position [1830, 0]
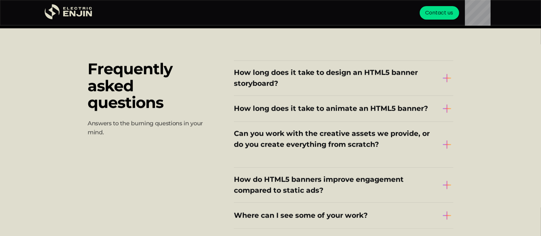
click at [444, 84] on img at bounding box center [446, 78] width 13 height 13
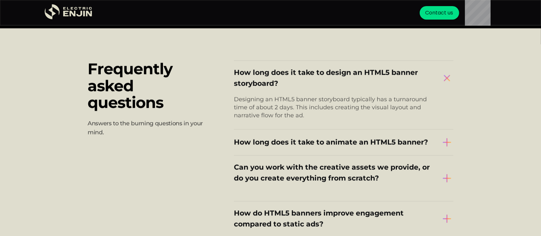
click at [441, 148] on img at bounding box center [446, 142] width 13 height 13
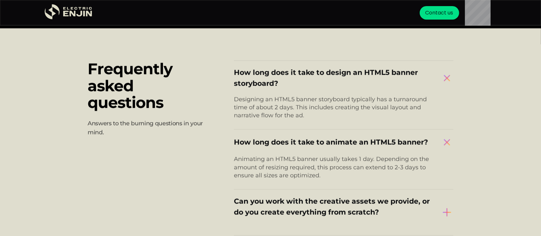
click at [441, 151] on img at bounding box center [447, 142] width 18 height 18
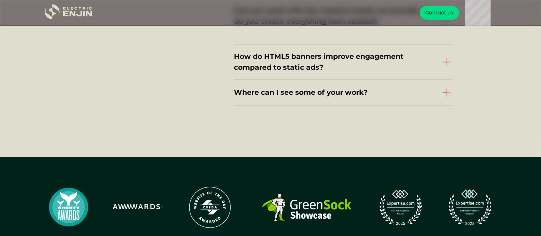
scroll to position [1993, 0]
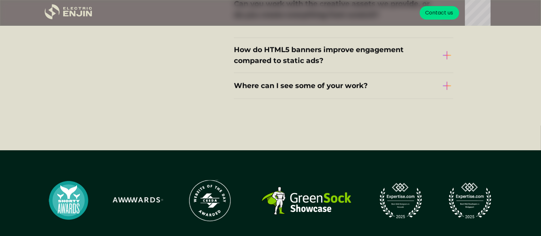
click at [449, 92] on img at bounding box center [446, 85] width 13 height 13
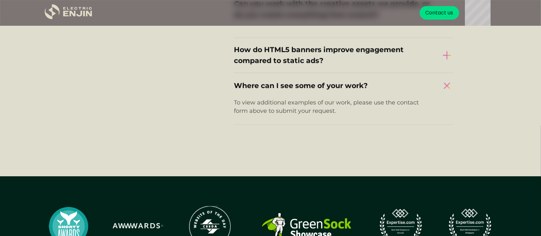
click at [449, 95] on img at bounding box center [447, 86] width 18 height 18
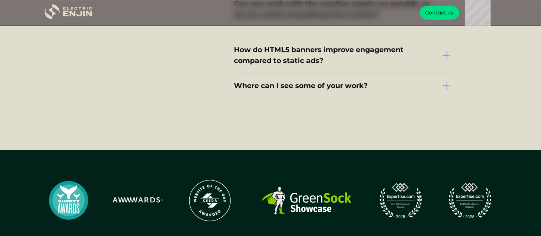
click at [445, 62] on img at bounding box center [446, 55] width 13 height 13
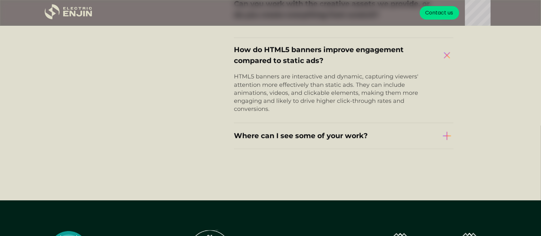
click at [445, 64] on img at bounding box center [447, 55] width 18 height 18
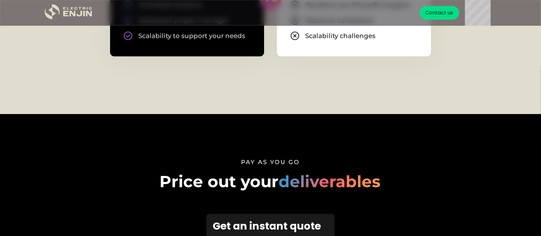
scroll to position [1023, 0]
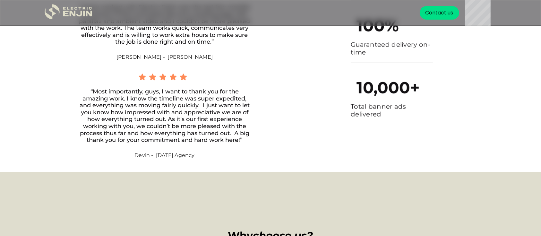
click at [175, 61] on div "Joe - Cronin" at bounding box center [164, 57] width 96 height 8
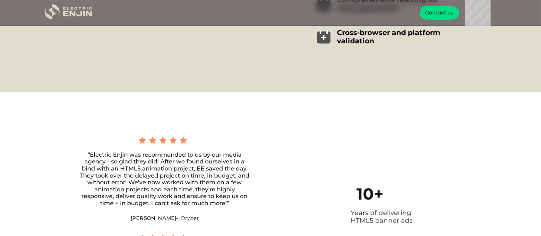
scroll to position [771, 0]
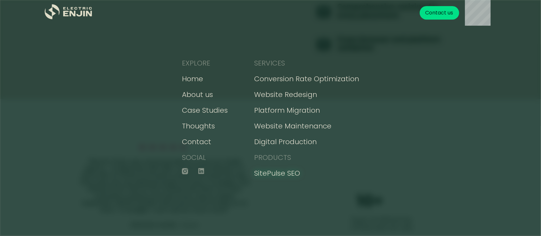
click at [277, 175] on div "SitePulse SEO" at bounding box center [277, 173] width 46 height 11
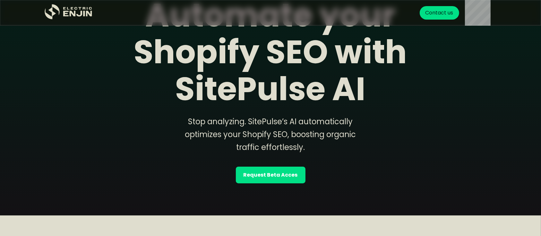
scroll to position [68, 0]
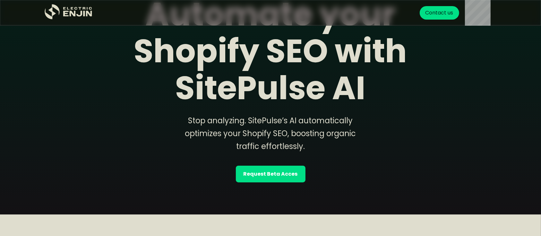
click at [285, 175] on strong "Request Beta Acces" at bounding box center [270, 174] width 54 height 8
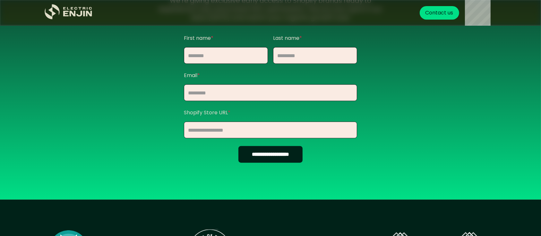
scroll to position [699, 0]
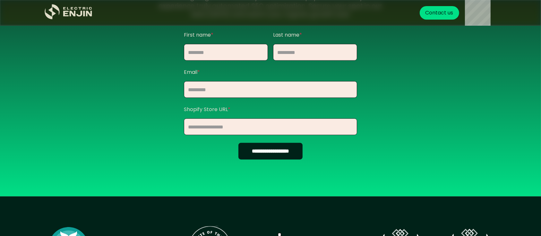
click at [282, 148] on input "**********" at bounding box center [270, 151] width 64 height 17
click at [224, 45] on input "Contact Form" at bounding box center [226, 52] width 84 height 17
type input "**"
type input "******"
type input "**********"
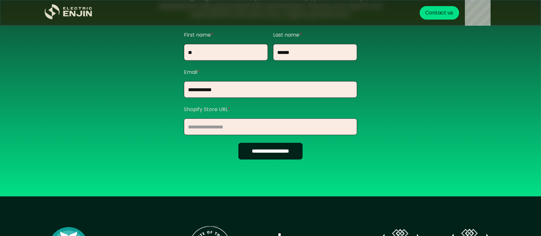
type input "**"
click at [229, 124] on input "Contact Form" at bounding box center [270, 126] width 173 height 17
type input "**********"
click at [277, 153] on input "**********" at bounding box center [270, 151] width 64 height 17
type input "**********"
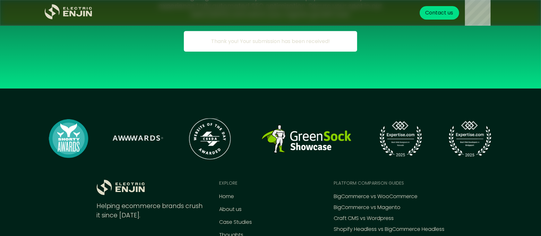
click at [425, 139] on img at bounding box center [270, 139] width 449 height 50
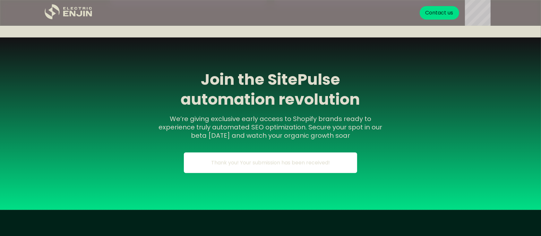
scroll to position [562, 0]
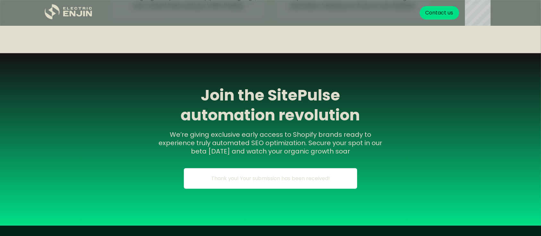
click at [491, 135] on div "**********" at bounding box center [270, 139] width 541 height 173
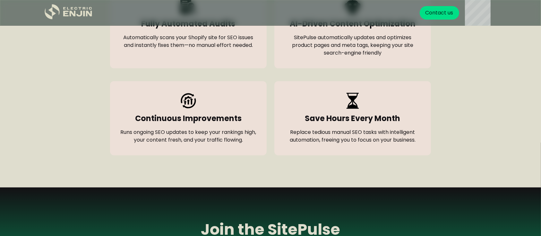
scroll to position [410, 0]
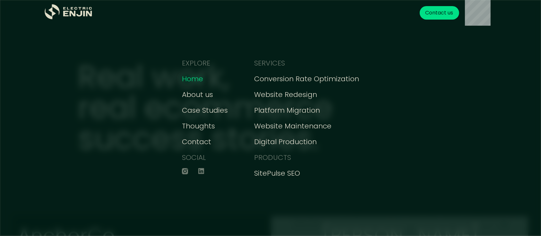
click at [199, 83] on div "Home" at bounding box center [192, 78] width 21 height 11
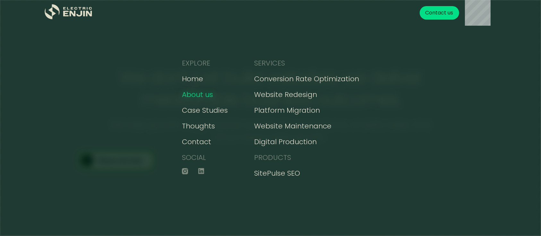
click at [204, 92] on div "About us" at bounding box center [197, 94] width 31 height 11
click at [215, 106] on div "Case Studies" at bounding box center [205, 110] width 46 height 11
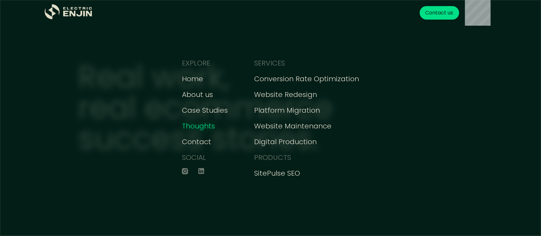
click at [200, 126] on div "Thoughts" at bounding box center [198, 126] width 33 height 11
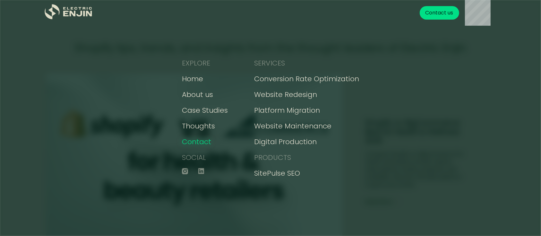
click at [210, 142] on div "Contact" at bounding box center [196, 141] width 29 height 11
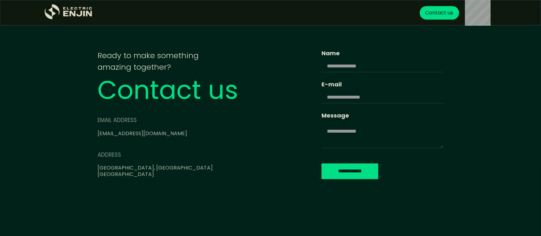
click at [321, 59] on div "Name" at bounding box center [382, 60] width 122 height 23
click at [321, 63] on input "Name" at bounding box center [382, 66] width 122 height 12
type input "**"
click at [321, 98] on input "E-mail" at bounding box center [382, 97] width 122 height 12
type input "**********"
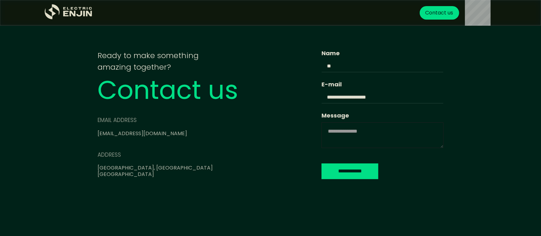
click at [321, 135] on textarea "Message" at bounding box center [382, 135] width 122 height 26
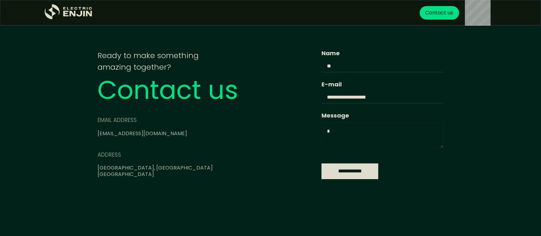
type textarea "*"
click at [321, 169] on input "**********" at bounding box center [349, 171] width 57 height 16
type input "**********"
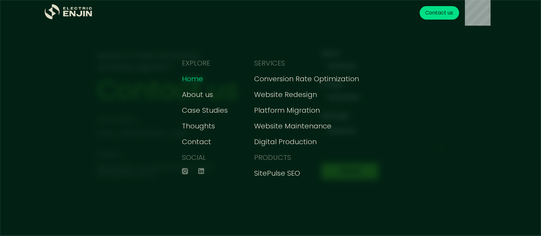
click at [203, 75] on div "Home" at bounding box center [192, 78] width 21 height 11
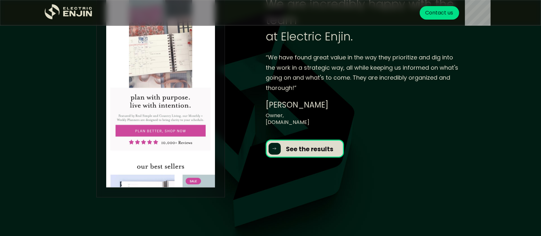
scroll to position [787, 0]
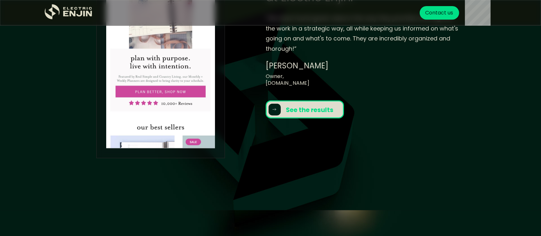
click at [309, 111] on strong "See the results" at bounding box center [309, 110] width 47 height 9
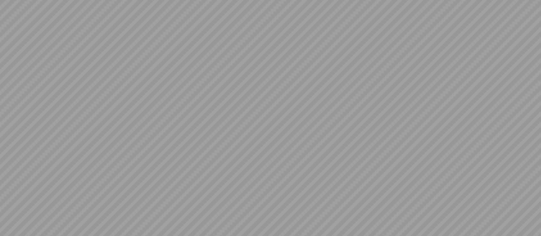
scroll to position [787, 0]
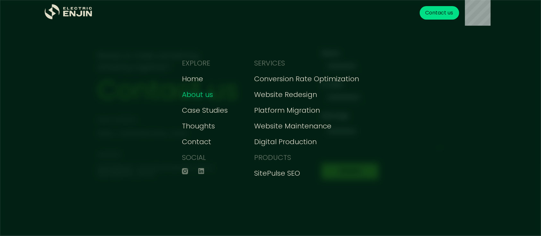
click at [206, 96] on div "About us" at bounding box center [197, 94] width 31 height 11
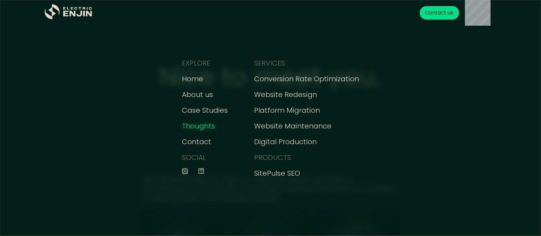
click at [208, 128] on div "Thoughts" at bounding box center [198, 126] width 33 height 11
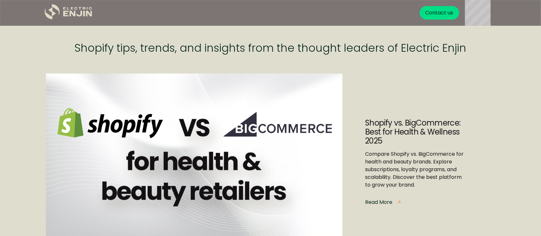
click at [383, 201] on div "Read More" at bounding box center [378, 202] width 27 height 8
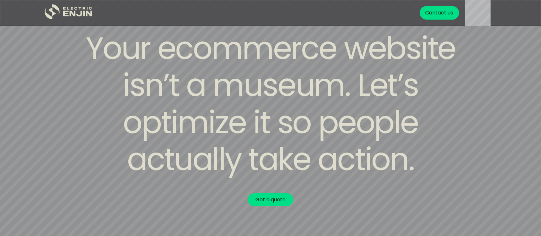
click at [367, 136] on div "Your ecommerce website isn’t a museum. Let’s optimize it so people actually tak…" at bounding box center [270, 118] width 410 height 176
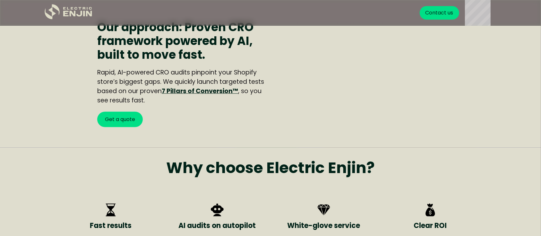
scroll to position [530, 0]
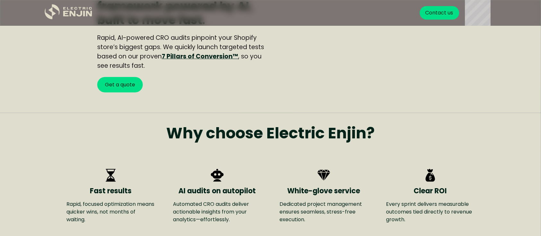
click at [213, 55] on link "7 Pillars of Conversion™" at bounding box center [200, 56] width 76 height 9
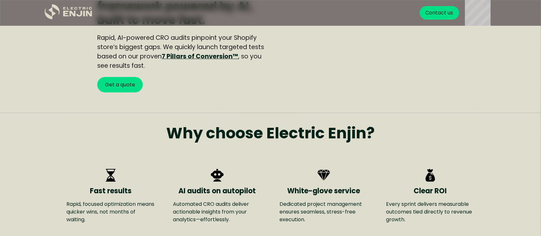
click at [213, 55] on link "7 Pillars of Conversion™" at bounding box center [200, 56] width 76 height 9
click at [192, 56] on link "7 Pillars of Conversion™" at bounding box center [200, 56] width 76 height 9
click at [191, 57] on link "7 Pillars of Conversion™" at bounding box center [200, 56] width 76 height 9
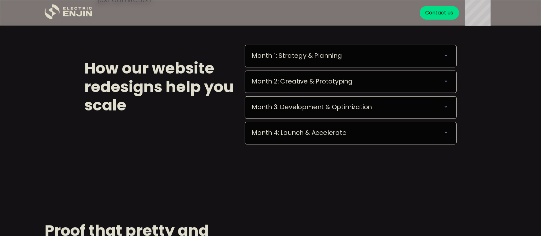
scroll to position [605, 0]
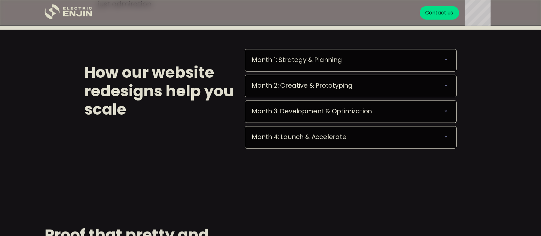
click at [447, 58] on icon at bounding box center [446, 60] width 8 height 8
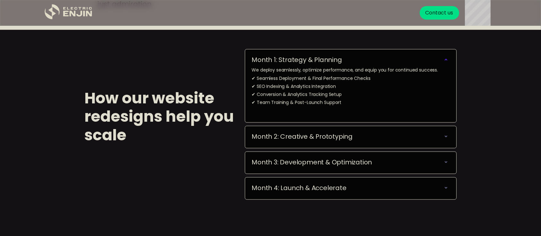
click at [445, 138] on icon at bounding box center [446, 136] width 8 height 8
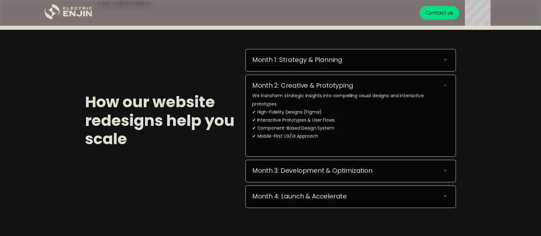
click at [446, 166] on icon at bounding box center [445, 170] width 8 height 8
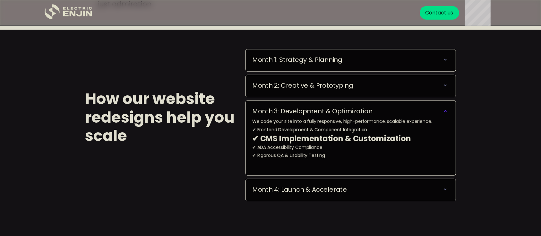
click at [446, 188] on icon at bounding box center [445, 189] width 8 height 8
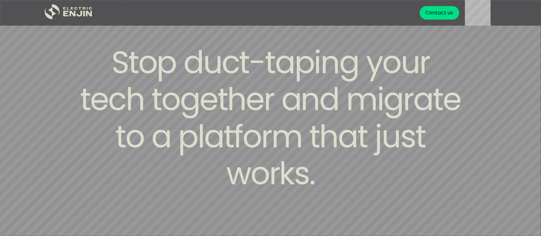
click at [405, 133] on div "Stop duct-taping your tech together and migrate to a platform that just works." at bounding box center [270, 118] width 410 height 148
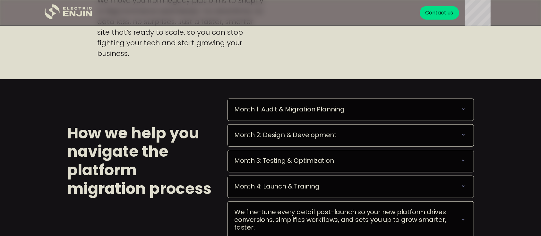
scroll to position [579, 0]
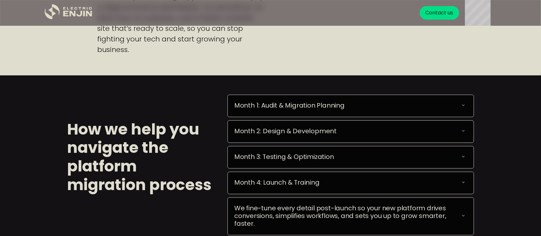
click at [405, 106] on icon at bounding box center [463, 105] width 8 height 8
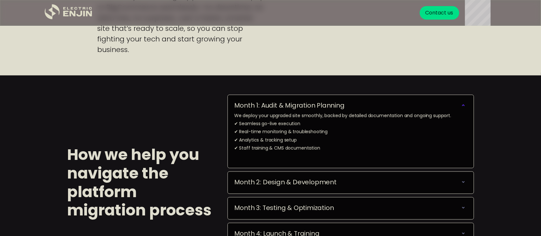
click at [405, 100] on div "Month 1: Audit & Migration Planning We deploy your upgraded site smoothly, back…" at bounding box center [350, 131] width 246 height 73
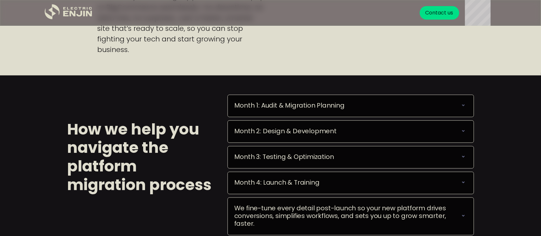
click at [405, 135] on div "Month 2: Design & Development We design your new digital experience and build i…" at bounding box center [350, 131] width 246 height 22
click at [405, 130] on icon at bounding box center [463, 131] width 8 height 8
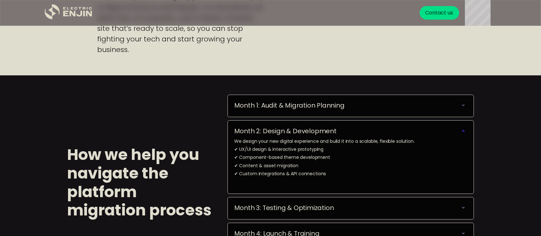
click at [405, 130] on icon at bounding box center [463, 131] width 3 height 2
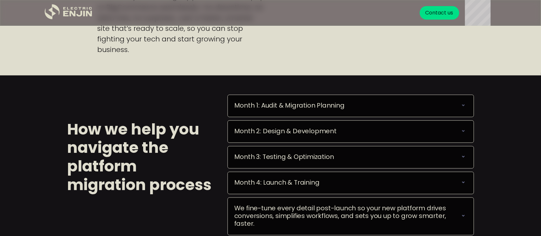
click at [405, 154] on icon at bounding box center [463, 157] width 8 height 8
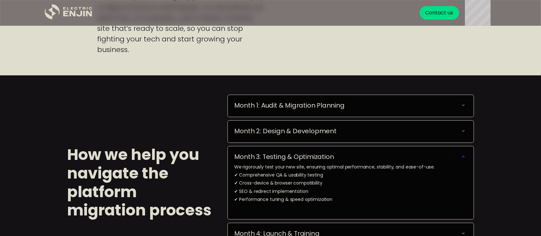
click at [405, 154] on icon at bounding box center [463, 157] width 8 height 8
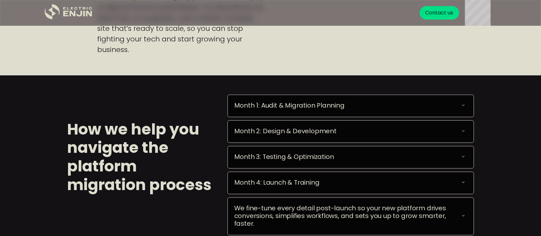
click at [405, 176] on icon at bounding box center [463, 182] width 8 height 8
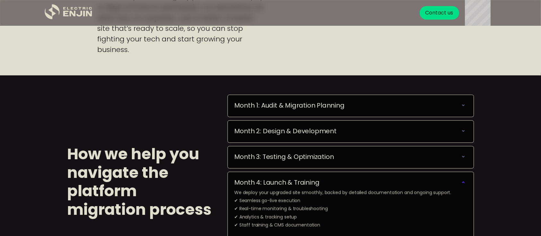
click at [405, 176] on div "Month 4: Launch & Training" at bounding box center [350, 182] width 233 height 8
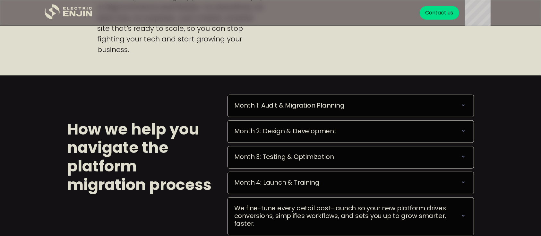
click at [405, 176] on div "We fine-tune every detail post-launch so your new platform drives conversions, …" at bounding box center [350, 215] width 233 height 23
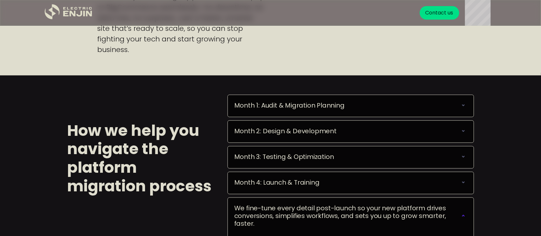
click at [405, 176] on div "We fine-tune every detail post-launch so your new platform drives conversions, …" at bounding box center [350, 215] width 233 height 23
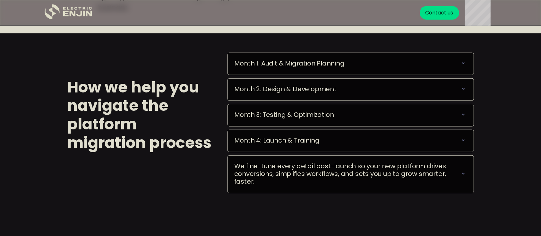
scroll to position [631, 0]
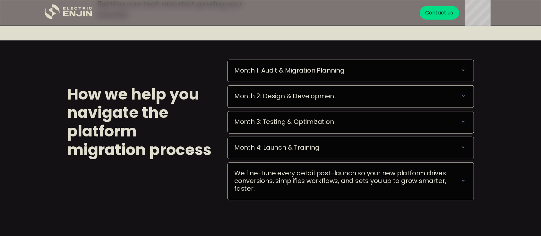
scroll to position [616, 0]
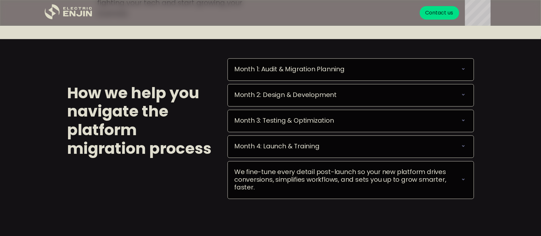
click at [461, 70] on icon at bounding box center [463, 69] width 8 height 8
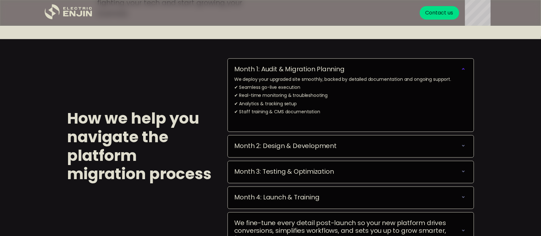
click at [461, 68] on icon at bounding box center [463, 69] width 8 height 8
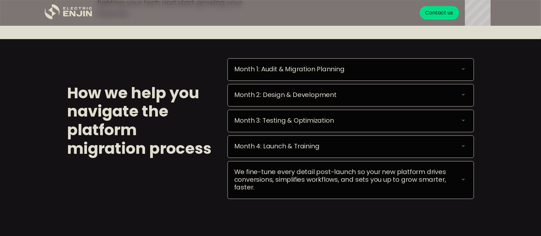
click at [461, 96] on icon at bounding box center [463, 95] width 8 height 8
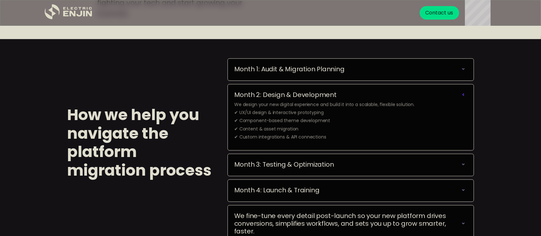
click at [461, 96] on icon at bounding box center [463, 95] width 8 height 8
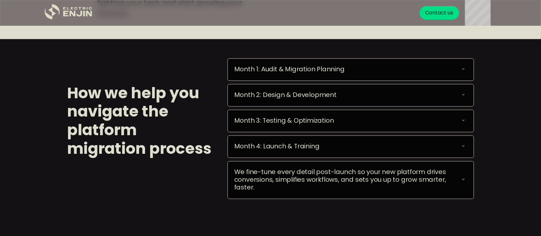
click at [462, 118] on icon at bounding box center [463, 120] width 8 height 8
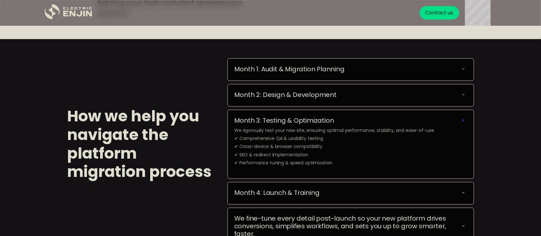
click at [462, 118] on icon at bounding box center [463, 120] width 11 height 11
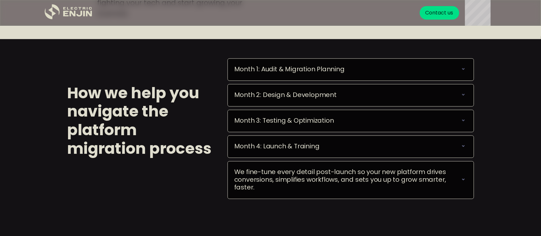
click at [462, 142] on icon at bounding box center [463, 146] width 8 height 8
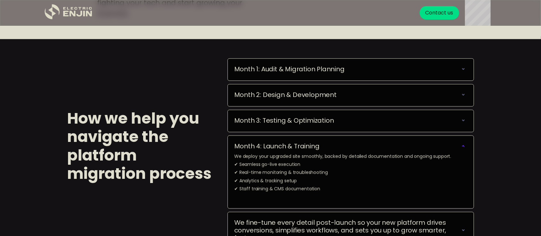
click at [462, 142] on icon at bounding box center [463, 146] width 10 height 10
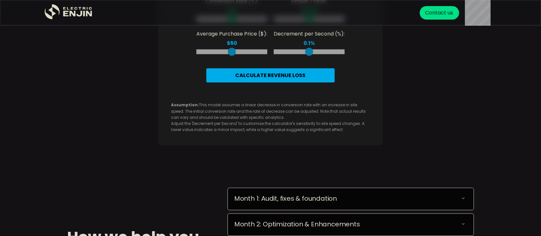
scroll to position [889, 0]
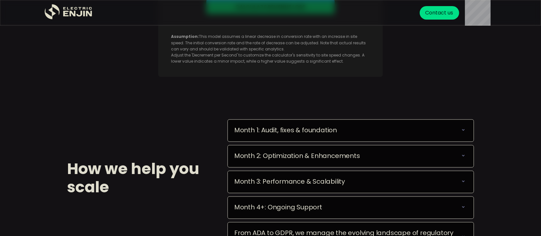
click at [461, 134] on icon at bounding box center [463, 130] width 8 height 8
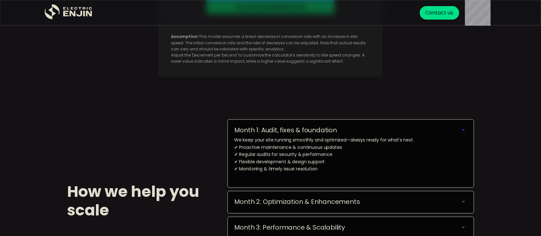
click at [461, 134] on icon at bounding box center [463, 129] width 9 height 9
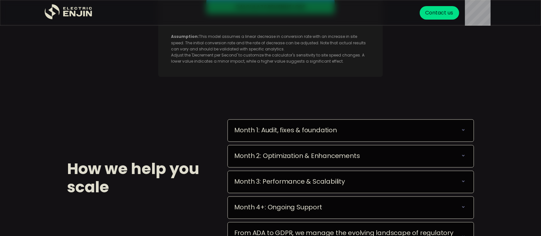
click at [462, 159] on icon at bounding box center [463, 156] width 8 height 8
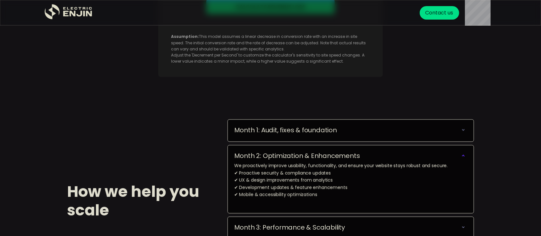
click at [462, 160] on icon at bounding box center [463, 155] width 9 height 9
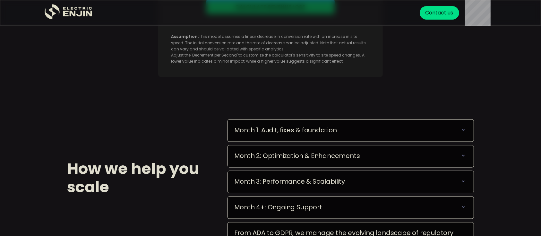
click at [465, 185] on icon at bounding box center [463, 181] width 8 height 8
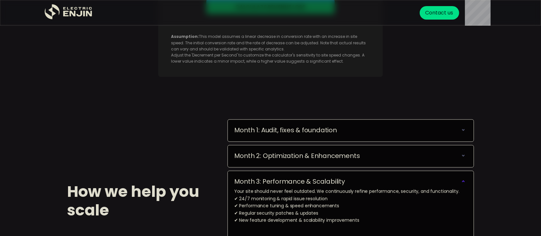
click at [465, 185] on icon at bounding box center [463, 181] width 8 height 8
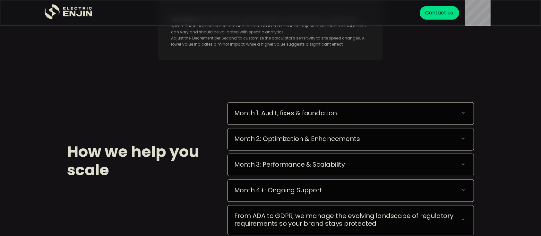
scroll to position [941, 0]
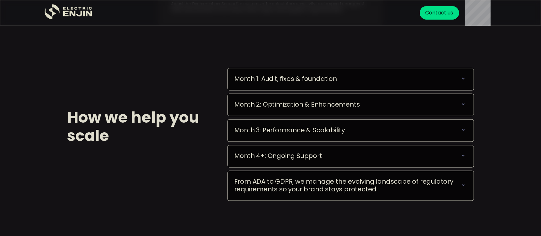
click at [465, 159] on icon at bounding box center [463, 156] width 8 height 8
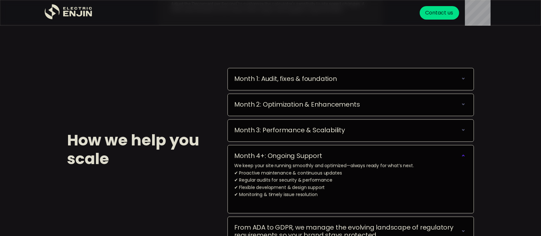
click at [465, 159] on icon at bounding box center [463, 156] width 8 height 8
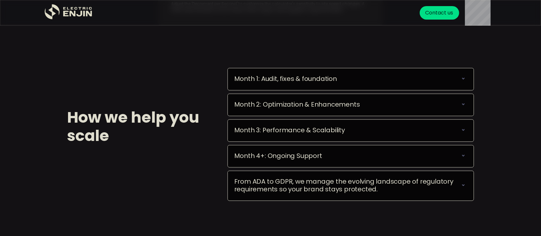
scroll to position [958, 0]
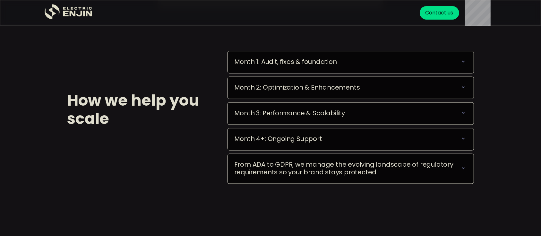
click at [461, 171] on icon at bounding box center [463, 168] width 8 height 8
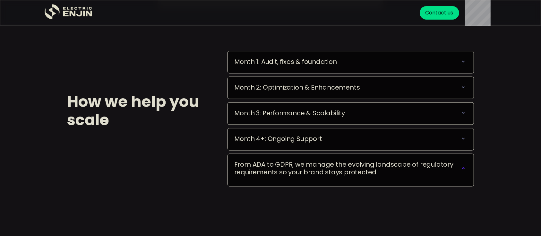
click at [461, 171] on icon at bounding box center [463, 168] width 8 height 8
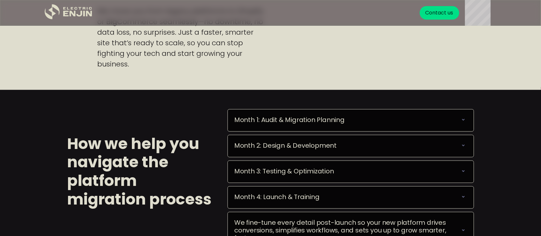
scroll to position [597, 0]
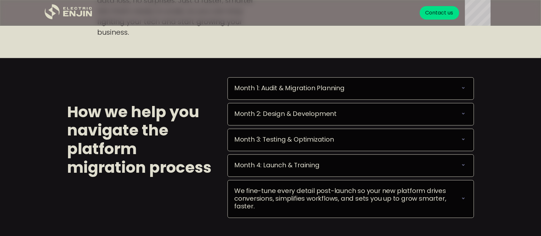
click at [451, 82] on div "Month 1: Audit & Migration Planning We deploy your upgraded site smoothly, back…" at bounding box center [350, 88] width 246 height 22
click at [464, 87] on icon at bounding box center [463, 88] width 8 height 8
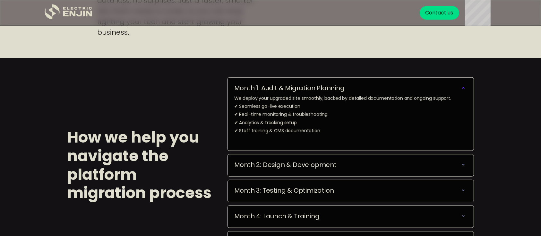
click at [464, 87] on icon at bounding box center [463, 88] width 8 height 8
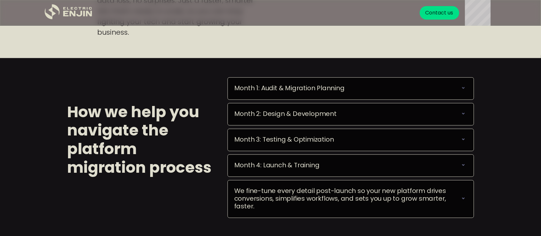
click at [463, 116] on icon at bounding box center [463, 114] width 8 height 8
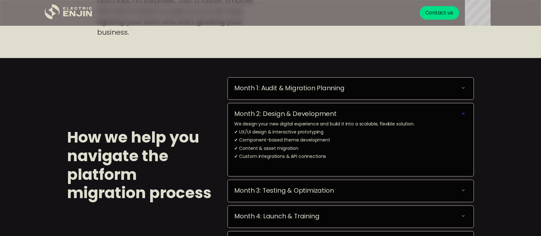
click at [463, 116] on icon at bounding box center [463, 113] width 8 height 8
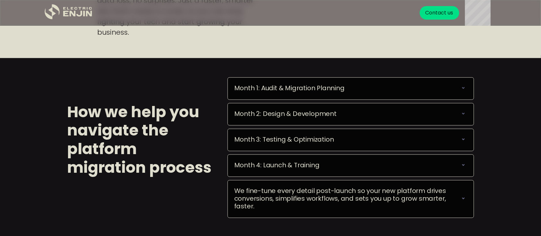
click at [464, 142] on icon at bounding box center [463, 139] width 8 height 8
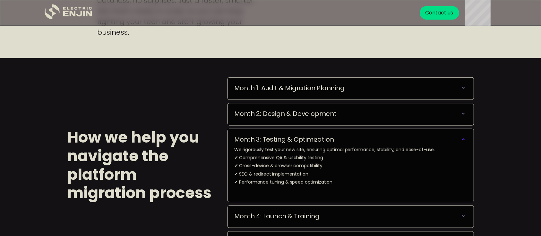
click at [464, 142] on icon at bounding box center [463, 139] width 8 height 8
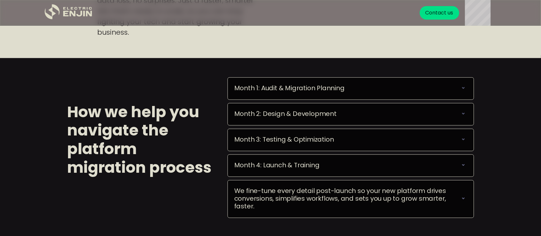
click at [464, 173] on div "Month 4: Launch & Training We deploy your upgraded site smoothly, backed by det…" at bounding box center [350, 165] width 246 height 22
click at [462, 166] on icon at bounding box center [463, 165] width 8 height 8
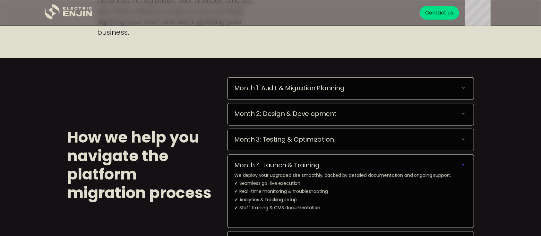
click at [462, 166] on icon at bounding box center [463, 165] width 10 height 10
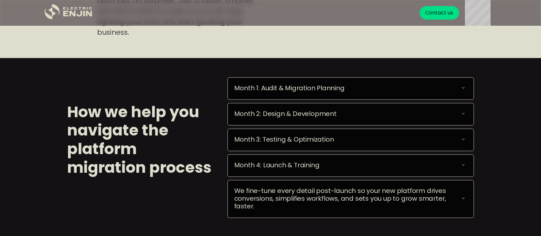
click at [459, 196] on div "We fine-tune every detail post-launch so your new platform drives conversions, …" at bounding box center [346, 198] width 225 height 23
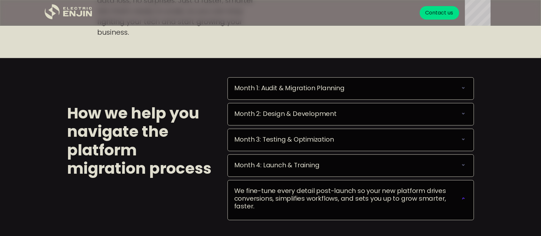
click at [459, 196] on div "We fine-tune every detail post-launch so your new platform drives conversions, …" at bounding box center [346, 198] width 225 height 23
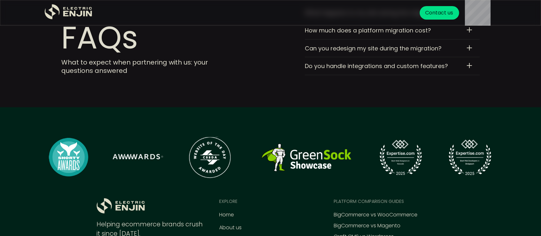
scroll to position [2126, 0]
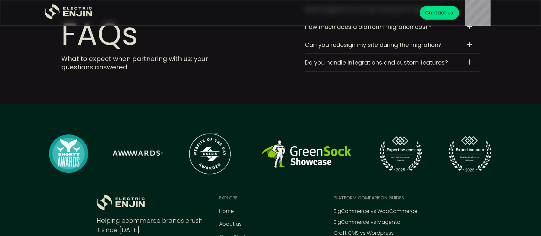
click at [468, 59] on div at bounding box center [469, 61] width 5 height 5
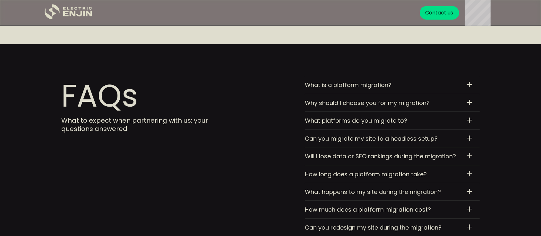
scroll to position [1930, 0]
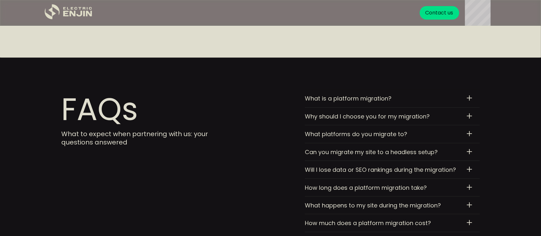
click at [471, 100] on div at bounding box center [469, 97] width 5 height 5
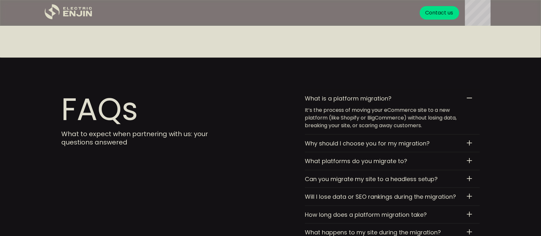
click at [473, 142] on div "Why should I choose you for my migration? We don’t just move your site—we optim…" at bounding box center [392, 143] width 175 height 18
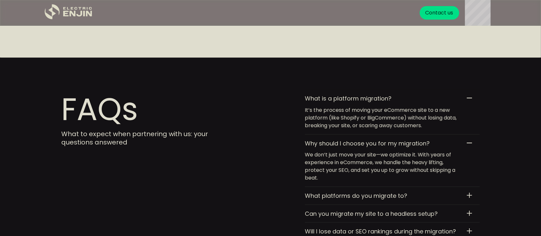
click at [470, 192] on div "What platforms do you migrate to? We specialize in Shopify and BigCommerce beca…" at bounding box center [388, 195] width 167 height 7
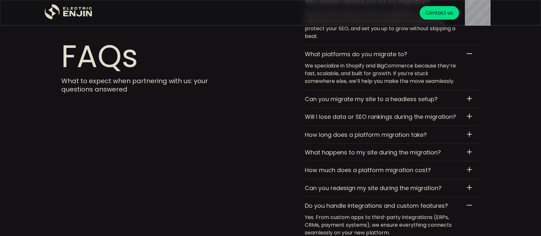
scroll to position [2075, 0]
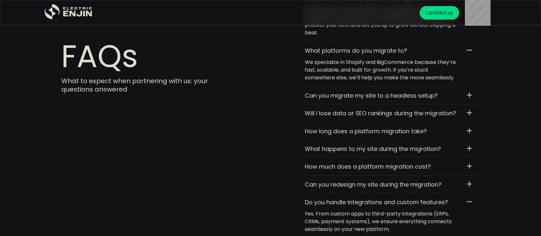
click at [469, 92] on div at bounding box center [469, 94] width 1 height 5
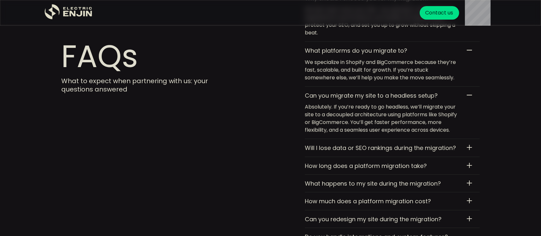
click at [474, 147] on div "Will I lose data or SEO rankings during the migration? Nope. We ensure all your…" at bounding box center [392, 148] width 175 height 18
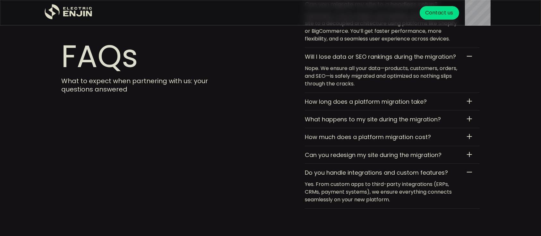
scroll to position [2170, 0]
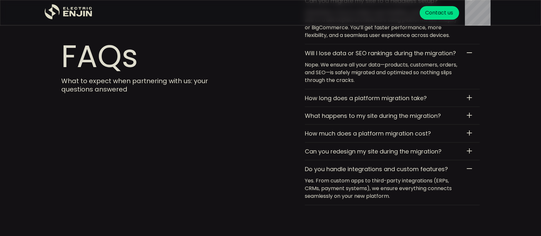
click at [469, 92] on div "How long does a platform migration take? It depends on the size and complexity …" at bounding box center [392, 98] width 175 height 18
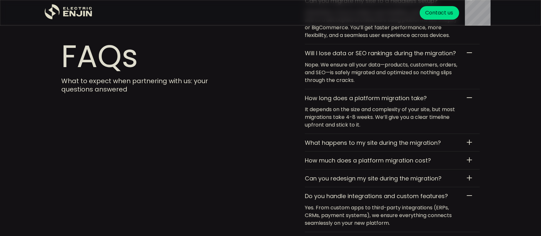
click at [463, 144] on div "What happens to my site during the migration? Your existing site stays live unt…" at bounding box center [388, 142] width 167 height 7
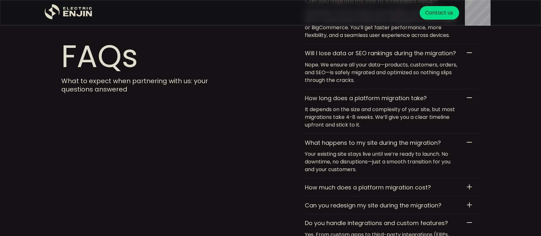
click at [469, 184] on div at bounding box center [469, 186] width 1 height 5
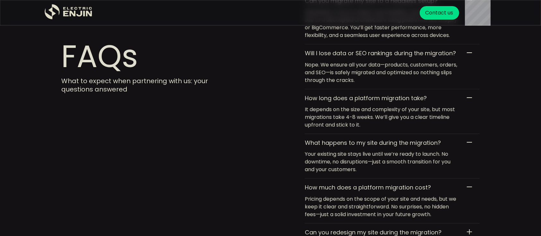
drag, startPoint x: 540, startPoint y: 184, endPoint x: 544, endPoint y: 193, distance: 10.2
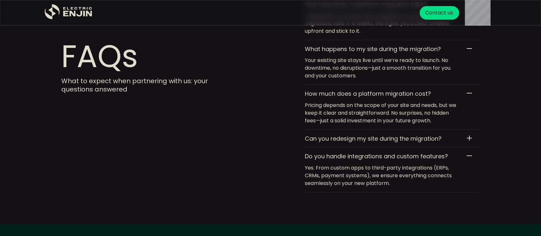
scroll to position [2278, 0]
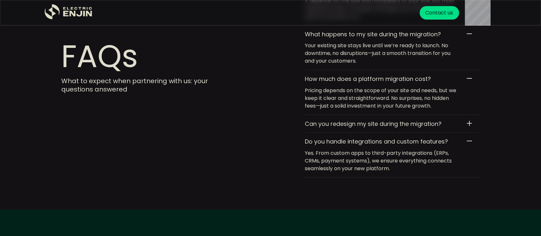
click at [462, 121] on div "Can you redesign my site during the migration? Absolutely. A migration is the p…" at bounding box center [388, 123] width 167 height 7
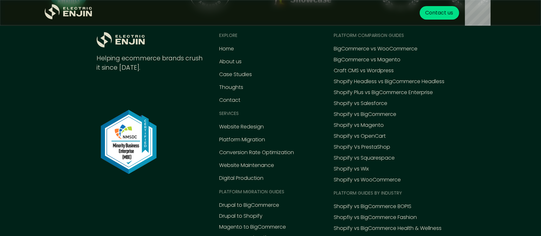
scroll to position [0, 0]
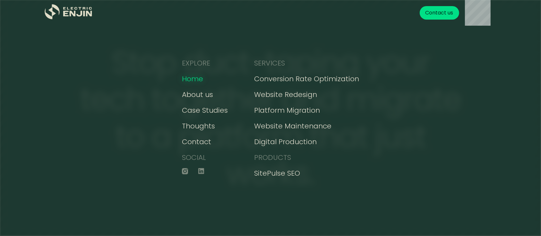
click at [203, 76] on div "Home" at bounding box center [192, 78] width 21 height 11
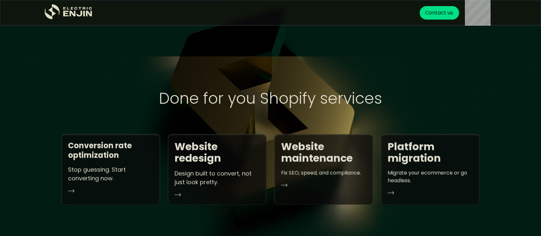
scroll to position [979, 0]
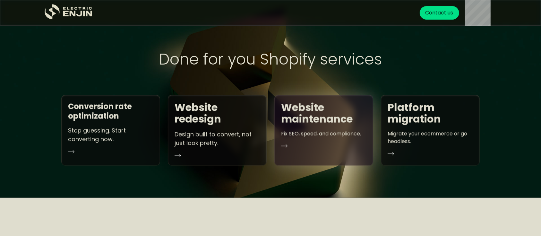
click at [287, 151] on div "Website maintenance Fix SEO, speed, and compliance." at bounding box center [323, 130] width 99 height 71
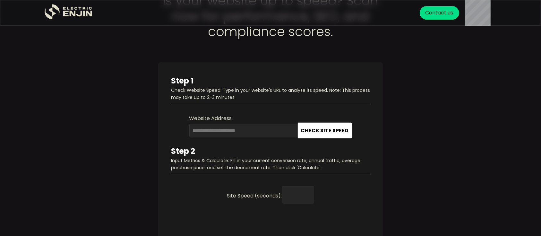
scroll to position [623, 0]
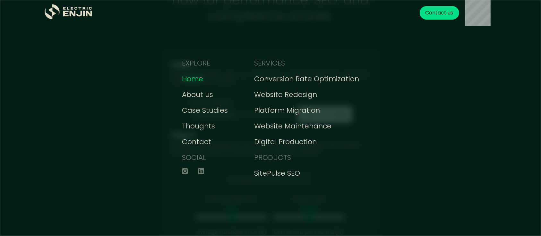
click at [198, 75] on div "Home" at bounding box center [192, 78] width 21 height 11
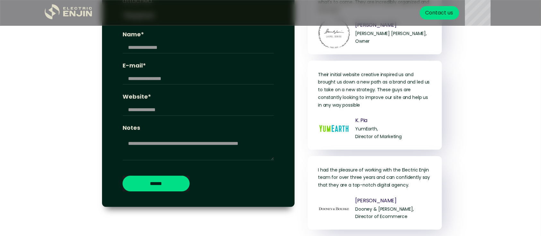
scroll to position [1385, 0]
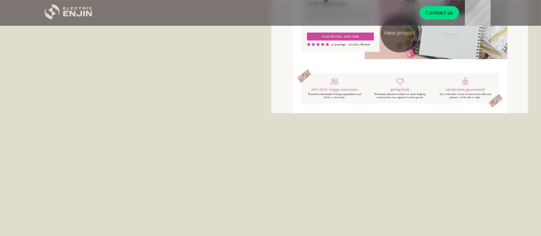
drag, startPoint x: 535, startPoint y: 117, endPoint x: 520, endPoint y: 36, distance: 82.6
click at [520, 36] on div "We’re the engine of creative commerce. See how we push brands forward with real…" at bounding box center [270, 195] width 541 height 807
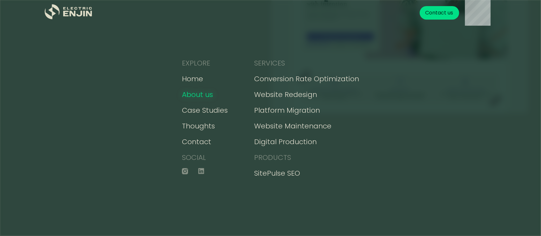
click at [205, 93] on div "About us" at bounding box center [197, 94] width 31 height 11
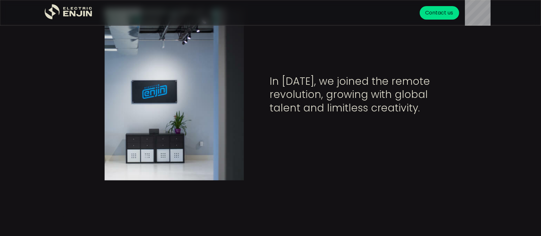
scroll to position [1009, 0]
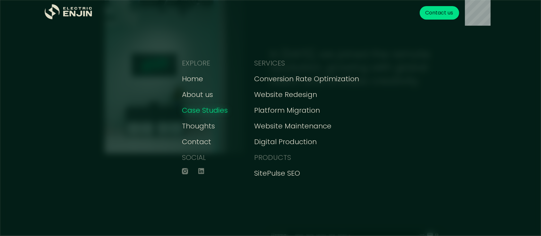
click at [210, 115] on div "Case Studies" at bounding box center [205, 110] width 46 height 11
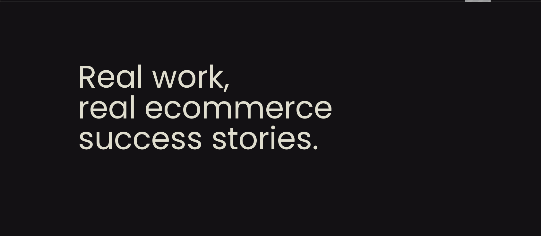
click at [376, 150] on h1 "Real work, real ecommerce success stories." at bounding box center [270, 108] width 385 height 92
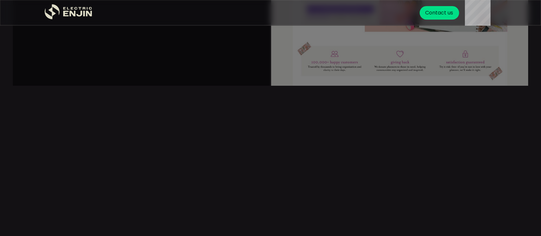
scroll to position [291, 0]
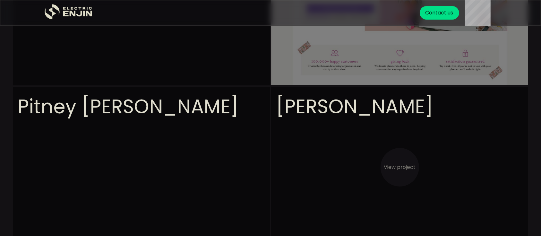
click at [376, 150] on video at bounding box center [399, 231] width 257 height 289
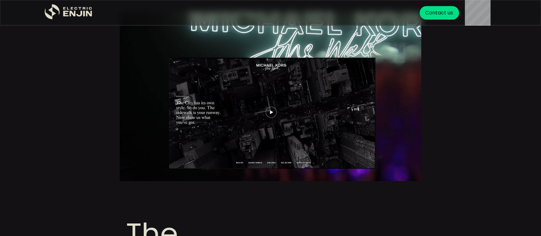
scroll to position [547, 0]
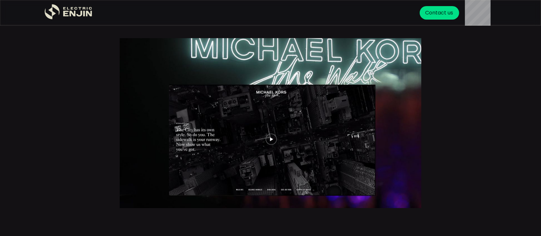
click at [270, 140] on img at bounding box center [270, 123] width 301 height 170
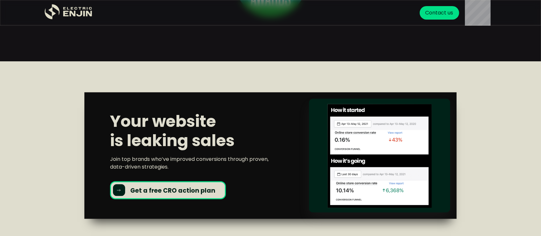
scroll to position [1214, 0]
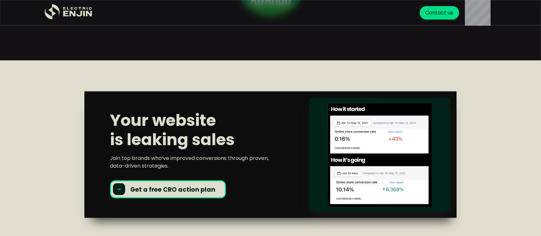
click at [182, 185] on strong "Get a free CRO action plan" at bounding box center [172, 189] width 85 height 9
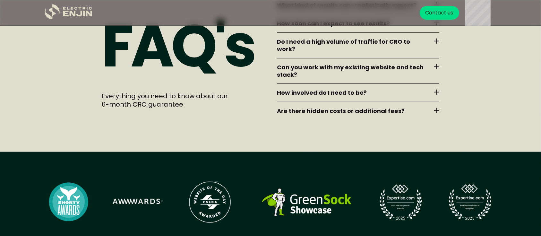
scroll to position [2900, 0]
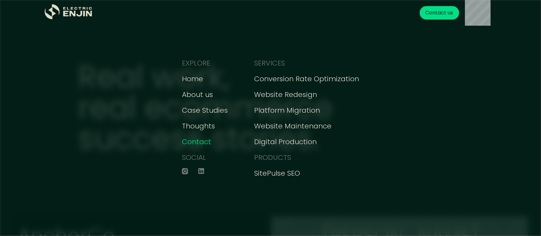
click at [205, 139] on div "Contact" at bounding box center [196, 141] width 29 height 11
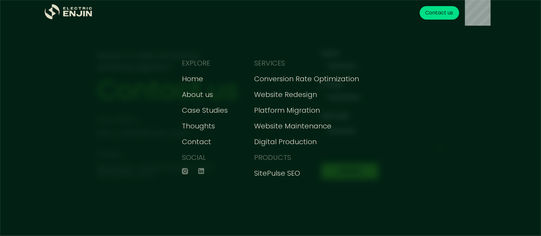
click at [194, 157] on div "SOCIAL" at bounding box center [194, 157] width 24 height 11
click at [295, 80] on div "Conversion Rate Optimization" at bounding box center [306, 78] width 105 height 11
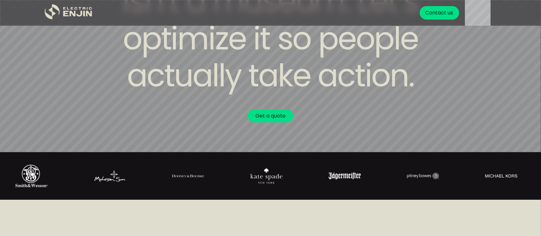
scroll to position [85, 0]
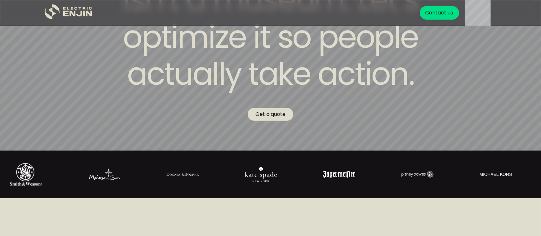
click at [272, 114] on link "Get a quote" at bounding box center [271, 114] width 46 height 13
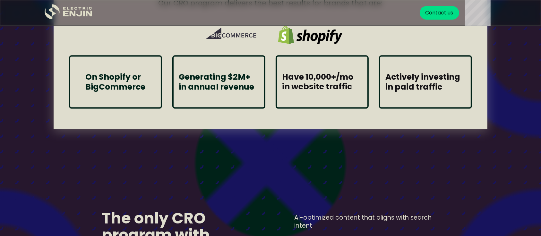
click at [343, 163] on body "EXPLORE Home About us Case Studies Thoughts Contact SOCIAL SERVICES Conversion …" at bounding box center [270, 79] width 541 height 3368
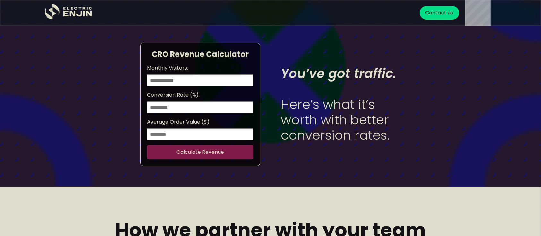
scroll to position [1945, 0]
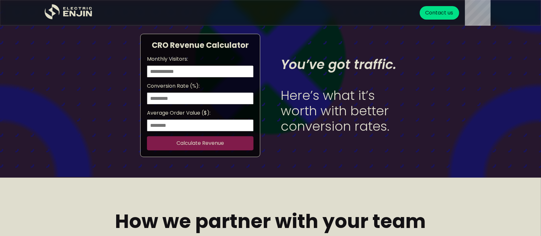
click at [223, 149] on button "Calculate Revenue" at bounding box center [200, 143] width 106 height 14
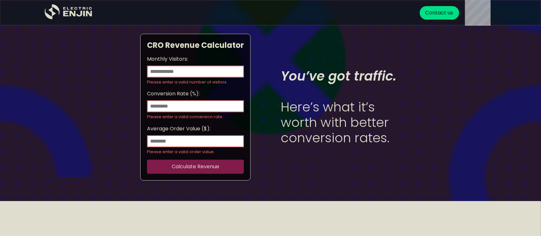
click at [196, 75] on input "Monthly Visitors:" at bounding box center [195, 71] width 97 height 12
type input "**"
click at [187, 103] on input "Conversion Rate (%):" at bounding box center [195, 106] width 97 height 12
type input "**"
click at [155, 147] on input "Average Order Value ($):" at bounding box center [195, 141] width 97 height 12
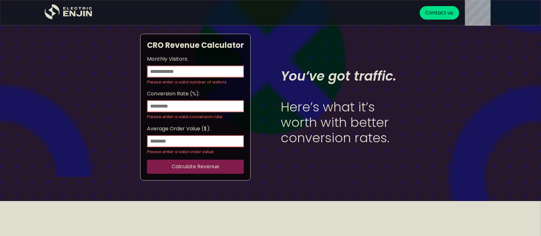
type input "**"
click at [203, 173] on button "Calculate Revenue" at bounding box center [195, 166] width 97 height 14
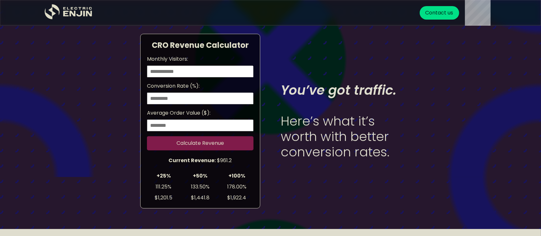
click at [214, 150] on button "Calculate Revenue" at bounding box center [200, 143] width 106 height 14
click at [367, 133] on strong "You’ve got traffic. Here’s what it’s worth with better conversion rates." at bounding box center [338, 121] width 115 height 80
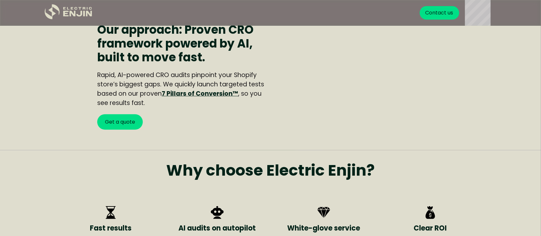
scroll to position [496, 0]
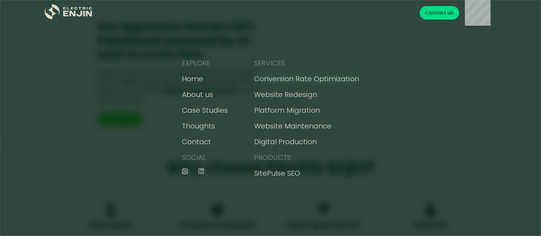
click at [300, 78] on div "Conversion Rate Optimization" at bounding box center [306, 78] width 105 height 11
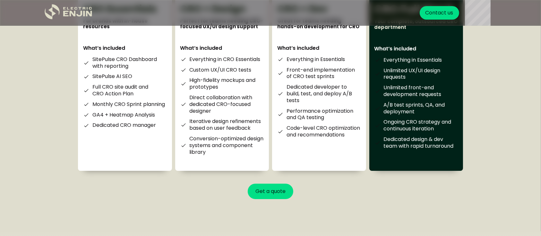
scroll to position [2292, 0]
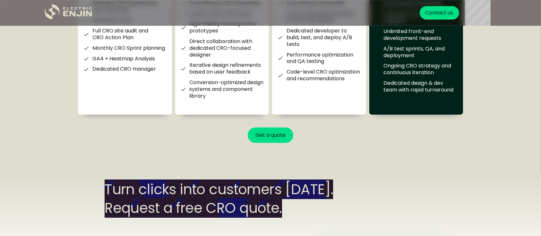
click at [402, 156] on div "How we partner with your team Month-to-month. No long-term contracts. Pause, ch…" at bounding box center [270, 2] width 541 height 345
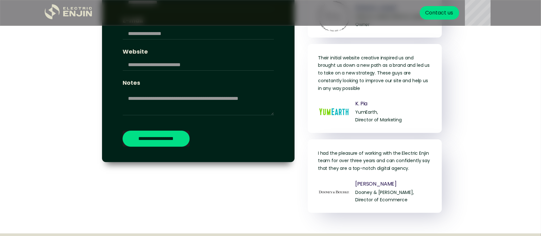
scroll to position [2600, 0]
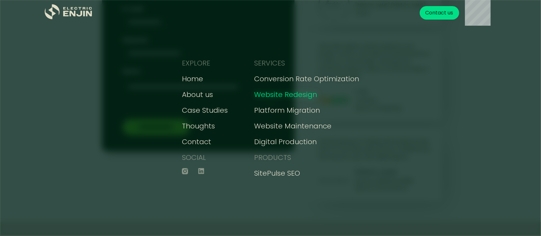
click at [313, 96] on div "Website Redesign" at bounding box center [285, 94] width 63 height 11
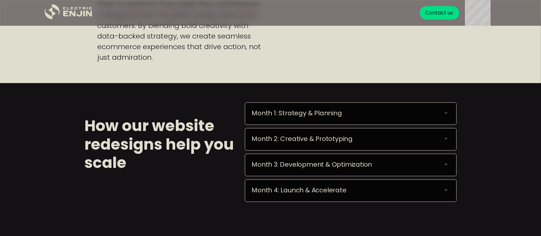
scroll to position [650, 0]
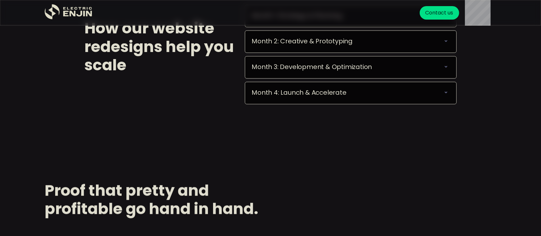
click at [313, 96] on div "Month 4: Launch & Accelerate" at bounding box center [298, 93] width 95 height 8
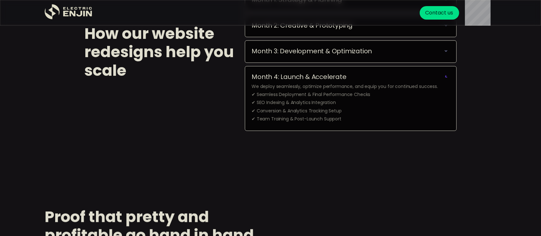
scroll to position [675, 0]
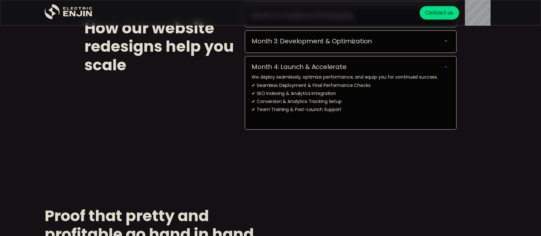
click at [355, 124] on div "Month 4: Launch & Accelerate We deploy seamlessly, optimize performance, and eq…" at bounding box center [350, 92] width 211 height 73
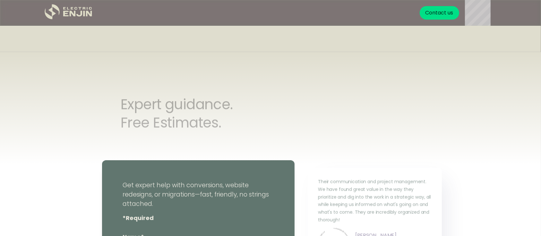
scroll to position [1060, 0]
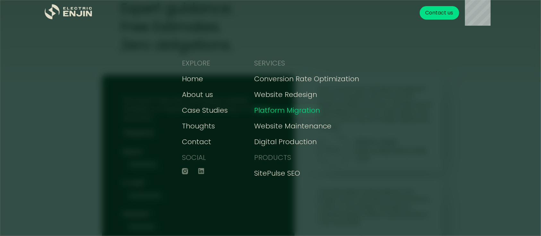
click at [285, 108] on div "Platform Migration" at bounding box center [287, 110] width 66 height 11
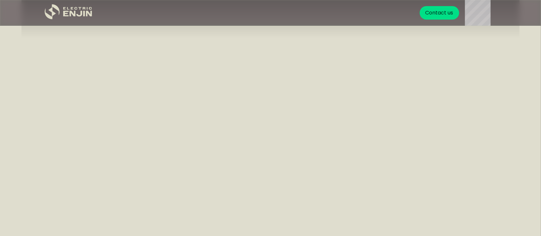
scroll to position [1744, 0]
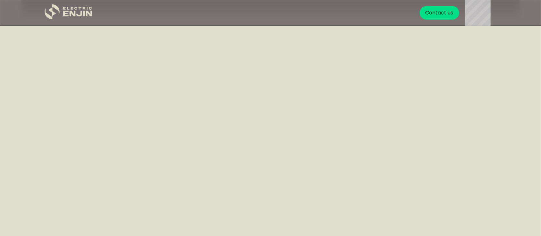
click at [264, 63] on div at bounding box center [270, 38] width 498 height 289
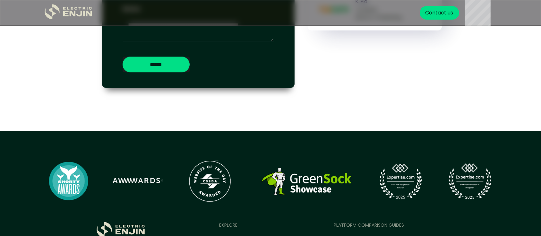
scroll to position [3870, 0]
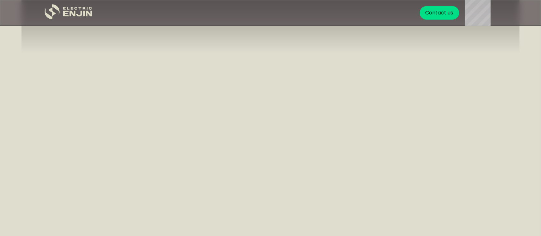
scroll to position [1712, 0]
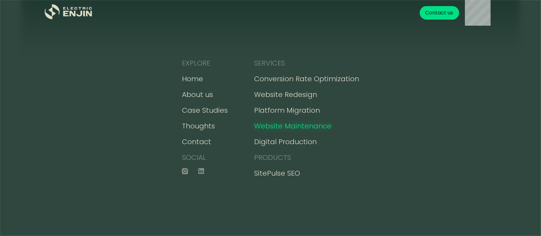
click at [292, 124] on div "Website Maintenance" at bounding box center [292, 126] width 77 height 11
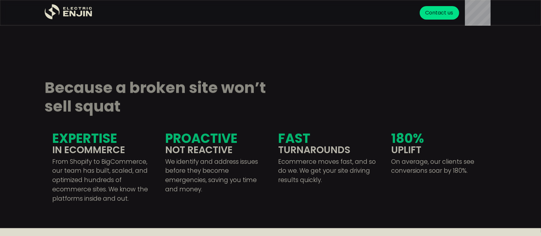
scroll to position [1180, 0]
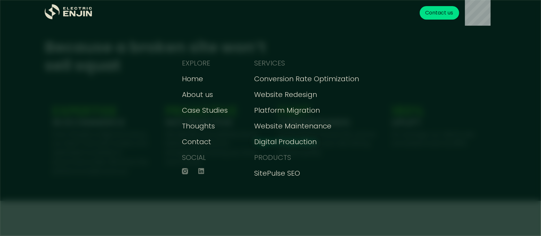
click at [283, 145] on div "Digital Production" at bounding box center [285, 141] width 63 height 11
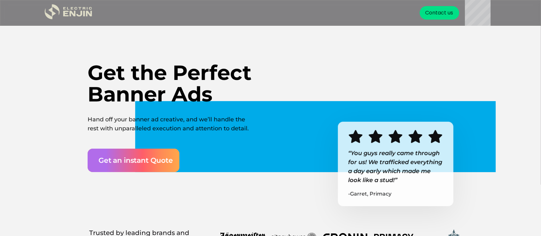
scroll to position [34, 0]
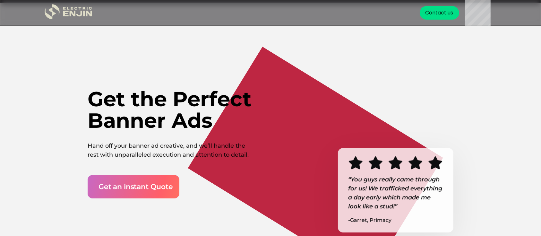
click at [162, 178] on div at bounding box center [133, 186] width 274 height 151
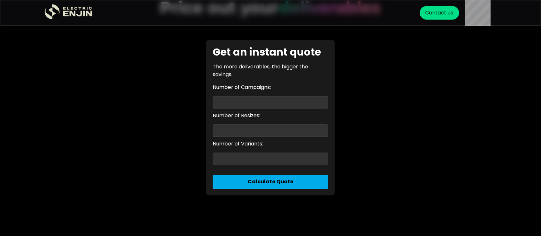
scroll to position [1624, 0]
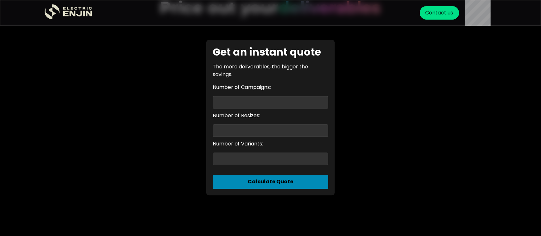
click at [266, 189] on button "Calculate Quote" at bounding box center [270, 181] width 115 height 14
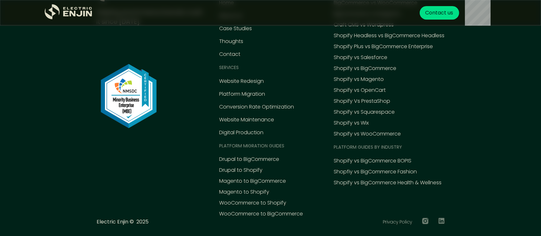
scroll to position [2276, 0]
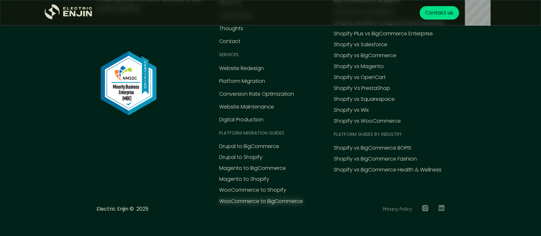
click at [246, 201] on div "WooCommerce to BigCommerce" at bounding box center [261, 201] width 84 height 8
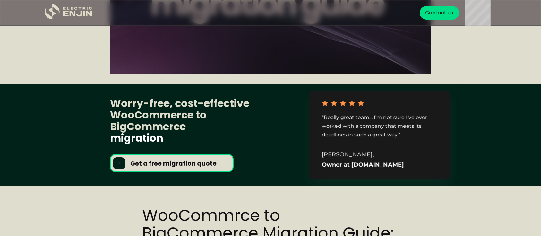
scroll to position [137, 0]
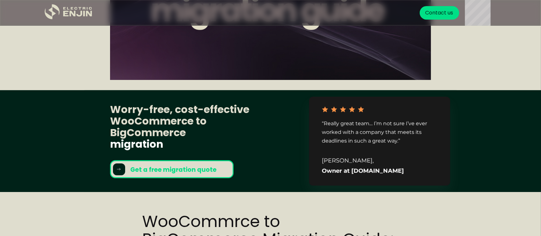
click at [174, 171] on strong "Get a free migration quote" at bounding box center [176, 169] width 93 height 9
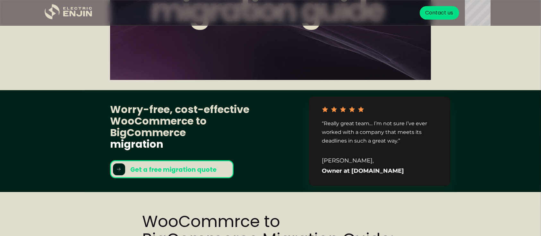
click at [174, 171] on strong "Get a free migration quote" at bounding box center [176, 169] width 93 height 9
click at [181, 164] on div "Get a free migration quote" at bounding box center [178, 169] width 96 height 11
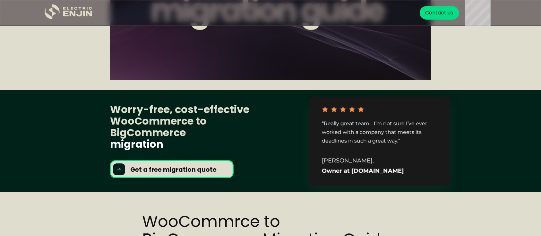
click at [181, 164] on div "Get a free migration quote" at bounding box center [178, 169] width 96 height 11
click at [185, 169] on strong "Get a free migration quote" at bounding box center [176, 169] width 93 height 9
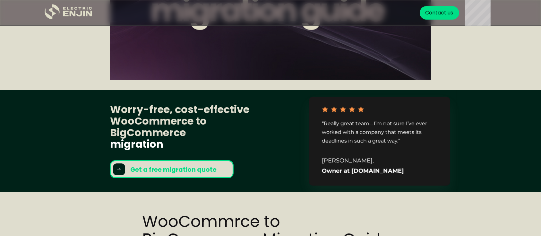
click at [185, 169] on strong "Get a free migration quote" at bounding box center [176, 169] width 93 height 9
drag, startPoint x: 108, startPoint y: 163, endPoint x: 216, endPoint y: 177, distance: 108.7
click at [216, 177] on div "Worry-free, cost-effective WooCommerce to BigCommerce migration Get a free migr…" at bounding box center [270, 141] width 372 height 102
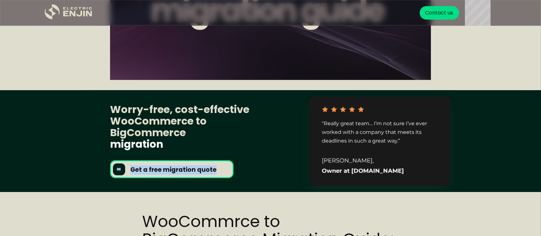
copy div "Get a free migration quote"
click at [182, 170] on strong "Get a free migration quote" at bounding box center [176, 169] width 93 height 9
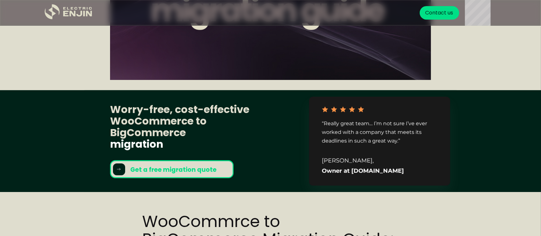
click at [182, 170] on strong "Get a free migration quote" at bounding box center [176, 169] width 93 height 9
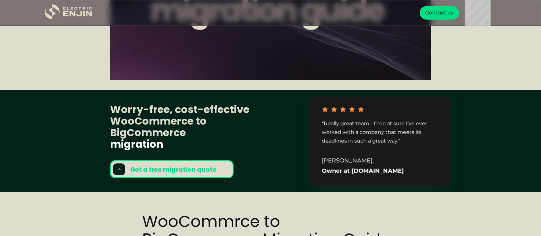
click at [182, 170] on strong "Get a free migration quote" at bounding box center [176, 169] width 93 height 9
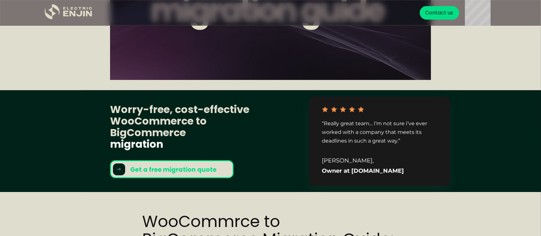
click at [182, 170] on strong "Get a free migration quote" at bounding box center [176, 169] width 93 height 9
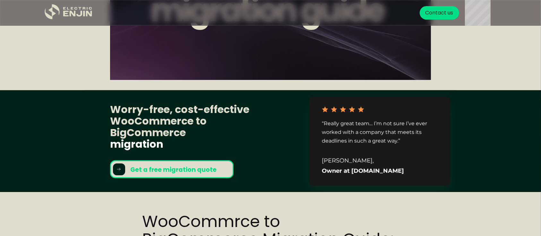
click at [182, 170] on strong "Get a free migration quote" at bounding box center [176, 169] width 93 height 9
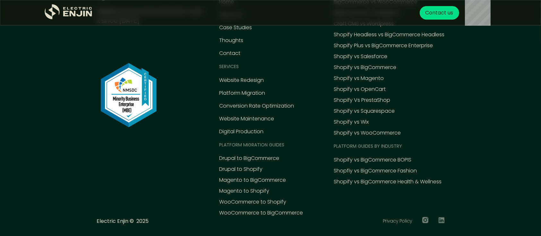
scroll to position [2084, 0]
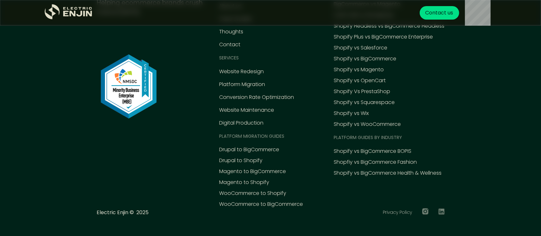
click at [255, 194] on div "Drupal to BigCommerce Drupal to Shopify Magento to BigCommerce Magento to Shopi…" at bounding box center [261, 177] width 84 height 62
click at [251, 191] on div "WooCommerce to Shopify" at bounding box center [252, 194] width 67 height 8
click at [249, 190] on div "WooCommerce to Shopify" at bounding box center [252, 194] width 67 height 8
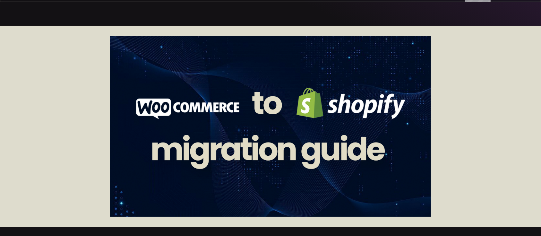
click at [301, 106] on img at bounding box center [270, 126] width 321 height 181
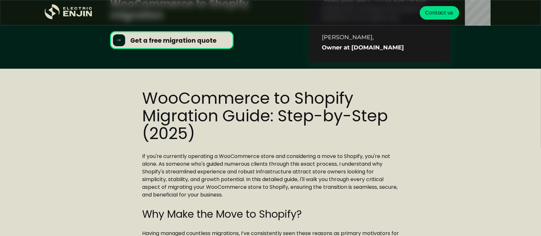
scroll to position [154, 0]
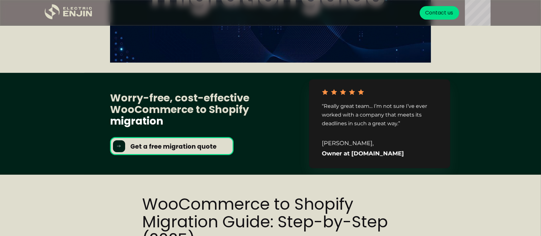
click at [186, 141] on div "Get a free migration quote" at bounding box center [178, 146] width 96 height 11
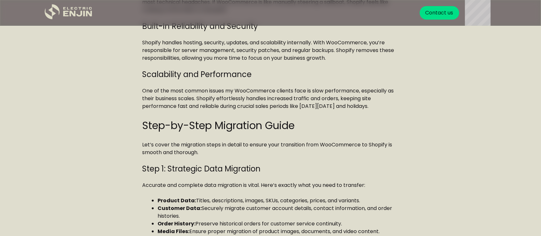
scroll to position [547, 0]
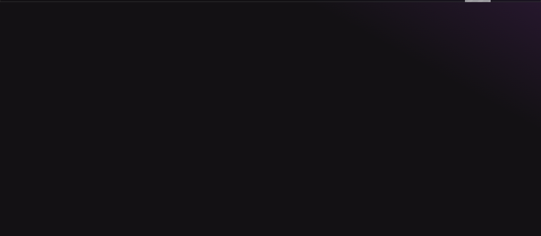
scroll to position [2084, 0]
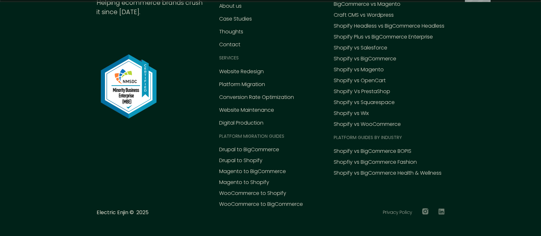
click at [250, 178] on div "Magento to Shopify" at bounding box center [244, 182] width 50 height 8
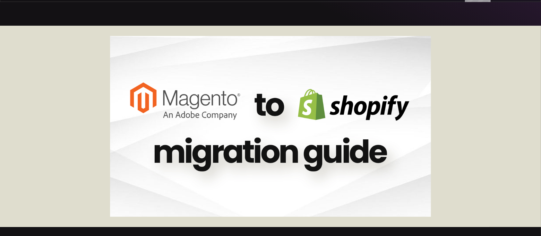
click at [235, 165] on img at bounding box center [270, 126] width 321 height 181
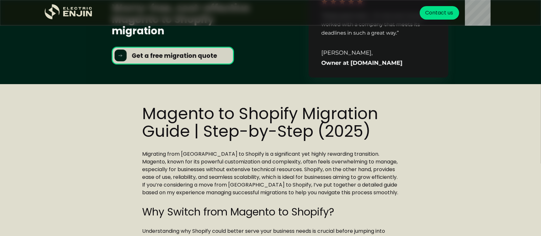
scroll to position [257, 0]
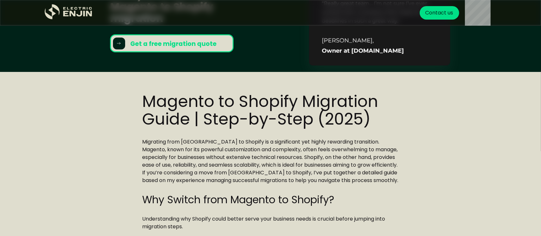
click at [185, 40] on strong "Get a free migration quote" at bounding box center [176, 43] width 93 height 9
click at [190, 44] on strong "Get a free migration quote" at bounding box center [176, 43] width 93 height 9
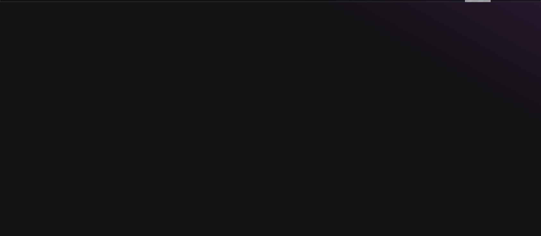
scroll to position [2084, 0]
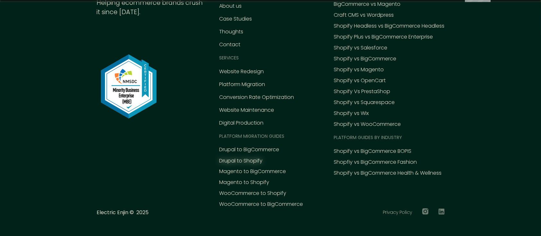
click at [243, 157] on div "Drupal to Shopify" at bounding box center [240, 161] width 43 height 8
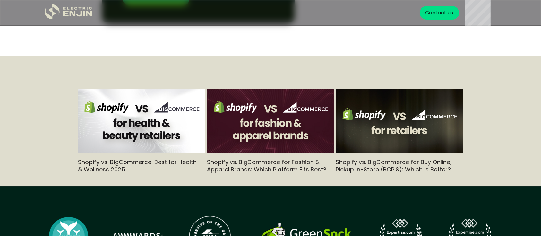
scroll to position [1762, 0]
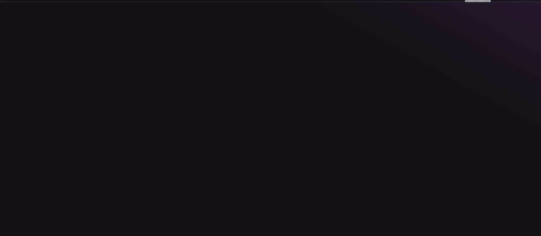
scroll to position [2084, 0]
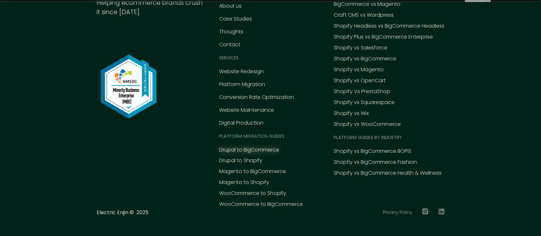
click at [253, 146] on div "Drupal to BigCommerce" at bounding box center [249, 150] width 60 height 8
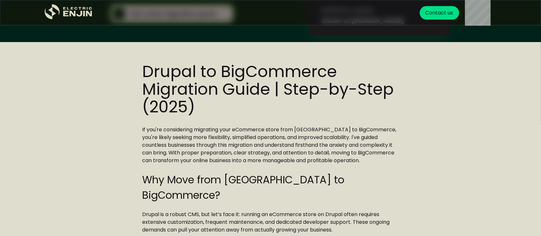
scroll to position [239, 0]
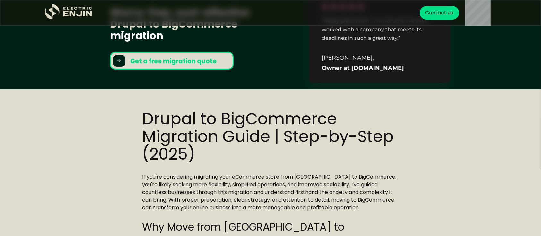
click at [202, 59] on strong "Get a free migration quote" at bounding box center [176, 61] width 93 height 9
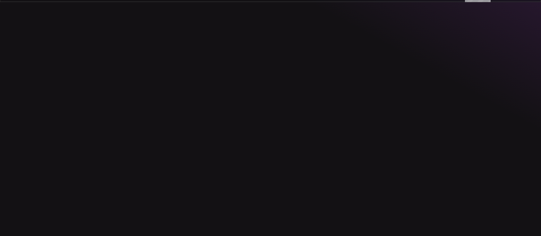
scroll to position [2084, 0]
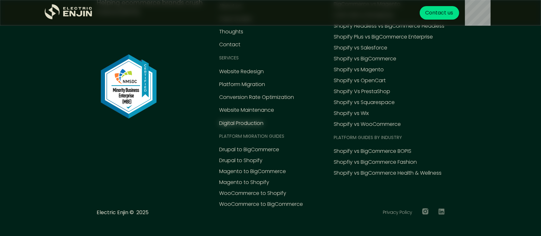
click at [247, 119] on div "Digital Production" at bounding box center [241, 123] width 44 height 8
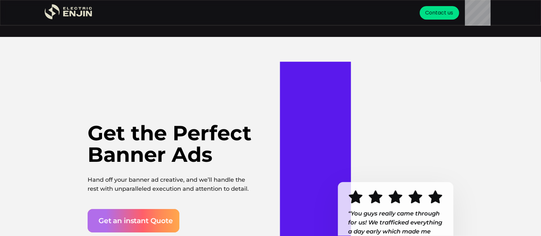
click at [161, 80] on div "Get the Perfect Banner Ads Hand off your banner ad creative, and we’ll handle t…" at bounding box center [271, 151] width 366 height 229
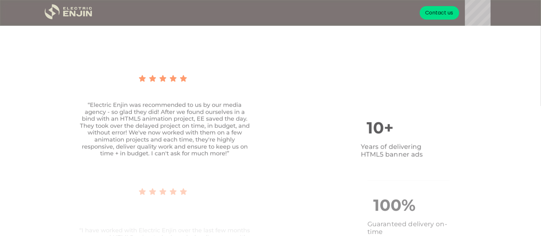
scroll to position [872, 0]
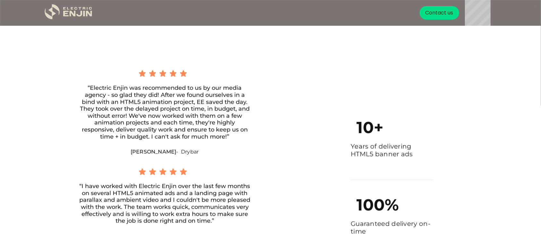
click at [158, 156] on div "“Electric Enjin was recommended to us by our media agency - so glad they did! A…" at bounding box center [164, 210] width 173 height 280
click at [156, 150] on span "Kassandra" at bounding box center [154, 151] width 46 height 6
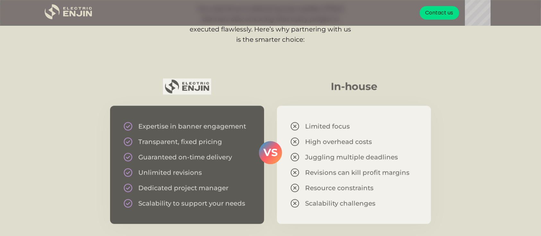
scroll to position [1300, 0]
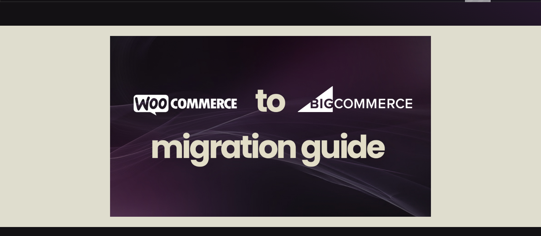
scroll to position [2084, 0]
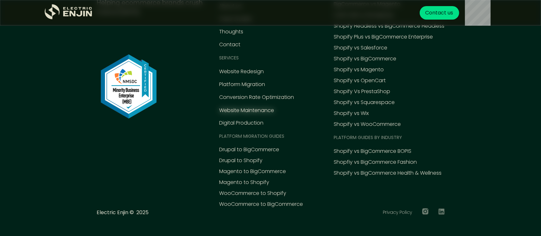
click at [244, 106] on div "Website Maintenance" at bounding box center [246, 110] width 55 height 8
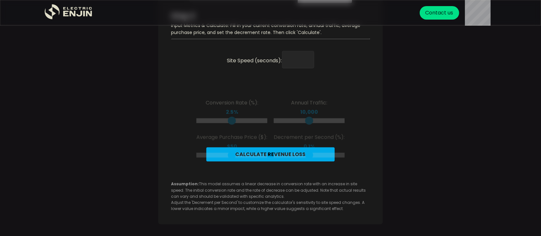
scroll to position [770, 0]
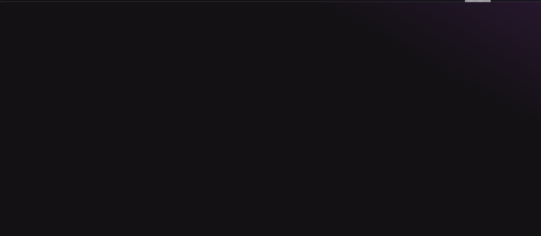
scroll to position [2084, 0]
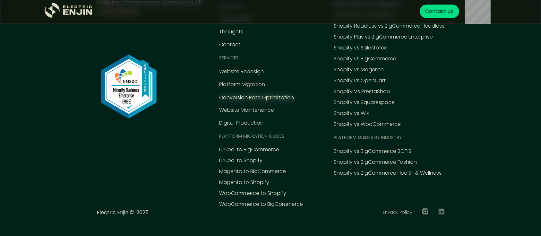
click at [264, 95] on div "Conversion Rate Optimization" at bounding box center [256, 98] width 75 height 8
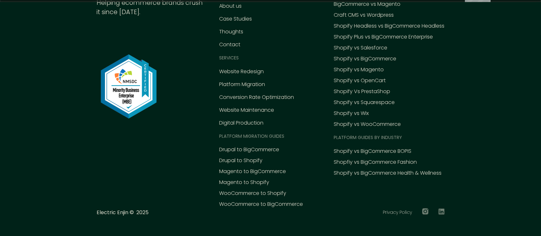
scroll to position [2084, 0]
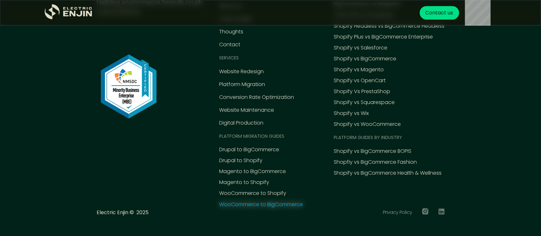
click at [292, 200] on div "WooCommerce to BigCommerce" at bounding box center [261, 204] width 84 height 8
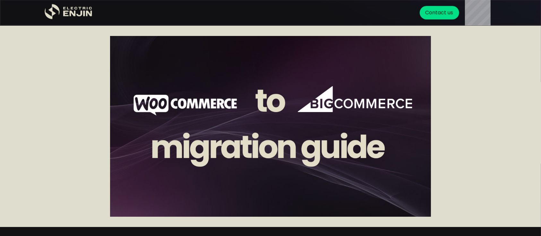
click at [518, 90] on div at bounding box center [270, 126] width 541 height 201
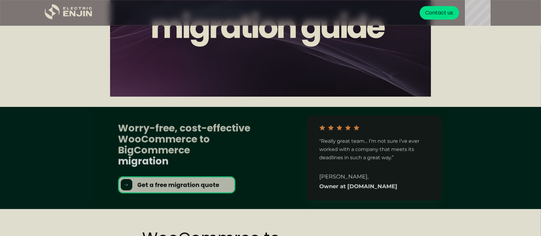
scroll to position [205, 0]
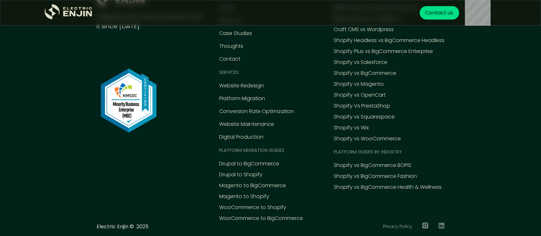
scroll to position [2219, 0]
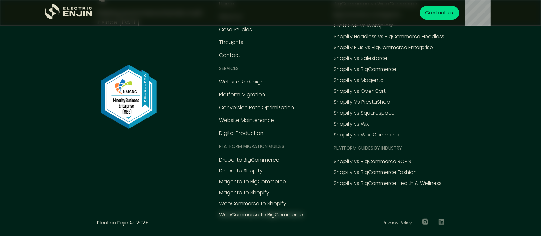
click at [268, 211] on div "WooCommerce to BigCommerce" at bounding box center [261, 215] width 84 height 8
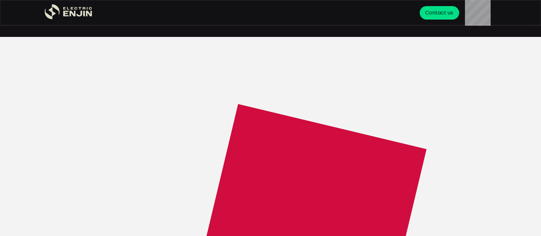
scroll to position [2219, 0]
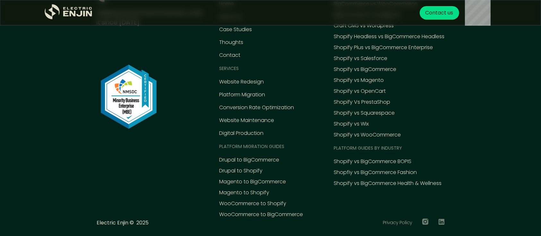
click at [230, 143] on div "Platform MIGRATION Guides" at bounding box center [251, 146] width 65 height 7
click at [233, 156] on div "Drupal to BigCommerce" at bounding box center [249, 160] width 60 height 8
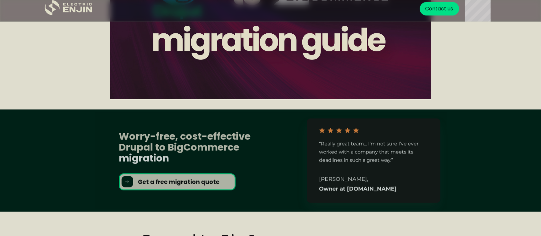
scroll to position [171, 0]
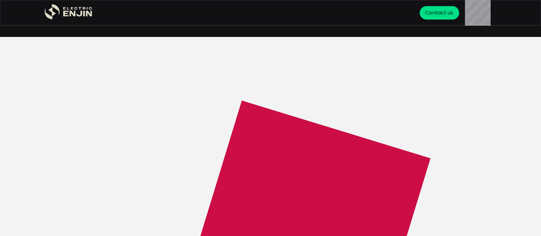
scroll to position [2219, 0]
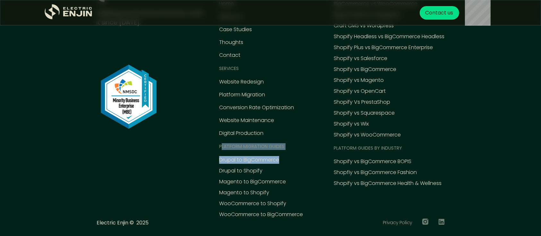
drag, startPoint x: 292, startPoint y: 135, endPoint x: 219, endPoint y: 133, distance: 73.2
click at [219, 133] on div "EXPLORE Home About us Case Studies Thoughts Contact Services Website Redesign P…" at bounding box center [261, 102] width 84 height 231
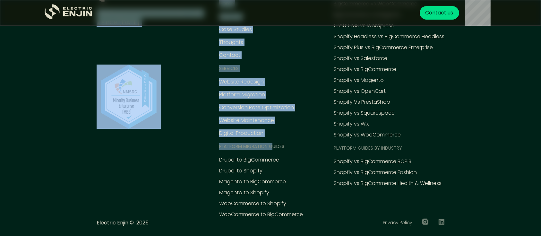
drag, startPoint x: 210, startPoint y: 132, endPoint x: 271, endPoint y: 133, distance: 61.3
click at [271, 133] on div ".st0{fill:#dfddc8;} Helping ecommerce brands crush it since 2015. EXPLORE Home …" at bounding box center [271, 102] width 348 height 231
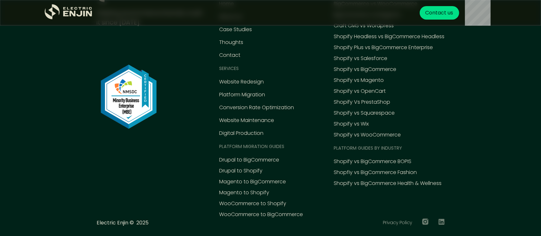
click at [291, 135] on div "EXPLORE Home About us Case Studies Thoughts Contact Services Website Redesign P…" at bounding box center [261, 102] width 84 height 231
drag, startPoint x: 285, startPoint y: 131, endPoint x: 217, endPoint y: 133, distance: 68.7
click at [217, 133] on div ".st0{fill:#dfddc8;} Helping ecommerce brands crush it since 2015. EXPLORE Home …" at bounding box center [271, 102] width 348 height 231
copy div "Platform MIGRATION Guides"
click at [288, 78] on div "Website Redesign Platform Migration Conversion Rate Optimization Website Mainte…" at bounding box center [256, 107] width 75 height 59
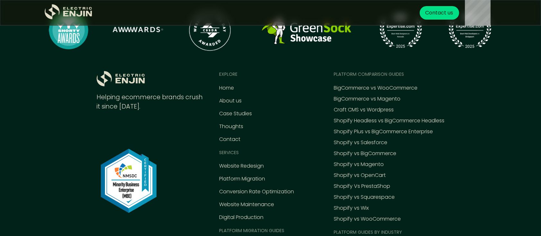
scroll to position [2134, 0]
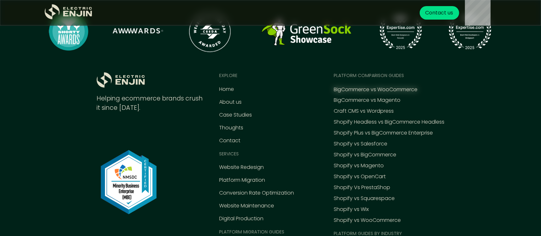
click at [364, 86] on div "BigCommerce vs WooCommerce" at bounding box center [376, 90] width 84 height 8
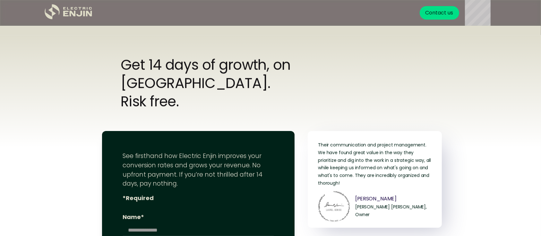
scroll to position [2001, 0]
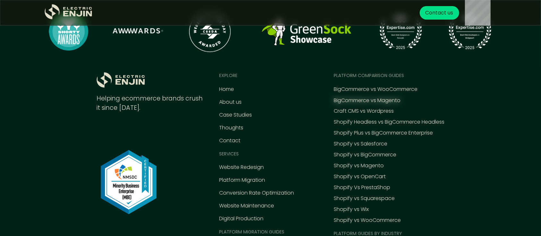
scroll to position [2134, 0]
click at [368, 97] on div "BigCommerce vs Magento" at bounding box center [367, 101] width 67 height 8
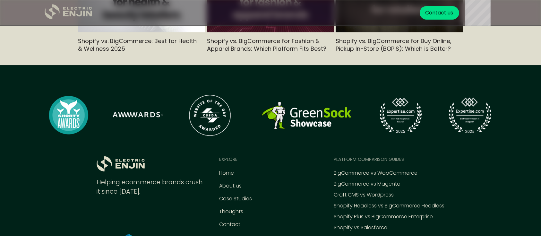
scroll to position [1830, 0]
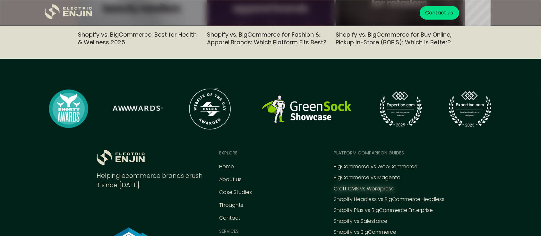
click at [362, 185] on div "Craft CMS vs Wordpress" at bounding box center [364, 189] width 60 height 8
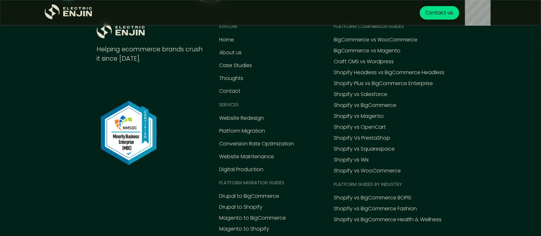
scroll to position [3064, 0]
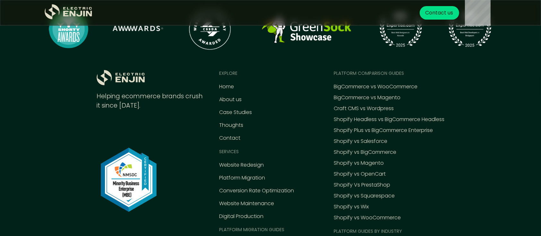
click at [384, 103] on div "BigCommerce vs WooCommerce BigCommerce vs Magento Craft CMS vs Wordpress Shopif…" at bounding box center [389, 152] width 111 height 139
click at [377, 116] on div "Shopify Headless vs BigCommerce Headless" at bounding box center [389, 120] width 111 height 8
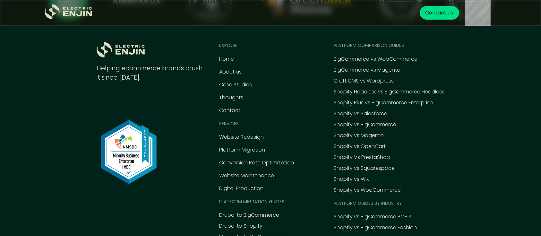
scroll to position [1966, 0]
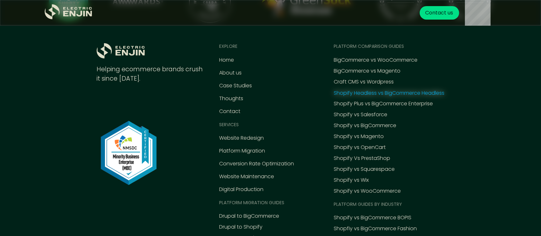
click at [388, 89] on div "Shopify Headless vs BigCommerce Headless" at bounding box center [389, 93] width 111 height 8
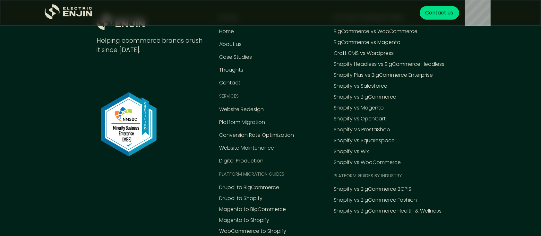
scroll to position [2001, 0]
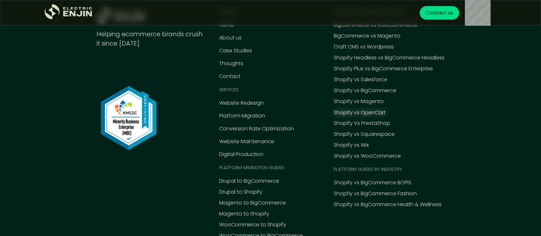
click at [370, 109] on div "Shopify vs OpenCart" at bounding box center [360, 113] width 52 height 8
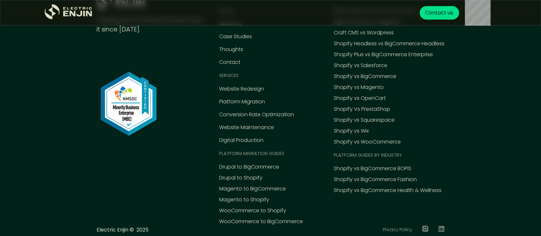
scroll to position [2212, 0]
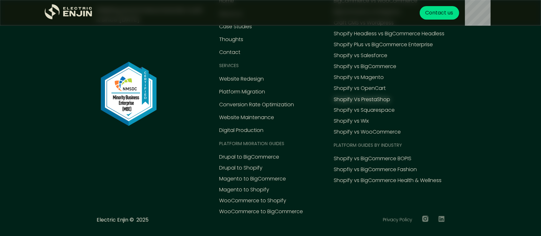
click at [383, 96] on div "Shopify Vs PrestaShop" at bounding box center [362, 100] width 56 height 8
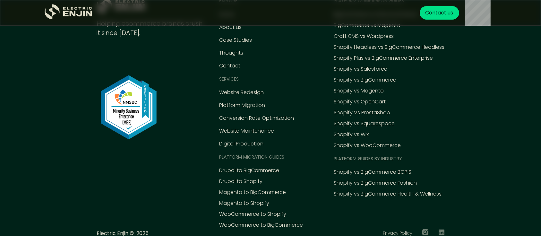
scroll to position [2284, 0]
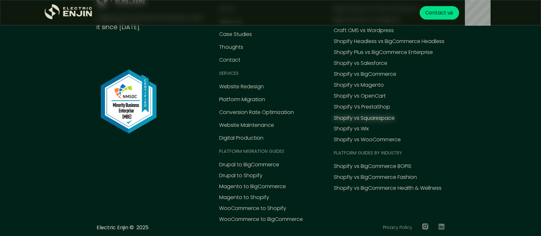
click at [378, 114] on div "Shopify vs Squarespace" at bounding box center [364, 118] width 61 height 8
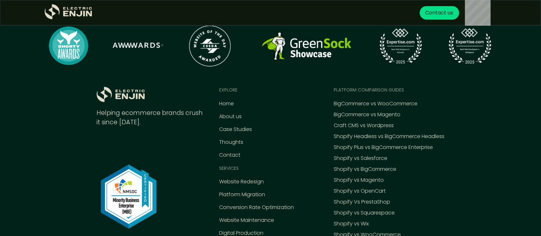
scroll to position [2370, 0]
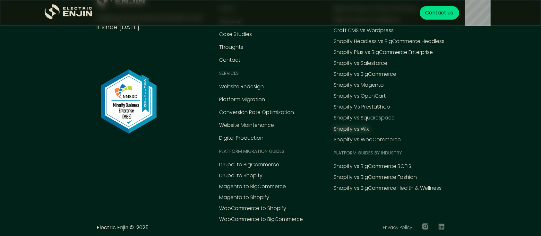
click at [360, 125] on div "Shopify vs Wix" at bounding box center [351, 129] width 35 height 8
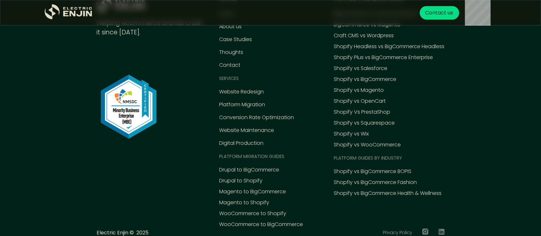
scroll to position [2147, 0]
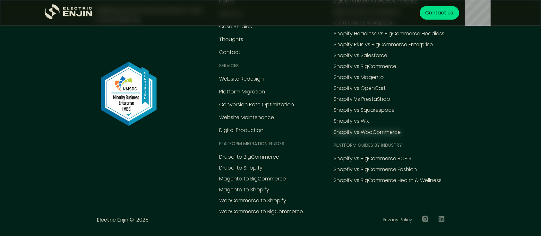
click at [377, 128] on div "Shopify vs WooCommerce" at bounding box center [367, 132] width 67 height 8
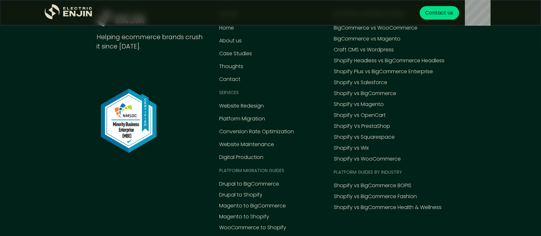
scroll to position [2745, 0]
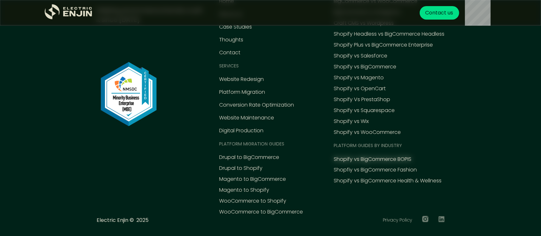
click at [369, 155] on div "Shopify vs BigCommerce BOPIS" at bounding box center [373, 159] width 78 height 8
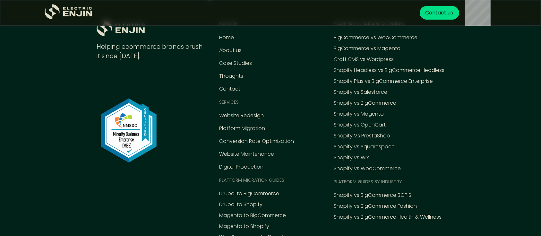
scroll to position [1829, 0]
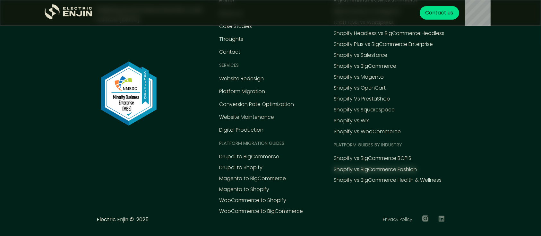
click at [376, 165] on div "Shopfiy vs BigCommerce Fashion" at bounding box center [375, 169] width 83 height 8
click at [385, 176] on div "Shopify vs BigCommerce Health & Wellness" at bounding box center [388, 180] width 108 height 8
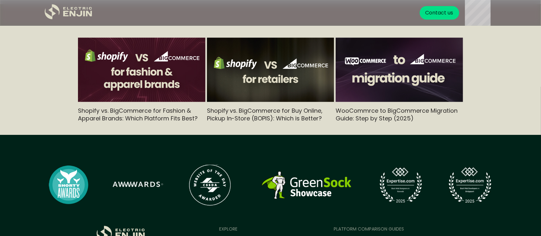
scroll to position [1967, 0]
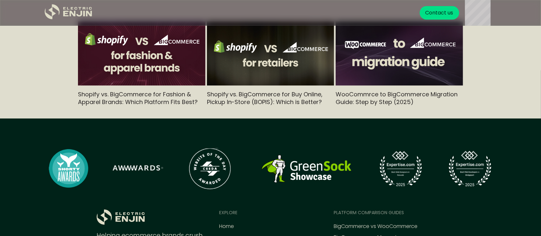
click at [252, 47] on img at bounding box center [270, 54] width 127 height 72
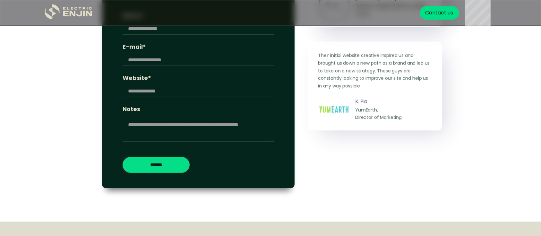
scroll to position [1372, 0]
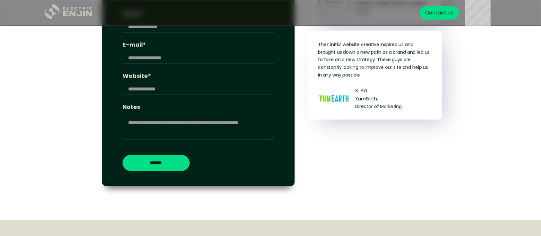
click at [81, 19] on icon ".st0{fill:#dfddc8;}" at bounding box center [69, 11] width 48 height 15
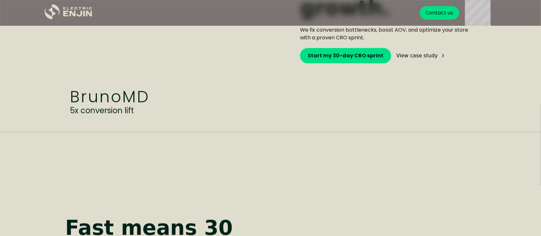
scroll to position [1265, 0]
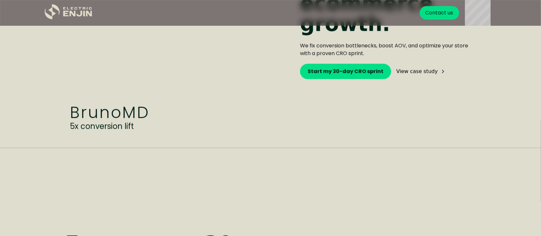
click at [419, 69] on div "View case study" at bounding box center [416, 71] width 41 height 5
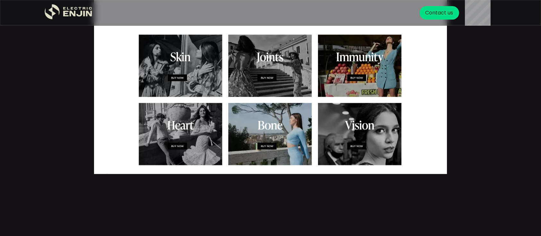
scroll to position [921, 0]
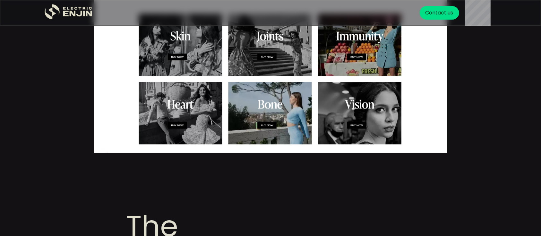
click at [177, 125] on img at bounding box center [270, 44] width 353 height 217
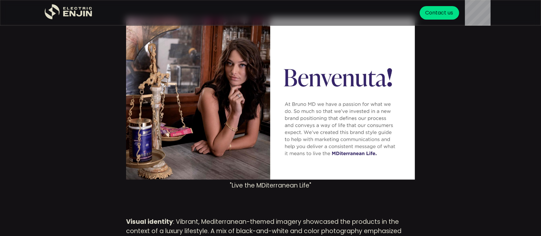
scroll to position [1605, 0]
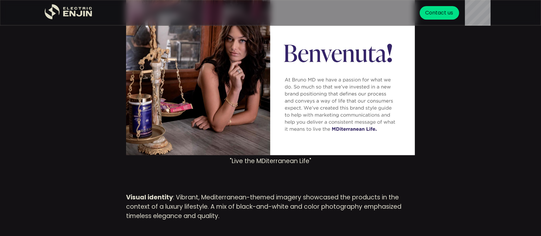
click at [358, 131] on img at bounding box center [270, 74] width 289 height 162
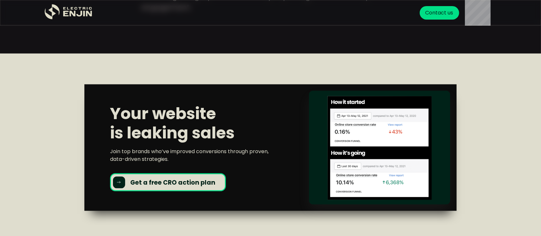
scroll to position [3589, 0]
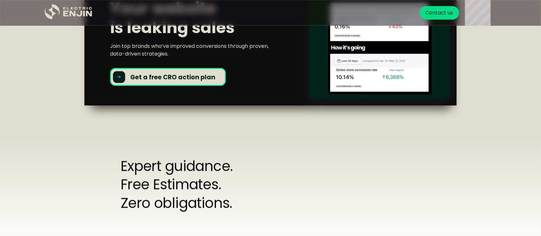
click at [272, 134] on div "Your website is leaking sales Join top brands who’ve improved conversions throu…" at bounding box center [270, 42] width 541 height 188
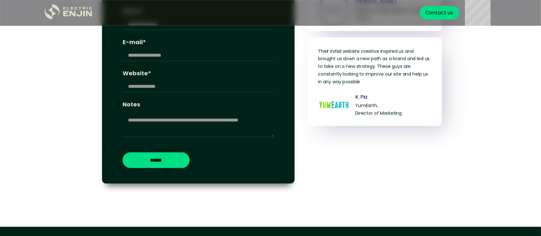
scroll to position [3982, 0]
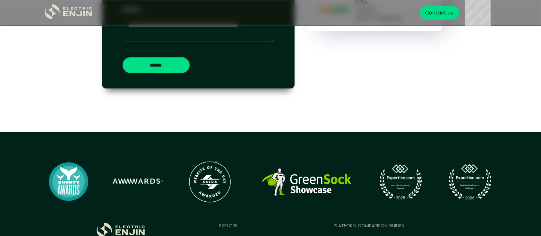
click at [376, 166] on img at bounding box center [270, 182] width 449 height 50
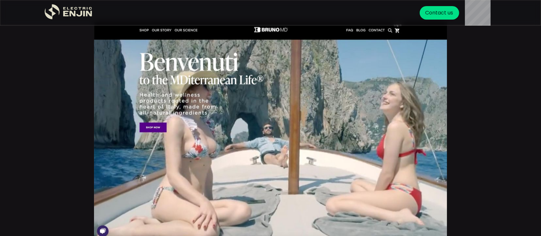
scroll to position [0, 0]
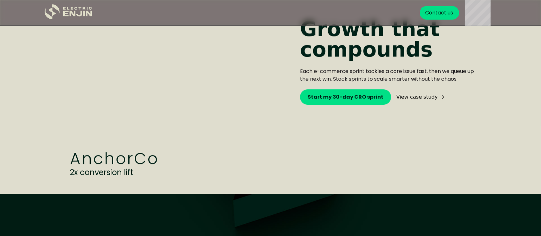
scroll to position [1745, 0]
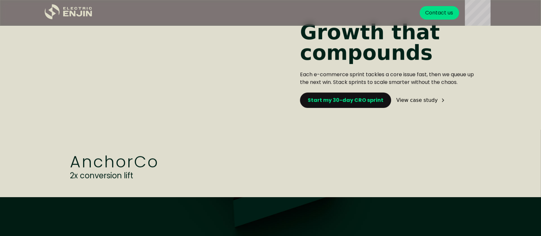
click at [347, 96] on strong "Start my 30-day CRO sprint" at bounding box center [346, 99] width 76 height 7
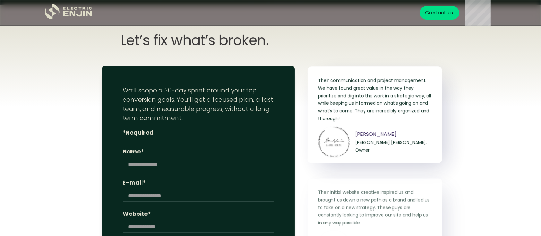
scroll to position [2509, 0]
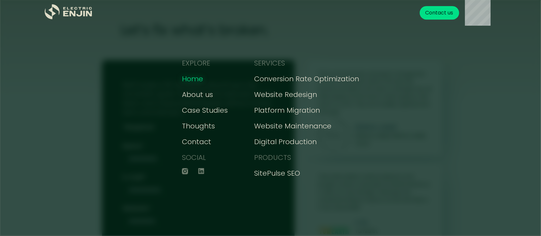
click at [195, 82] on div "Home" at bounding box center [192, 78] width 21 height 11
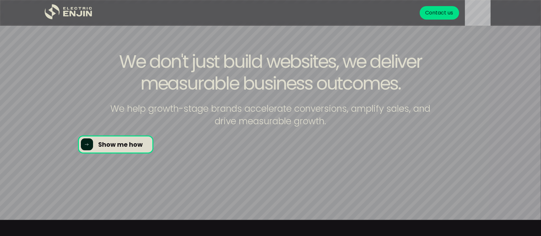
scroll to position [17, 0]
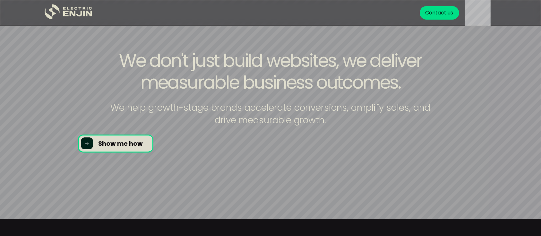
click at [127, 147] on div "We don't just build websites, we deliver measurable business outcomes. We help …" at bounding box center [270, 100] width 410 height 103
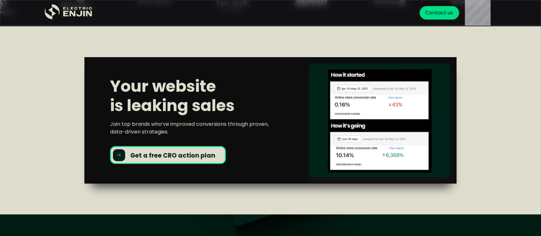
scroll to position [530, 0]
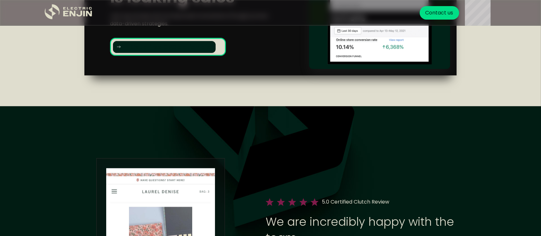
click at [180, 51] on strong "Get a free CRO action plan" at bounding box center [172, 47] width 85 height 9
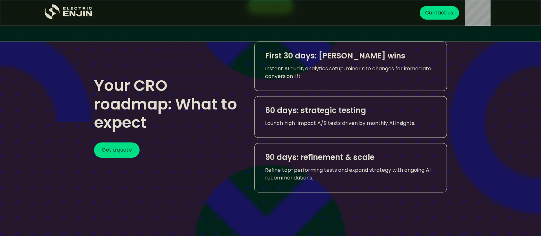
scroll to position [1224, 0]
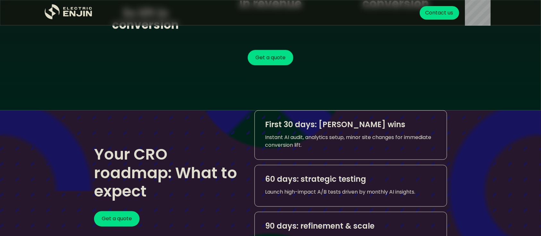
click at [329, 117] on div "First 30 days: quick wins Instant AI audit, analytics setup, minor site changes…" at bounding box center [350, 134] width 192 height 49
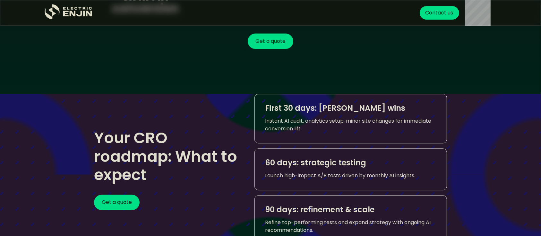
scroll to position [1241, 0]
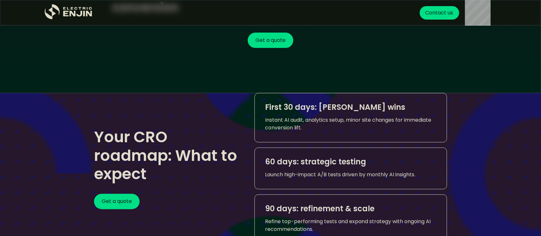
click at [275, 93] on div at bounding box center [257, 221] width 514 height 257
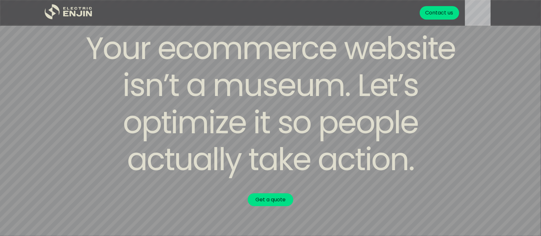
scroll to position [17, 0]
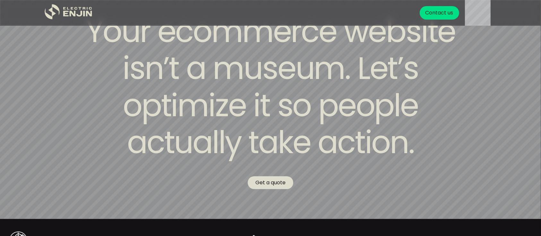
click at [275, 183] on link "Get a quote" at bounding box center [271, 182] width 46 height 13
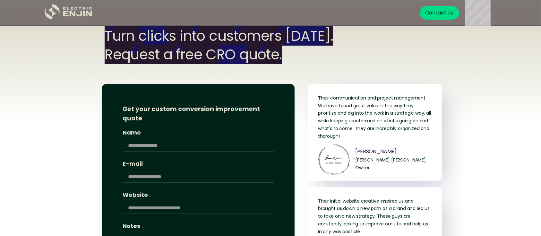
scroll to position [2447, 0]
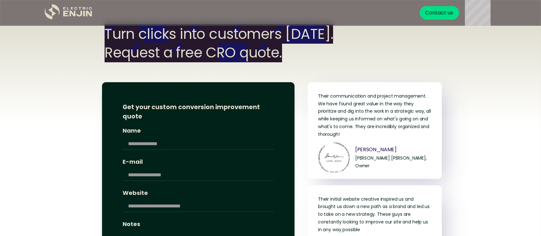
click at [397, 89] on div "Their communication and project management. We have found great value in the wa…" at bounding box center [375, 130] width 134 height 97
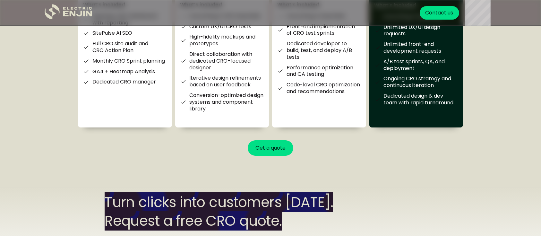
scroll to position [2276, 0]
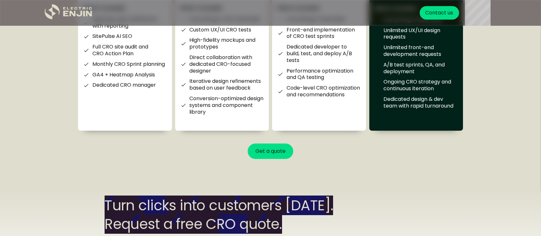
click at [373, 182] on div "How we partner with your team Month-to-month. No long-term contracts. Pause, ch…" at bounding box center [270, 18] width 541 height 345
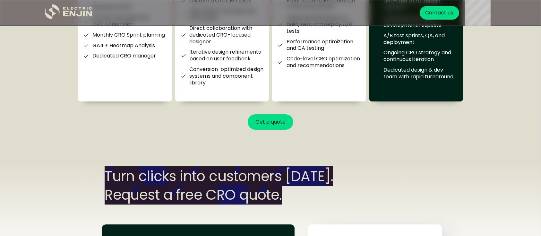
scroll to position [2309, 0]
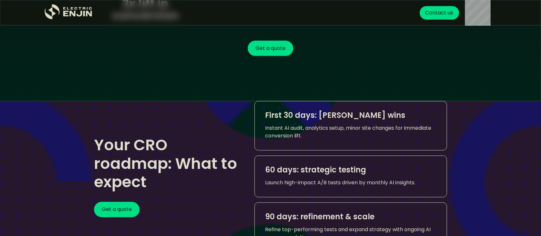
scroll to position [1231, 0]
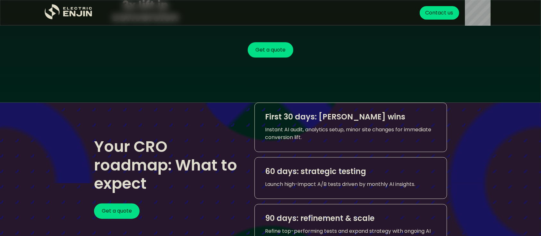
click at [266, 102] on div at bounding box center [257, 230] width 514 height 257
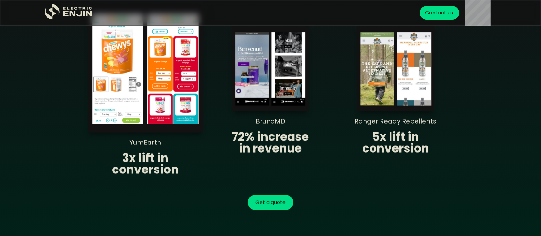
scroll to position [1078, 0]
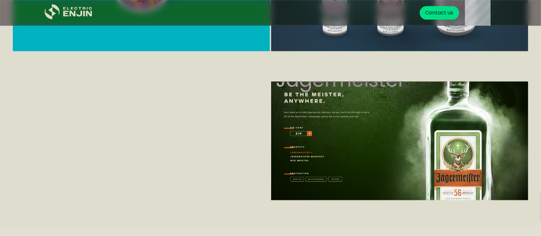
scroll to position [1744, 0]
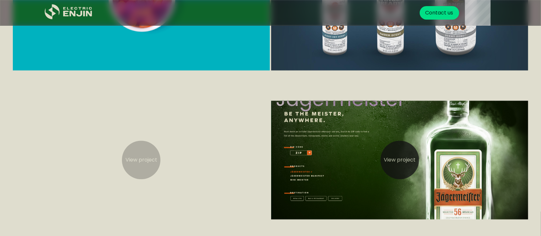
click at [123, 148] on video at bounding box center [141, 224] width 257 height 289
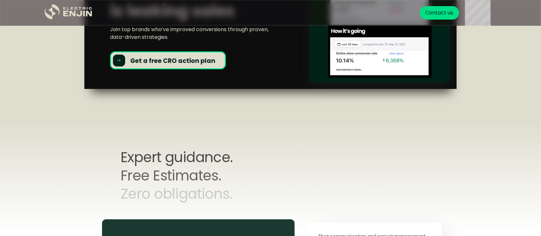
scroll to position [2457, 0]
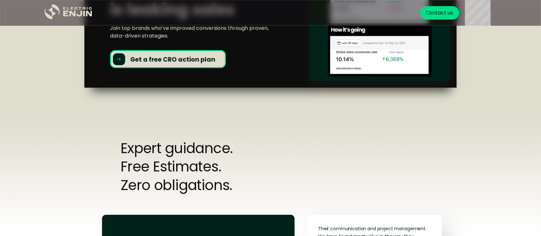
click at [179, 62] on strong "Get a free CRO action plan" at bounding box center [172, 59] width 85 height 9
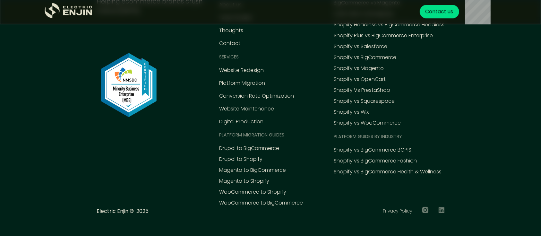
scroll to position [3081, 0]
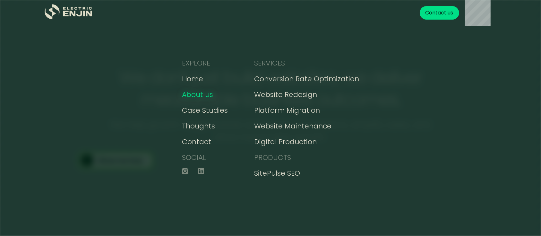
click at [208, 92] on div "About us" at bounding box center [197, 94] width 31 height 11
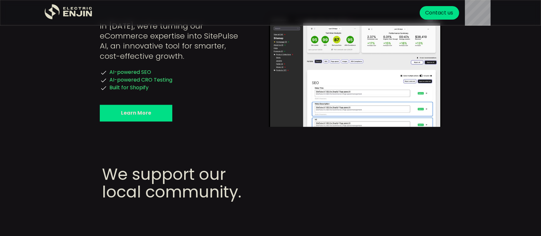
scroll to position [1180, 0]
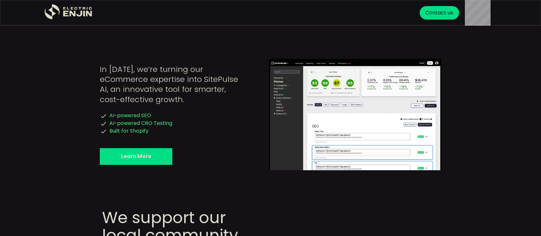
click at [156, 148] on link "Learn More" at bounding box center [136, 156] width 72 height 17
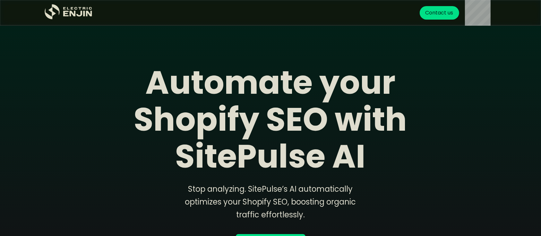
click at [372, 80] on strong "Automate your Shopify SEO with SitePulse AI" at bounding box center [270, 119] width 273 height 119
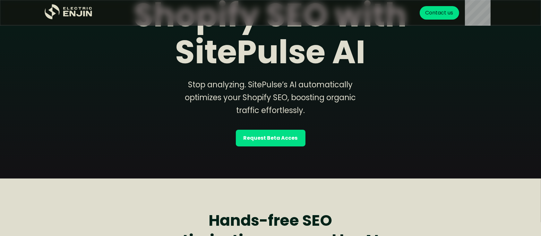
scroll to position [120, 0]
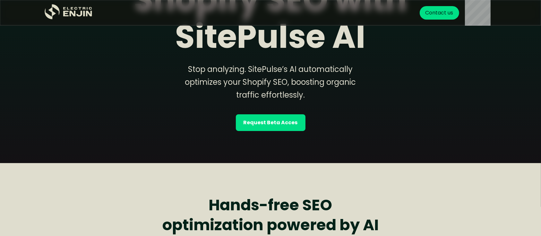
click at [279, 119] on strong "Request Beta Acces" at bounding box center [270, 123] width 54 height 8
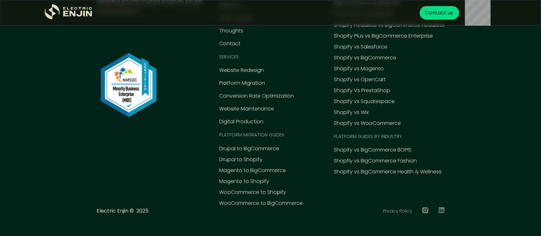
scroll to position [1013, 0]
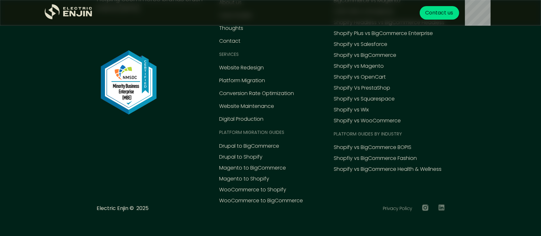
scroll to position [120, 0]
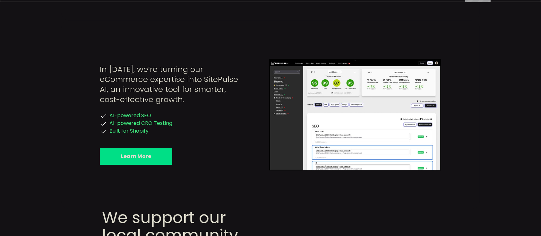
scroll to position [1180, 0]
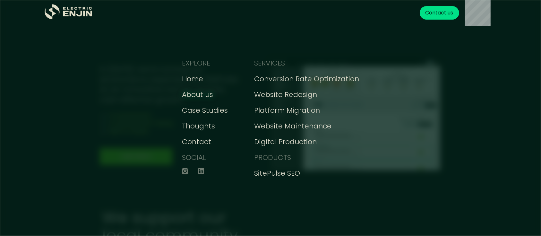
click at [207, 98] on div "About us" at bounding box center [197, 94] width 31 height 11
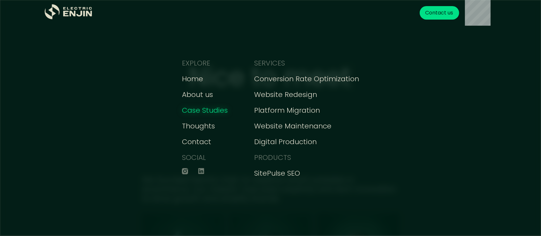
click at [219, 114] on div "Case Studies" at bounding box center [205, 110] width 46 height 11
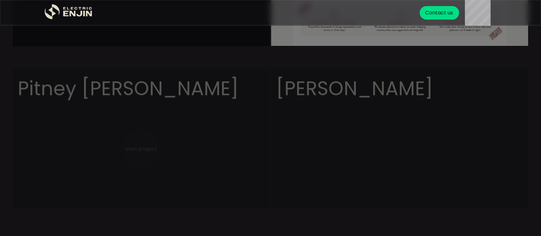
scroll to position [342, 0]
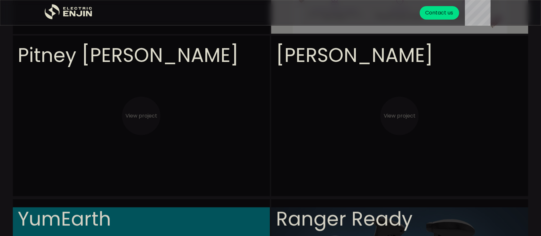
click at [397, 131] on video at bounding box center [399, 180] width 257 height 289
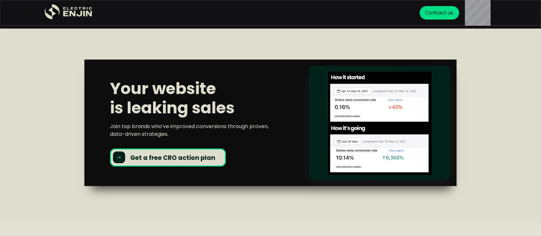
scroll to position [1246, 0]
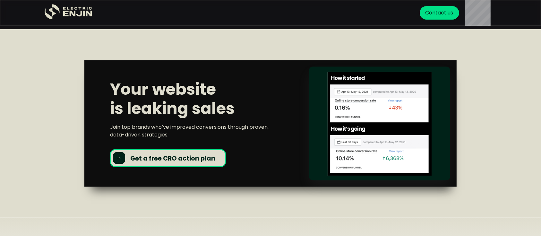
click at [161, 154] on strong "Get a free CRO action plan" at bounding box center [172, 158] width 85 height 9
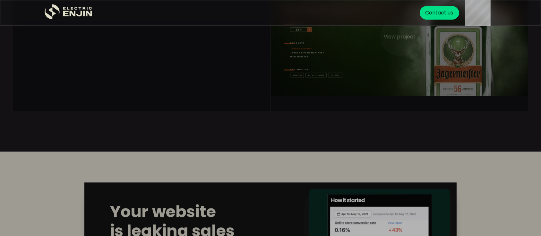
scroll to position [752, 0]
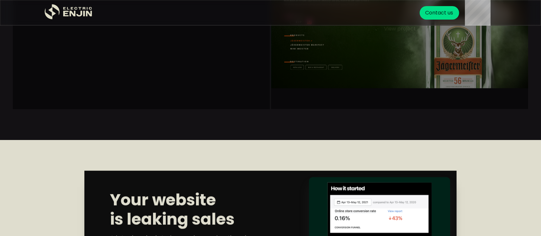
click at [366, 86] on video at bounding box center [399, 93] width 257 height 289
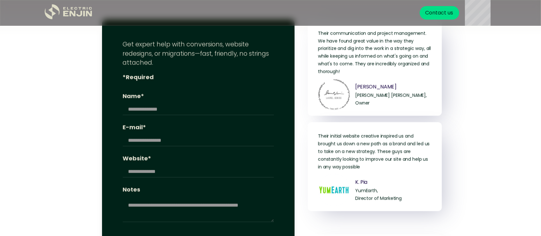
scroll to position [3605, 0]
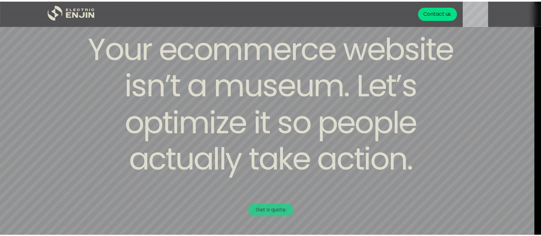
scroll to position [2473, 0]
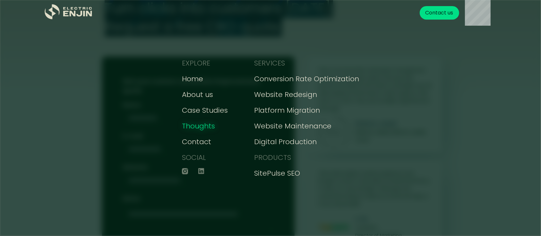
click at [200, 124] on div "Thoughts" at bounding box center [198, 126] width 33 height 11
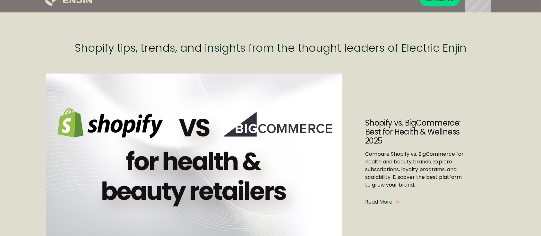
scroll to position [85, 0]
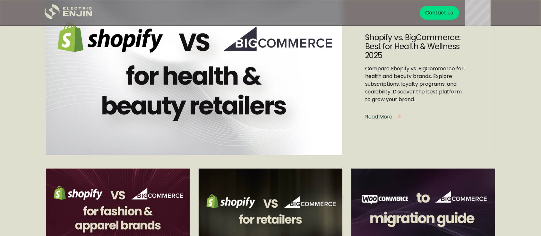
click at [378, 115] on div "Read More" at bounding box center [378, 117] width 27 height 8
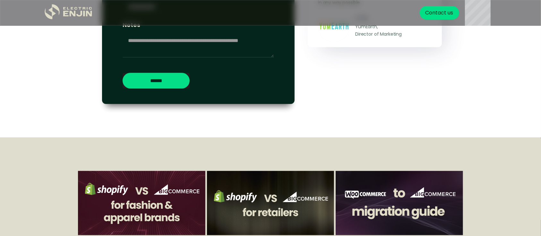
scroll to position [1847, 0]
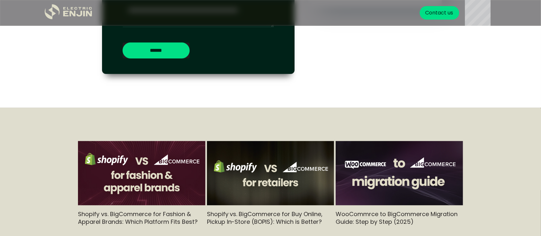
click at [133, 167] on img at bounding box center [141, 173] width 127 height 72
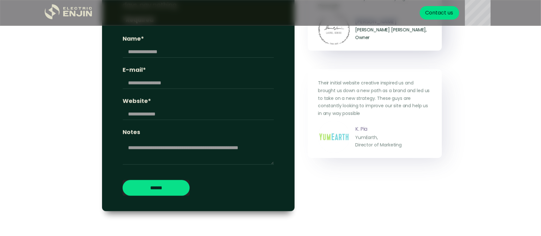
scroll to position [1248, 0]
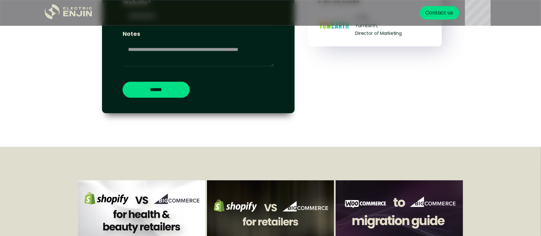
click at [272, 192] on img at bounding box center [270, 212] width 127 height 72
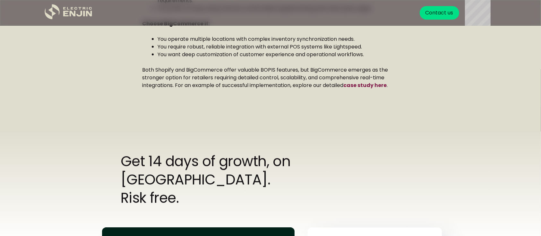
scroll to position [1004, 0]
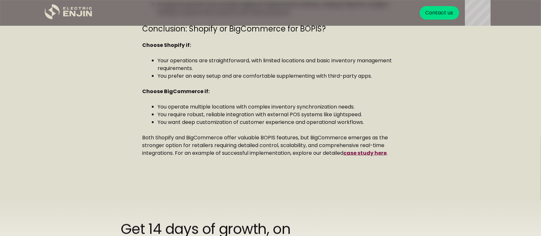
click at [374, 156] on link "case study here" at bounding box center [364, 152] width 43 height 7
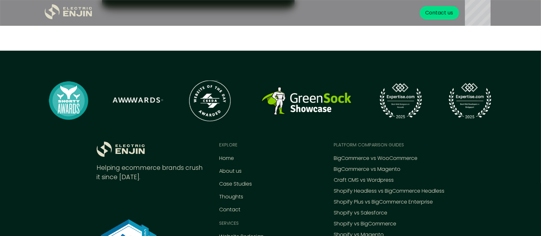
scroll to position [2993, 0]
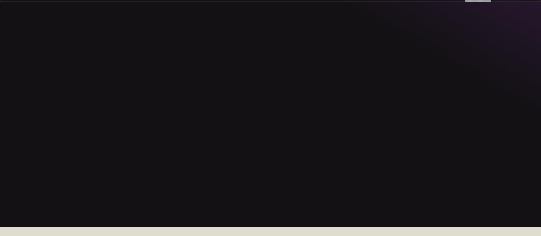
scroll to position [1004, 0]
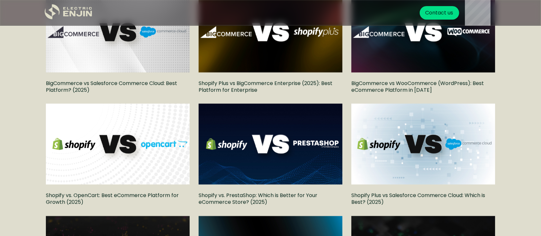
scroll to position [1300, 0]
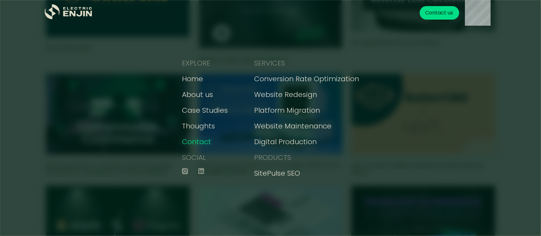
click at [204, 137] on div "Contact" at bounding box center [196, 141] width 29 height 11
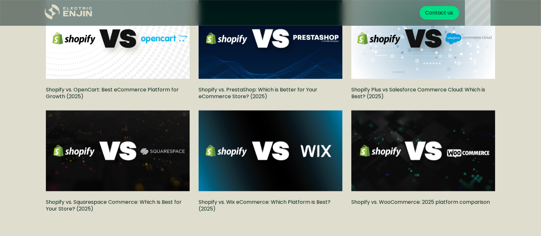
scroll to position [785, 0]
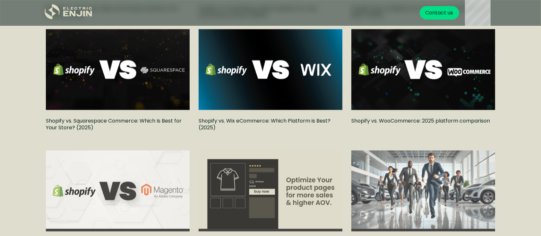
click at [452, 78] on img at bounding box center [423, 69] width 147 height 82
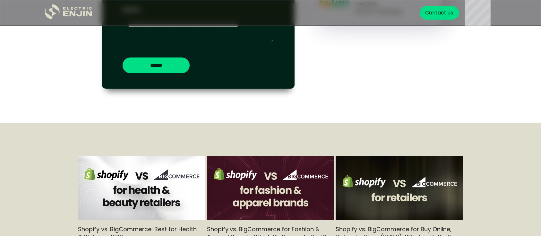
scroll to position [2394, 0]
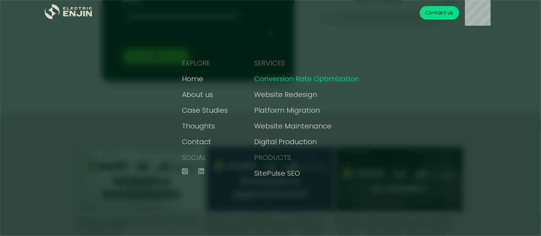
click at [279, 78] on div "Conversion Rate Optimization" at bounding box center [306, 78] width 105 height 11
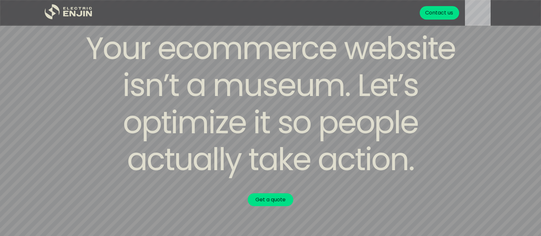
scroll to position [171, 0]
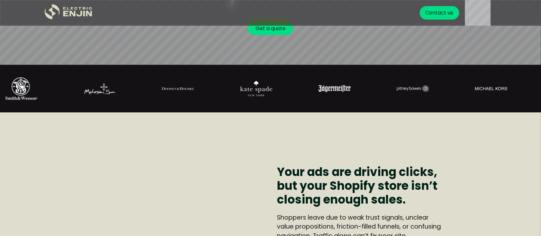
click at [293, 159] on div "Chicago Pd [PERSON_NAME] GIF from [GEOGRAPHIC_DATA] Pd GIFs Your ads are drivin…" at bounding box center [270, 218] width 362 height 148
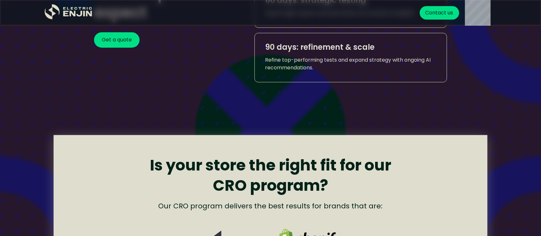
click at [361, 62] on div "Refine top-performing tests and expand strategy with ongoing AI recommendations." at bounding box center [350, 63] width 171 height 15
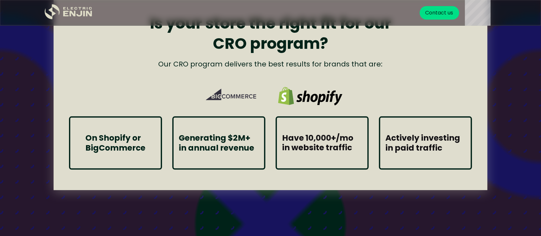
scroll to position [1591, 0]
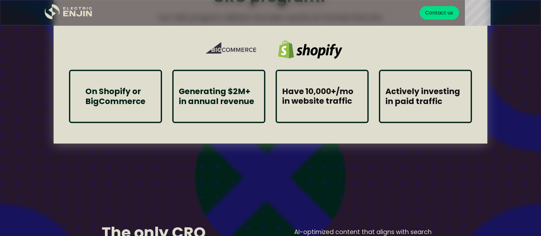
click at [390, 84] on div "Actively investing in paid traffic Brands eager to leverage analytics and testi…" at bounding box center [425, 96] width 93 height 53
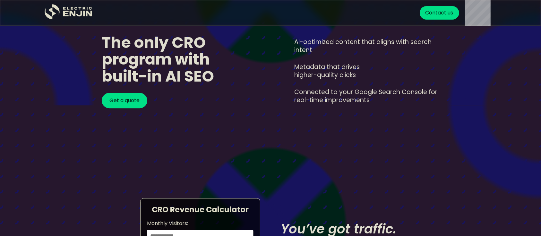
scroll to position [1779, 0]
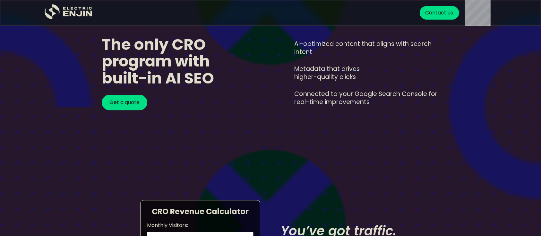
click at [348, 95] on div "Connected to your Google Search Console for real-time improvements" at bounding box center [364, 98] width 150 height 16
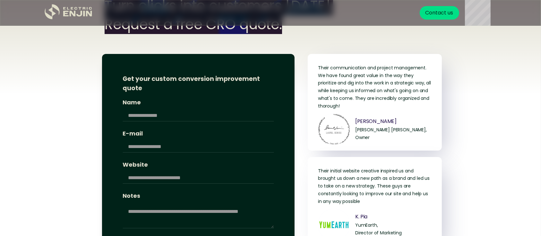
scroll to position [2497, 0]
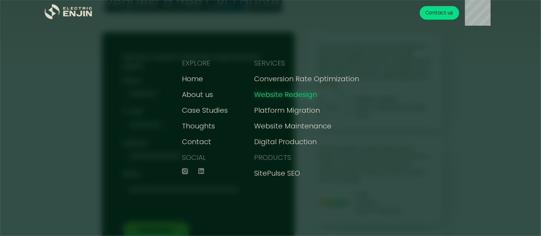
click at [298, 97] on div "Website Redesign" at bounding box center [285, 94] width 63 height 11
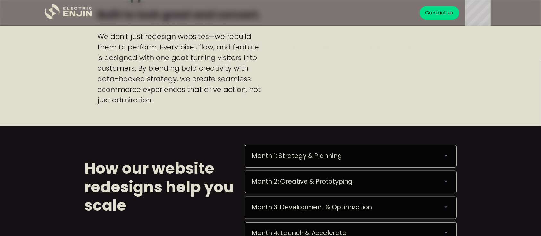
scroll to position [479, 0]
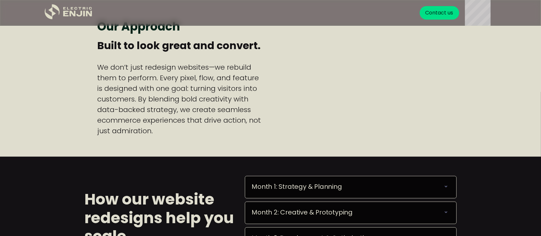
click at [390, 188] on div "Month 1: Strategy & Planning" at bounding box center [350, 186] width 198 height 8
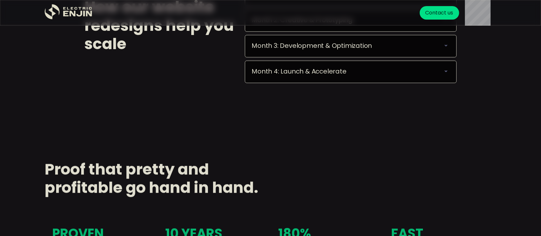
scroll to position [684, 0]
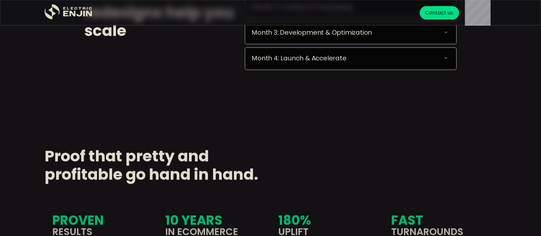
click at [430, 63] on div "Month 4: Launch & Accelerate We deploy seamlessly, optimize performance, and eq…" at bounding box center [350, 58] width 211 height 22
click at [370, 59] on div "Month 4: Launch & Accelerate" at bounding box center [350, 58] width 198 height 8
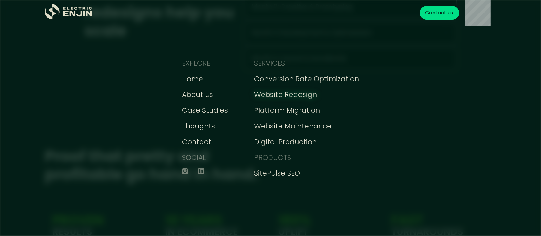
click at [300, 97] on div "Website Redesign" at bounding box center [285, 94] width 63 height 11
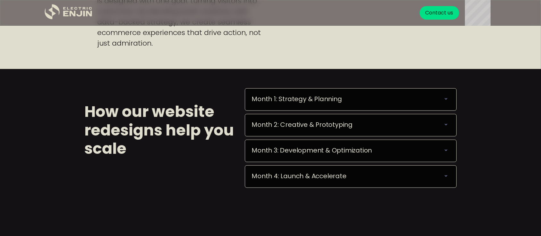
scroll to position [564, 0]
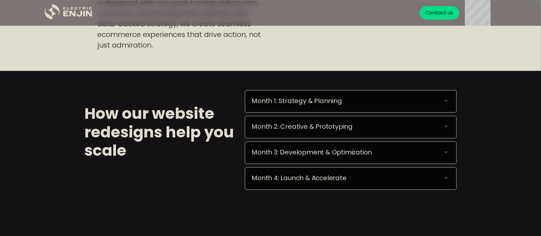
click at [371, 103] on div "Month 1: Strategy & Planning" at bounding box center [350, 101] width 198 height 8
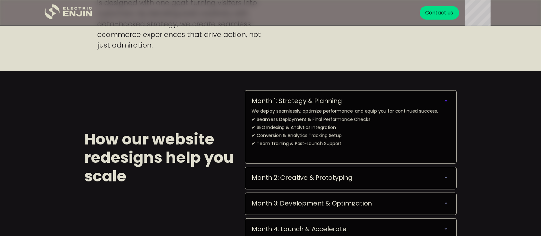
click at [378, 189] on div "Month 2: Creative & Prototyping We transform strategic insights into compelling…" at bounding box center [350, 178] width 211 height 22
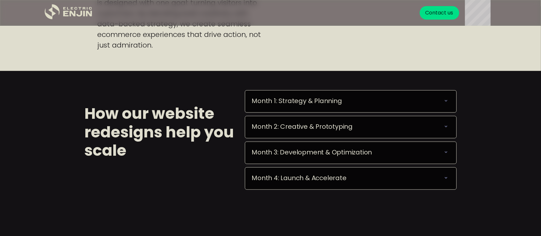
click at [408, 152] on div "Month 3: Development & Optimization" at bounding box center [350, 152] width 198 height 8
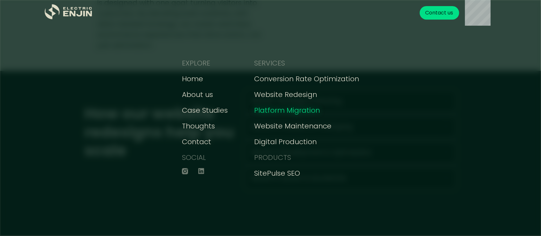
click at [305, 111] on div "Platform Migration" at bounding box center [287, 110] width 66 height 11
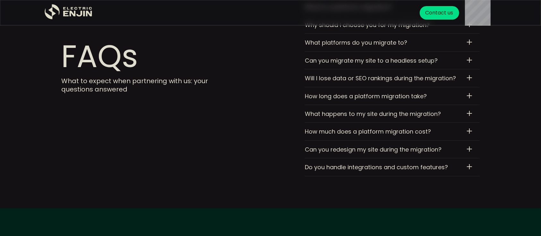
scroll to position [2042, 0]
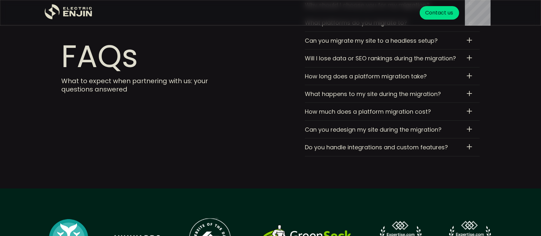
click at [471, 62] on div "Will I lose data or SEO rankings during the migration? Nope. We ensure all your…" at bounding box center [392, 58] width 175 height 18
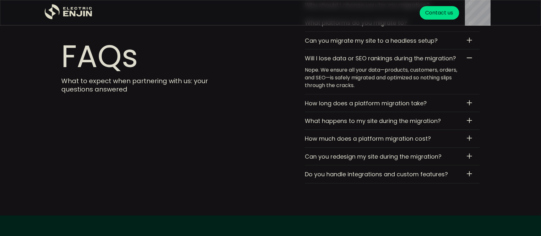
click at [469, 101] on div at bounding box center [469, 102] width 1 height 5
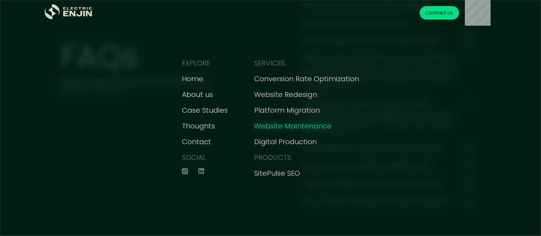
click at [292, 125] on div "Website Maintenance" at bounding box center [292, 126] width 77 height 11
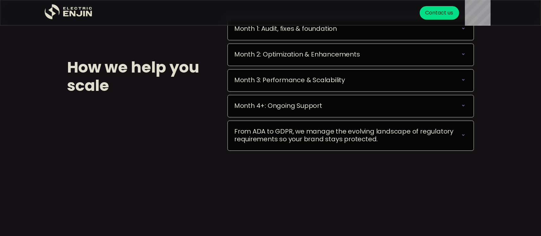
scroll to position [1008, 0]
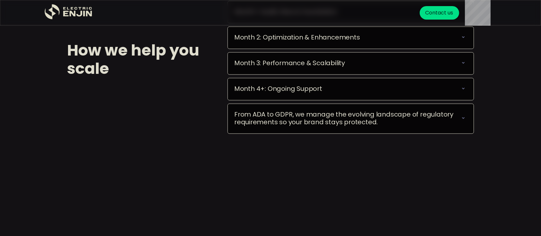
click at [292, 124] on div "From ADA to GDPR, we manage the evolving landscape of regulatory requirements s…" at bounding box center [346, 117] width 225 height 15
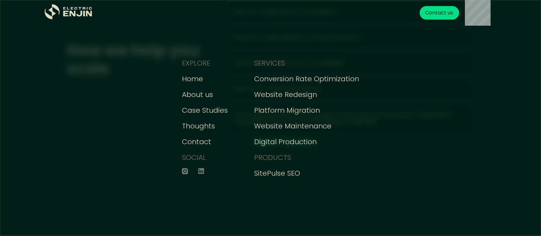
click at [309, 143] on div "Digital Production" at bounding box center [285, 141] width 63 height 11
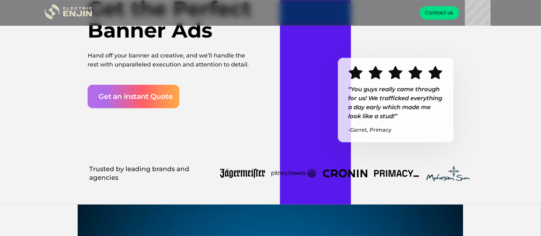
scroll to position [188, 0]
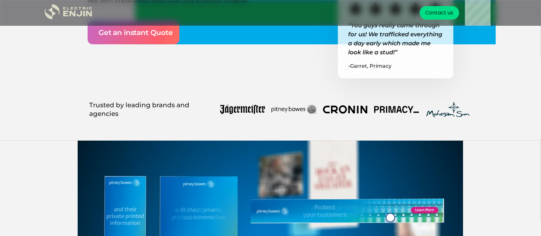
click at [162, 32] on div "Get an instant Quote" at bounding box center [135, 32] width 74 height 11
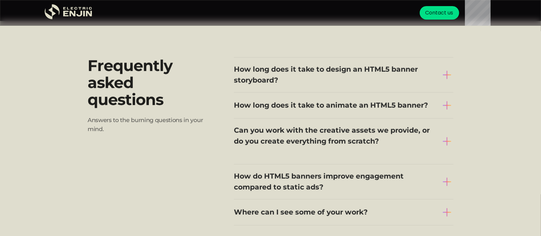
scroll to position [1846, 0]
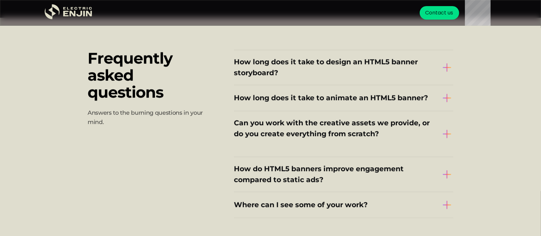
click at [444, 72] on img at bounding box center [446, 67] width 13 height 13
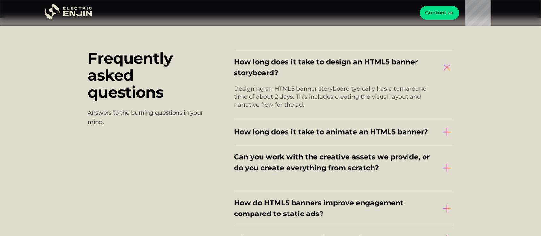
click at [444, 72] on img at bounding box center [447, 67] width 18 height 18
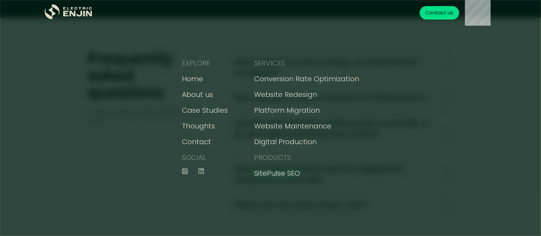
click at [286, 169] on div "SitePulse SEO" at bounding box center [277, 173] width 46 height 11
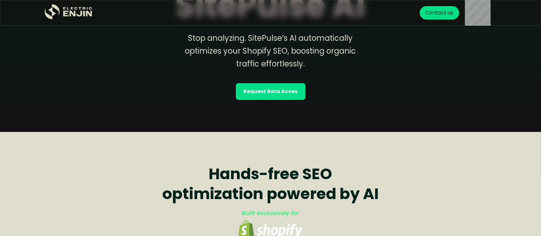
scroll to position [154, 0]
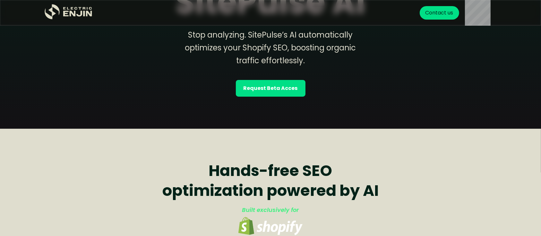
click at [287, 91] on strong "Request Beta Acces" at bounding box center [270, 88] width 54 height 8
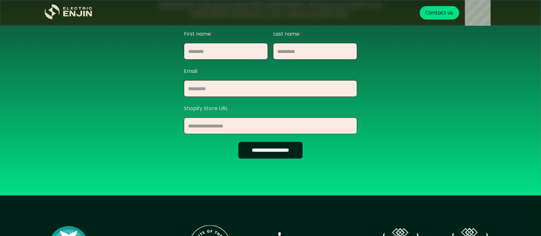
scroll to position [692, 0]
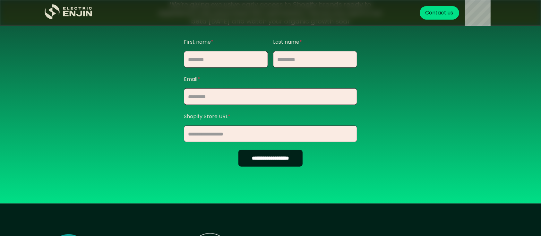
click at [256, 165] on input "**********" at bounding box center [270, 158] width 64 height 17
click at [225, 60] on input "Contact Form" at bounding box center [226, 59] width 84 height 17
click at [430, 137] on div "**********" at bounding box center [271, 63] width 434 height 216
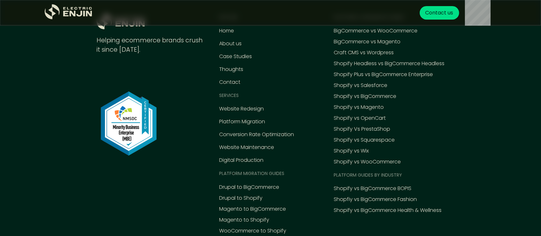
scroll to position [1013, 0]
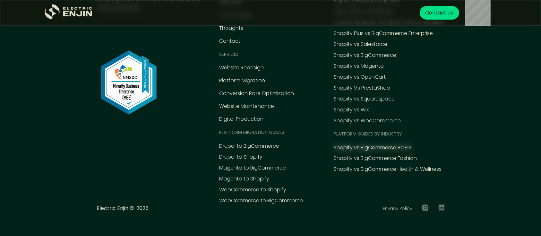
click at [393, 146] on div "Shopify vs BigCommerce BOPIS" at bounding box center [373, 148] width 78 height 8
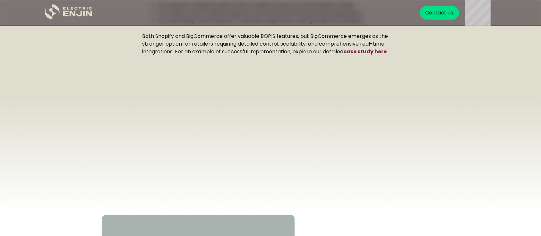
scroll to position [1112, 0]
